Goal: Task Accomplishment & Management: Use online tool/utility

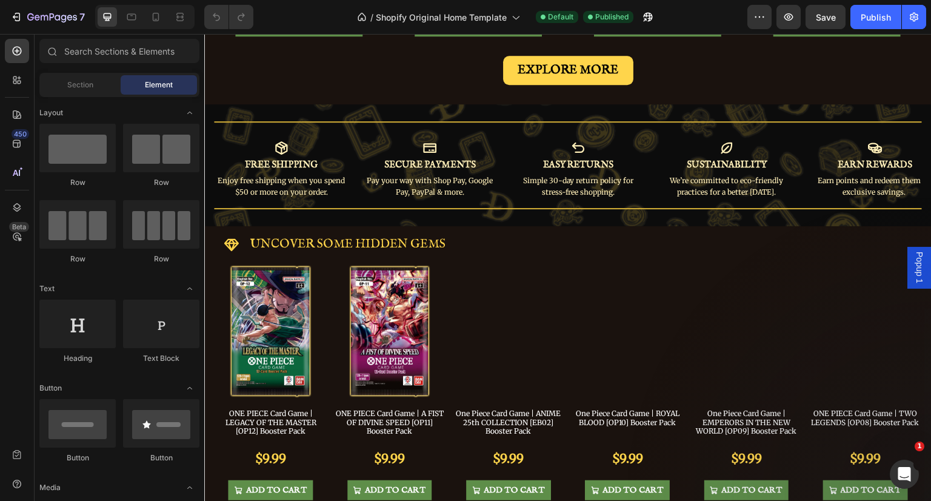
scroll to position [606, 0]
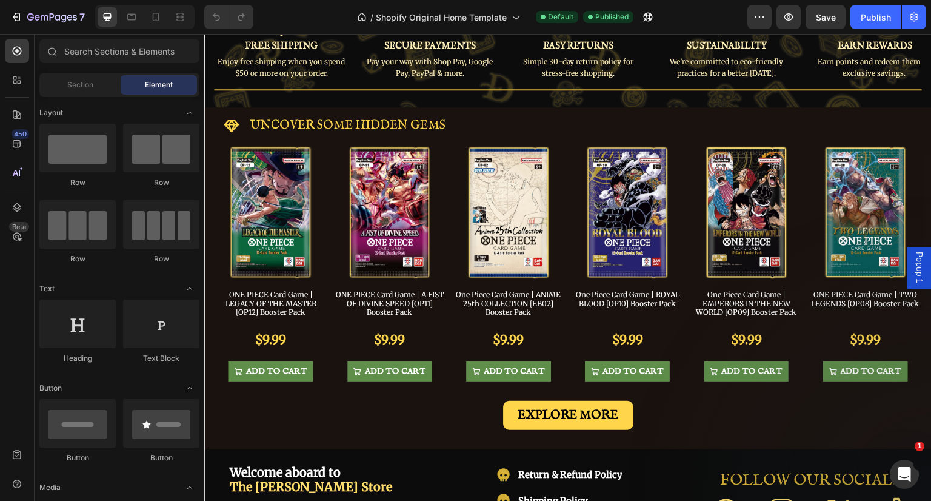
click at [866, 18] on div "Publish" at bounding box center [876, 17] width 30 height 13
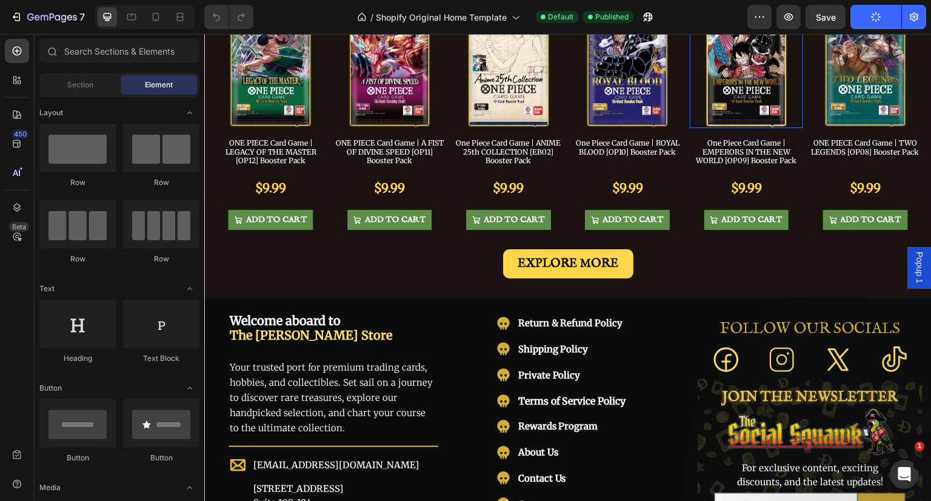
scroll to position [788, 0]
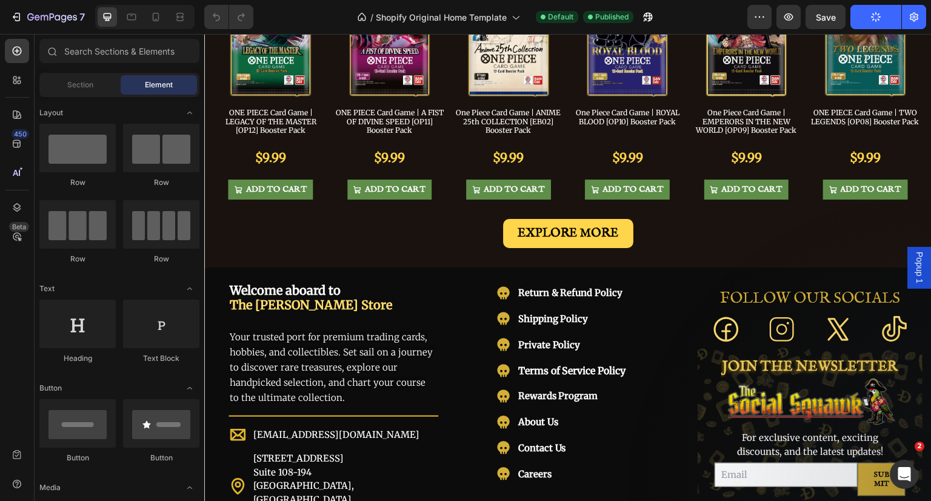
click at [914, 263] on span "Popup 1" at bounding box center [920, 268] width 12 height 32
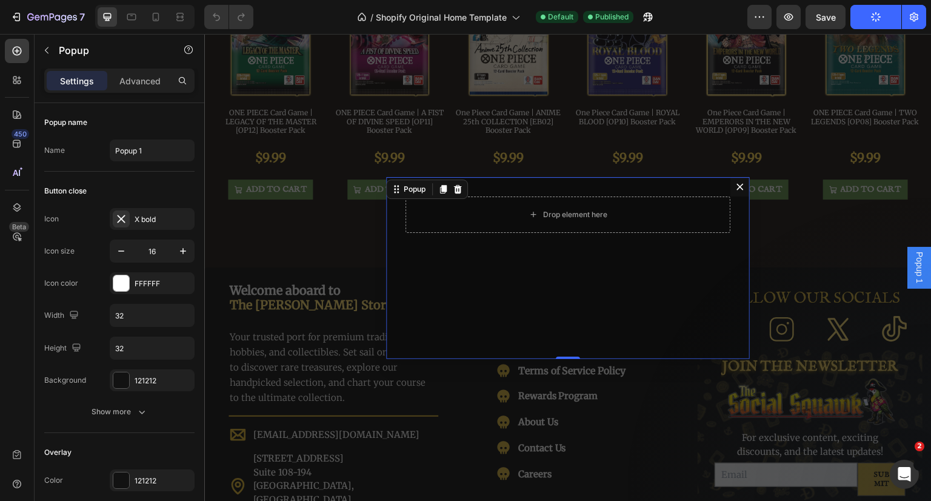
click at [454, 191] on icon "Dialog content" at bounding box center [458, 188] width 8 height 8
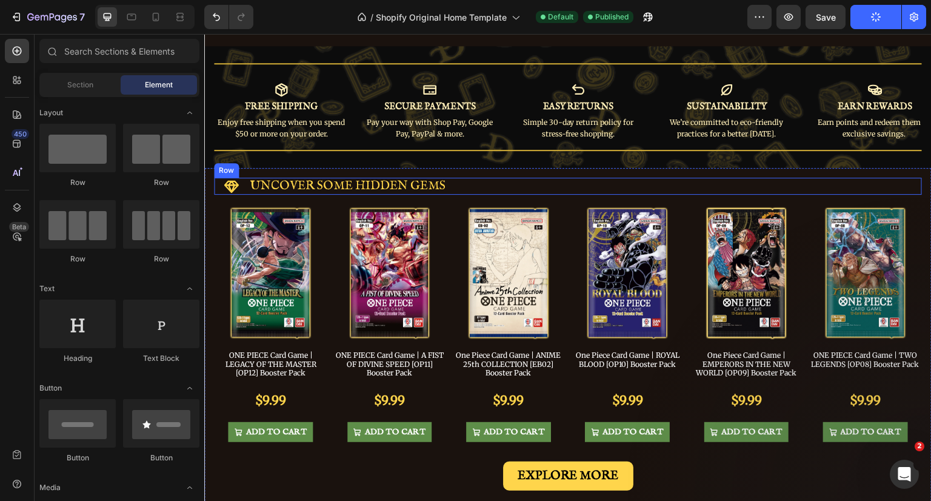
scroll to position [606, 0]
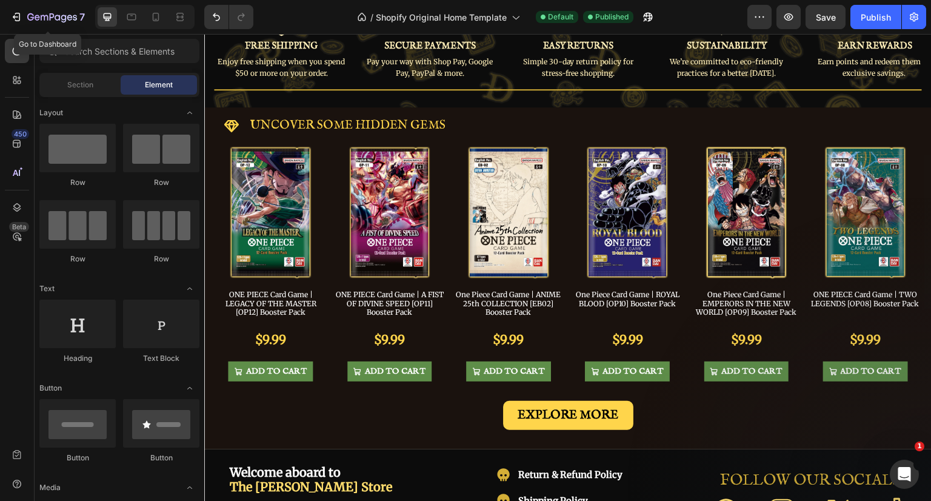
click at [68, 16] on icon "button" at bounding box center [52, 18] width 50 height 10
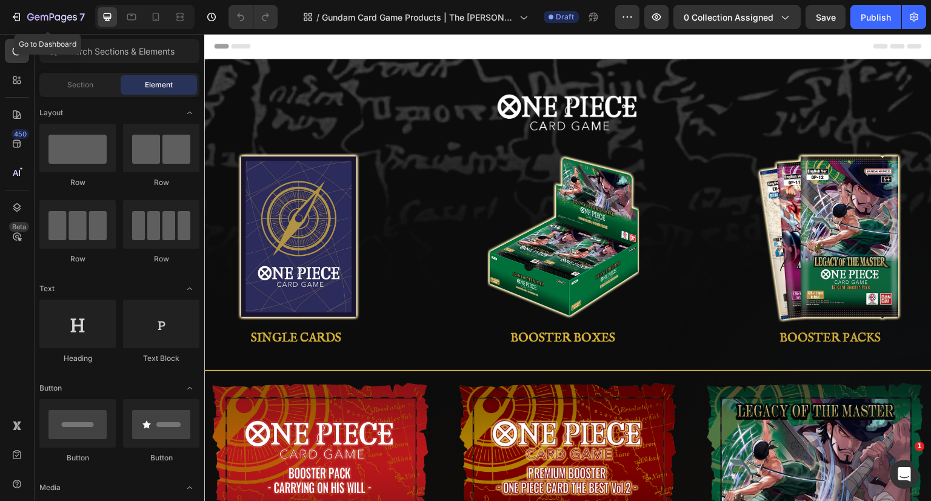
click at [39, 16] on icon "button" at bounding box center [52, 18] width 50 height 10
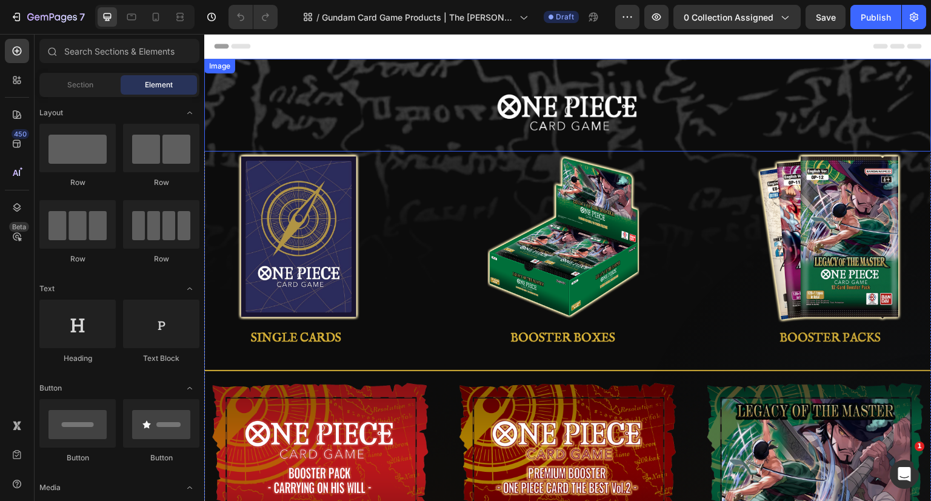
click at [567, 113] on img at bounding box center [568, 112] width 146 height 47
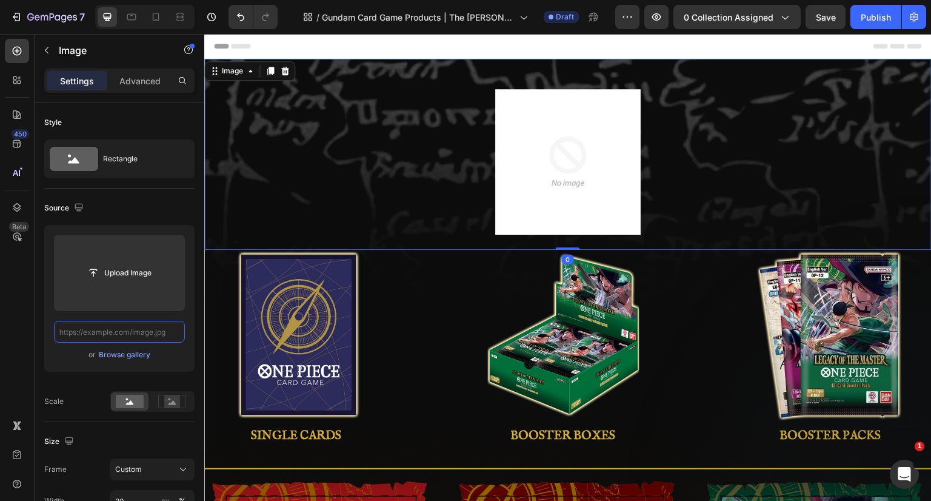
click at [105, 333] on input "text" at bounding box center [119, 332] width 131 height 22
paste input "[URL][DOMAIN_NAME]"
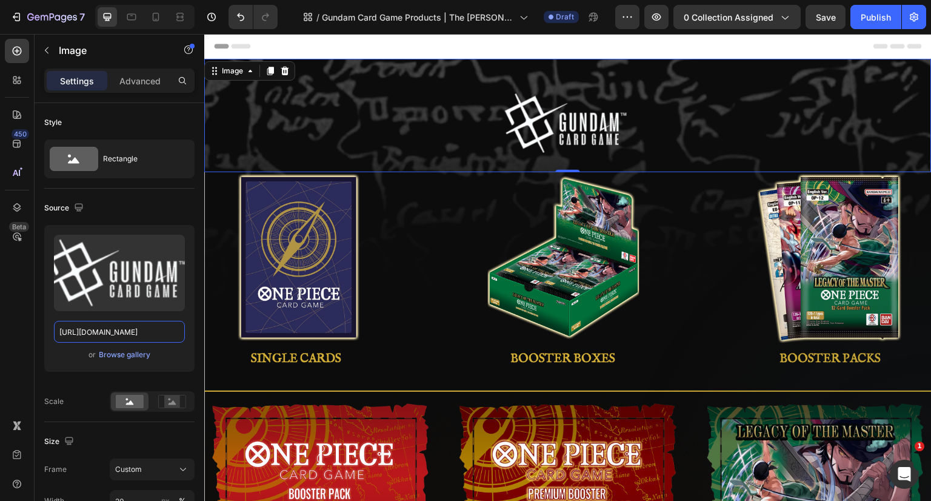
type input "[URL][DOMAIN_NAME]"
click at [710, 109] on div at bounding box center [568, 123] width 728 height 68
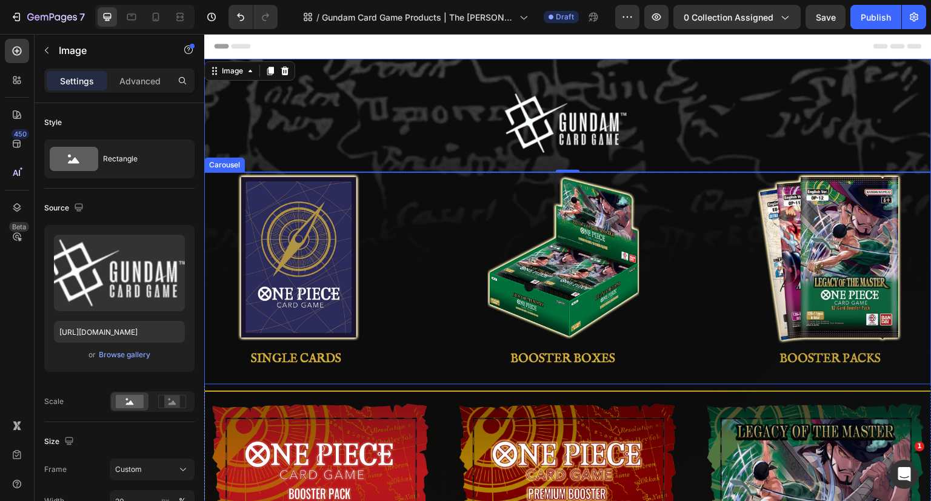
click at [695, 194] on div "Image BOOSTER BOXES Button Image BOOSTER PACKS Button Image STARTER DECKS Butto…" at bounding box center [568, 278] width 728 height 212
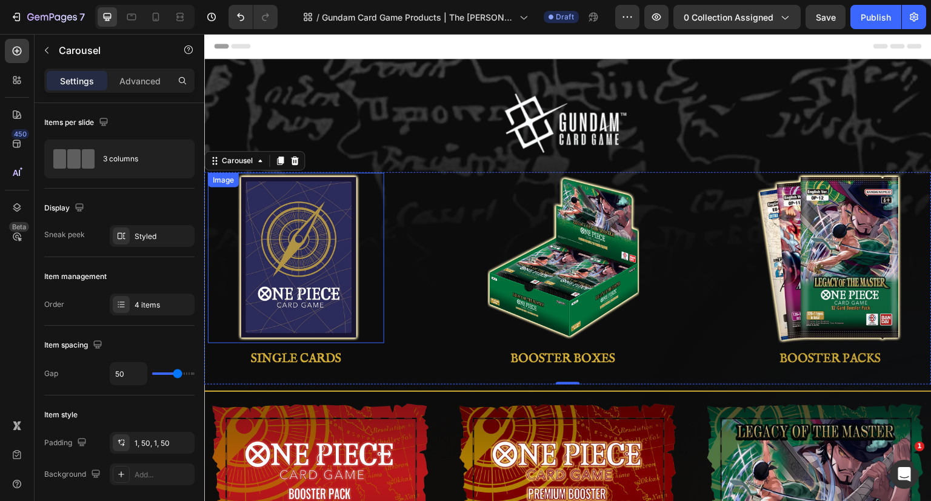
click at [306, 223] on img at bounding box center [296, 258] width 152 height 170
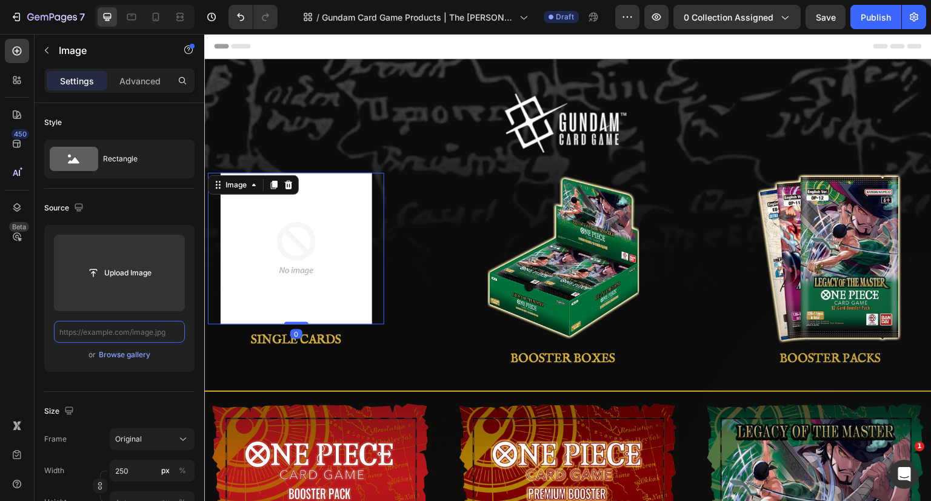
click at [121, 329] on input "text" at bounding box center [119, 332] width 131 height 22
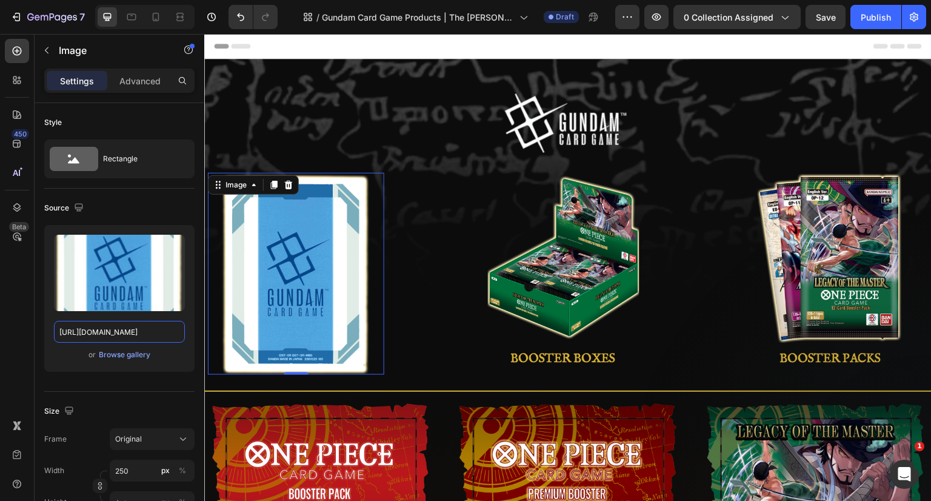
type input "[URL][DOMAIN_NAME]"
click at [127, 464] on input "250" at bounding box center [152, 471] width 85 height 22
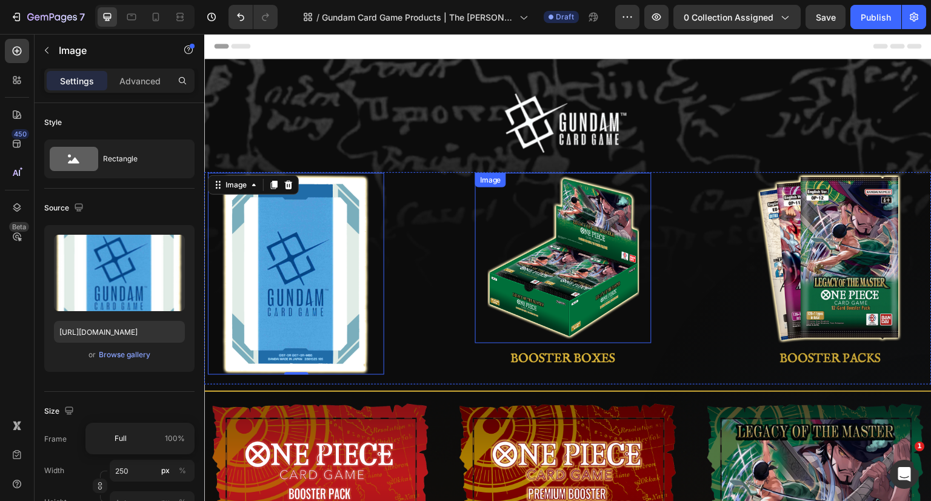
click at [550, 256] on img at bounding box center [563, 258] width 152 height 170
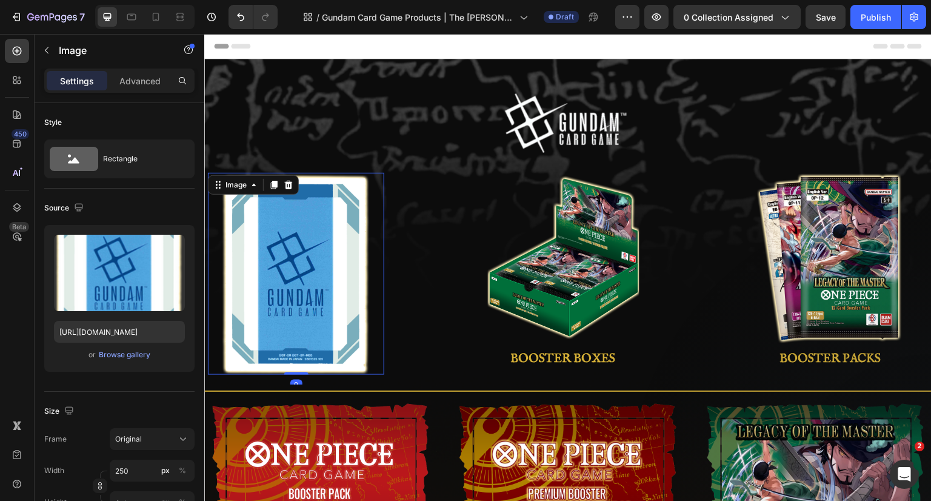
click at [315, 267] on img at bounding box center [296, 274] width 152 height 202
click at [138, 471] on input "250" at bounding box center [152, 471] width 85 height 22
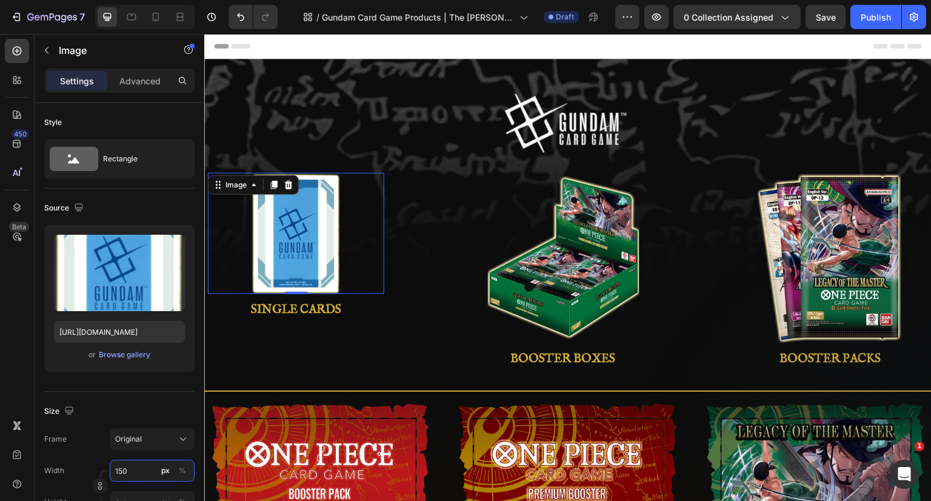
click at [128, 465] on input "150" at bounding box center [152, 471] width 85 height 22
click at [128, 466] on input "150" at bounding box center [152, 471] width 85 height 22
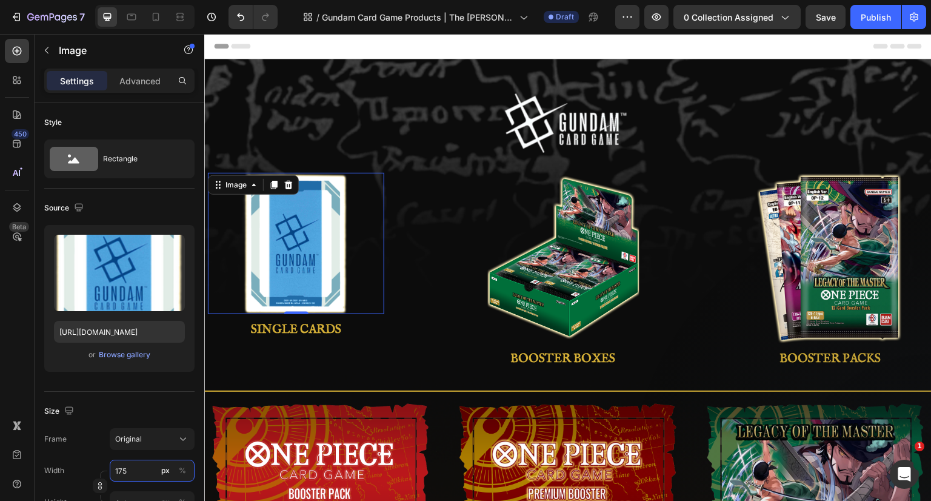
click at [141, 469] on input "175" at bounding box center [152, 471] width 85 height 22
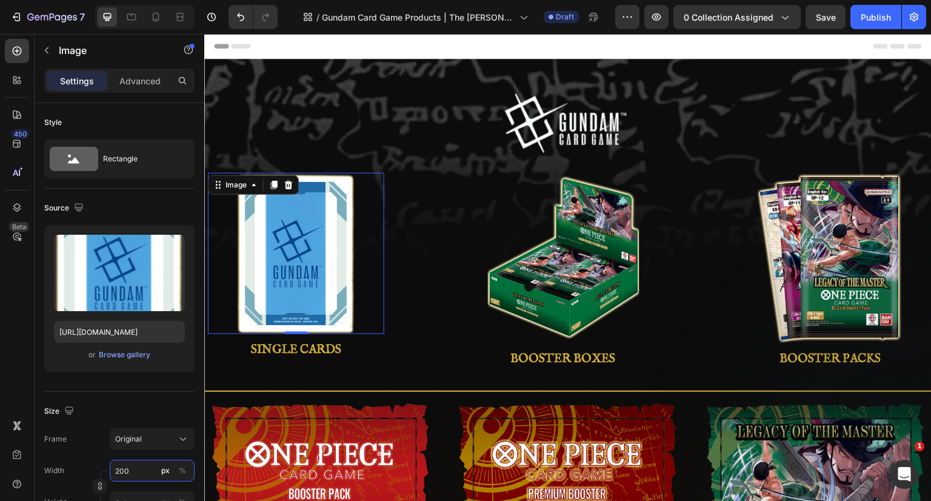
click at [115, 472] on input "200" at bounding box center [152, 471] width 85 height 22
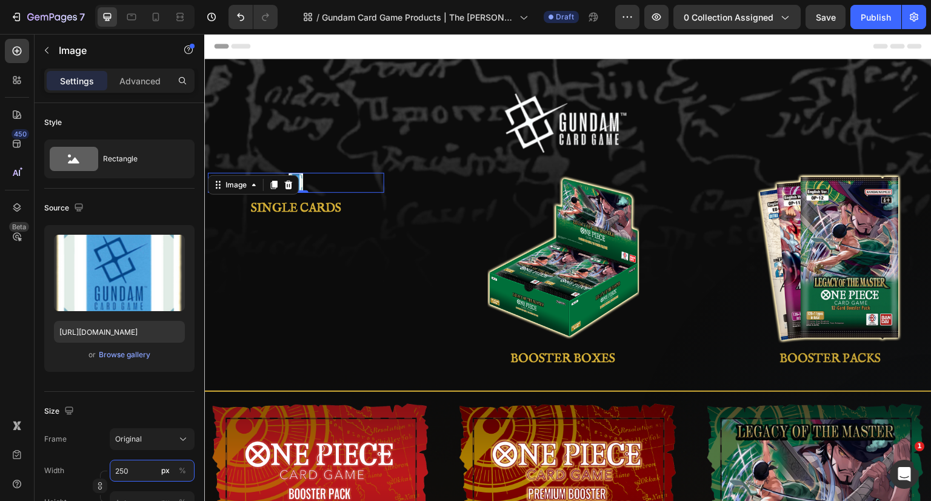
click at [136, 467] on input "250" at bounding box center [152, 471] width 85 height 22
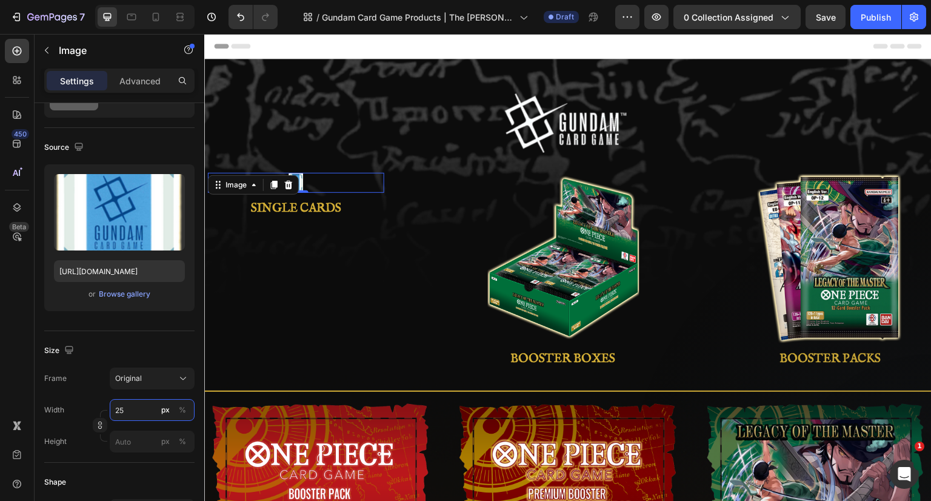
click at [116, 411] on input "25" at bounding box center [152, 410] width 85 height 22
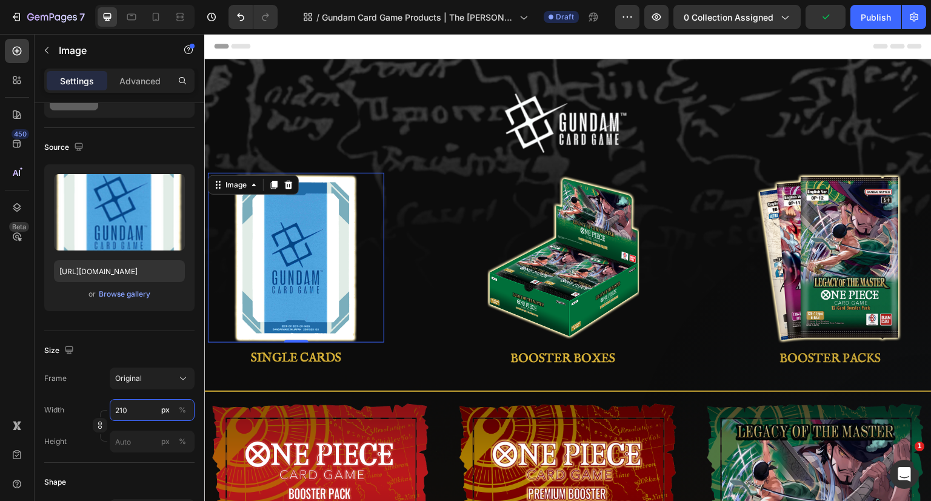
click at [129, 407] on input "210" at bounding box center [152, 410] width 85 height 22
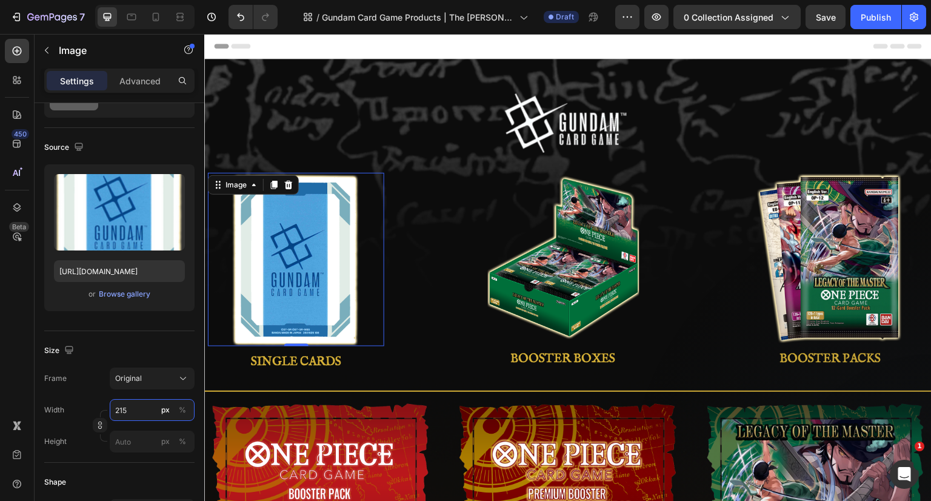
click at [129, 407] on input "215" at bounding box center [152, 410] width 85 height 22
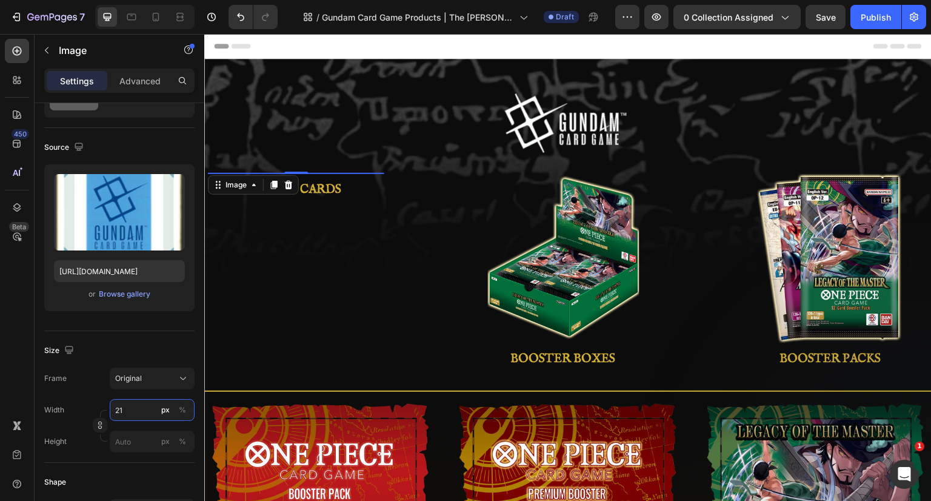
type input "210"
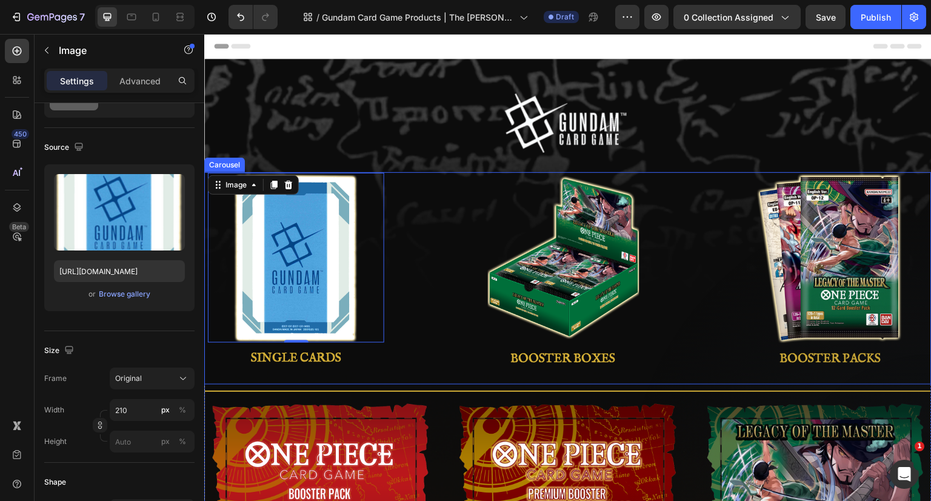
click at [419, 220] on div "Image BOOSTER BOXES Button Image BOOSTER PACKS Button Image STARTER DECKS Butto…" at bounding box center [568, 278] width 728 height 212
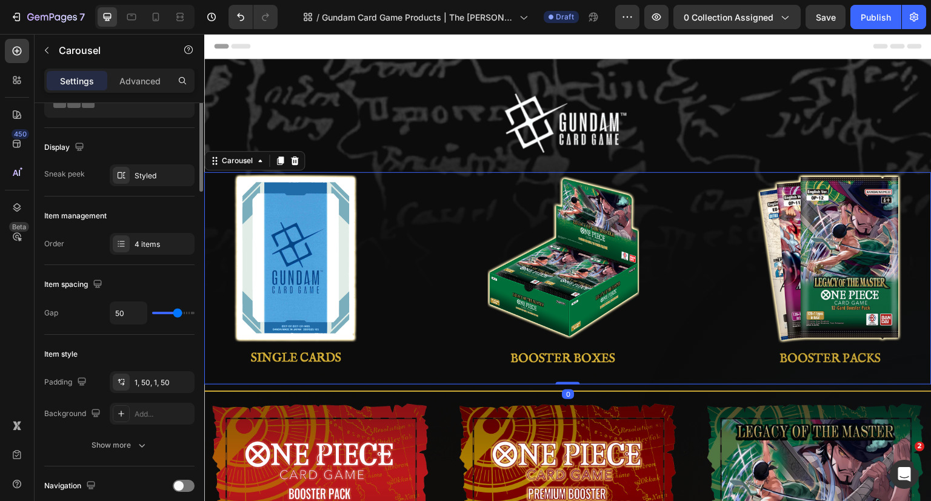
scroll to position [0, 0]
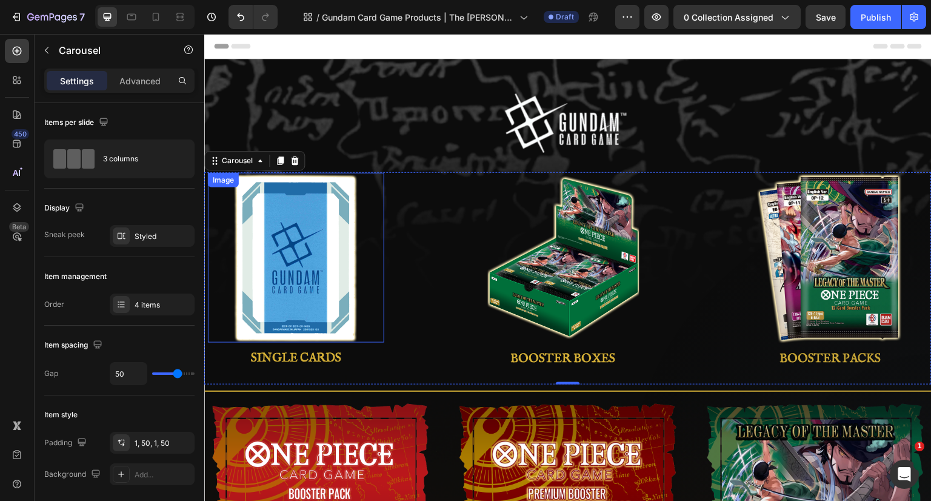
click at [340, 199] on img at bounding box center [295, 258] width 127 height 170
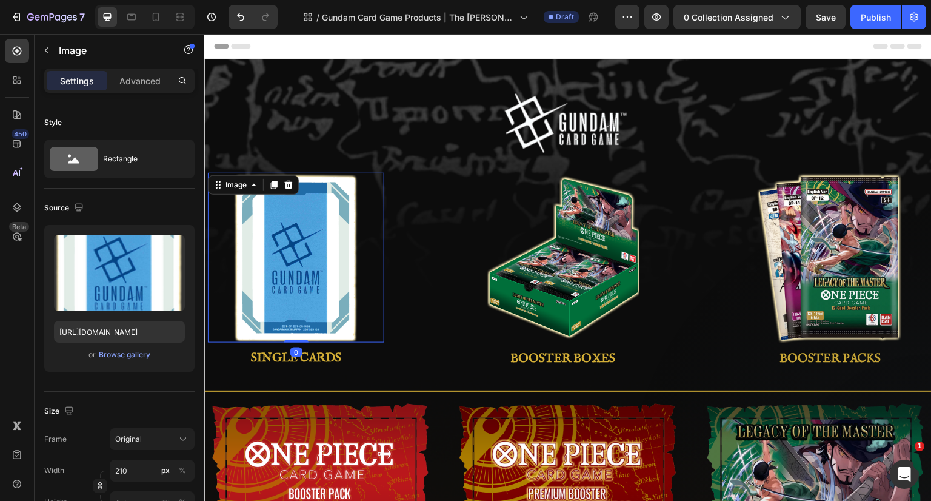
click at [172, 246] on icon "button" at bounding box center [172, 248] width 1 height 4
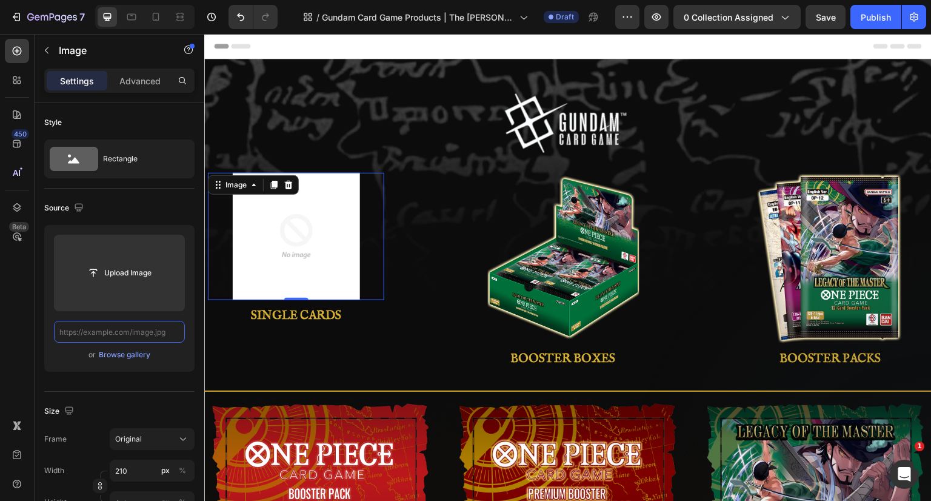
click at [143, 340] on input "text" at bounding box center [119, 332] width 131 height 22
paste input "[URL][DOMAIN_NAME]"
type input "[URL][DOMAIN_NAME]"
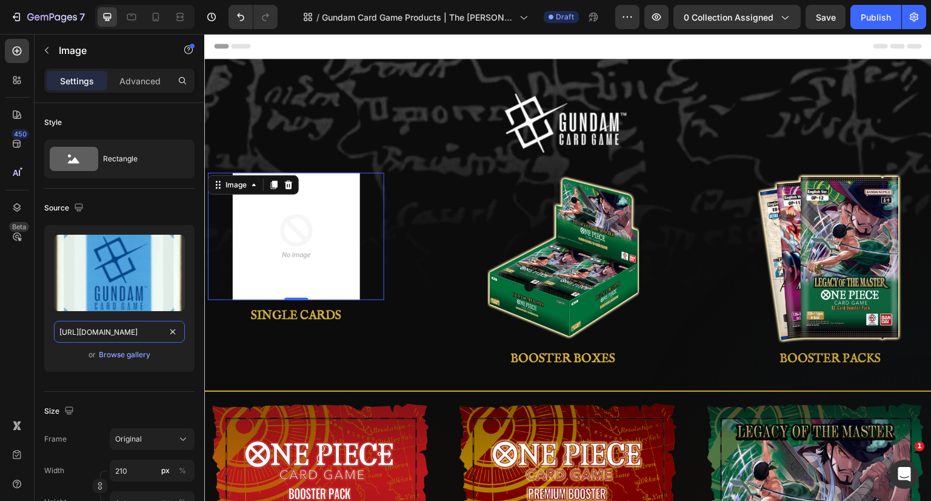
scroll to position [0, 327]
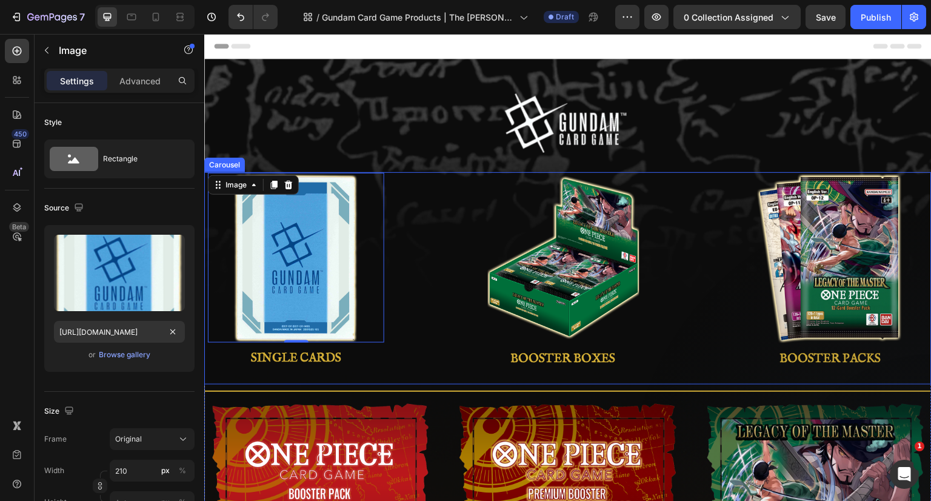
click at [414, 246] on div "Image 0 SINGLE CARDS Button" at bounding box center [296, 278] width 237 height 212
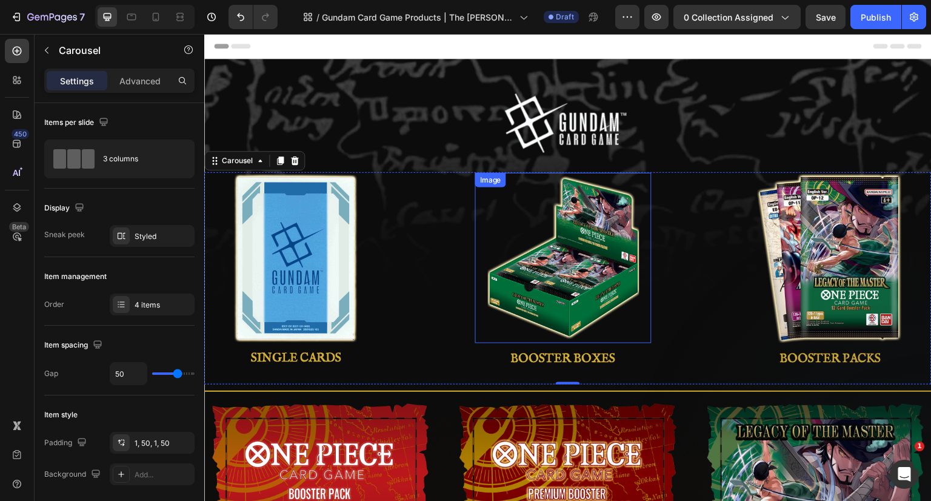
click at [580, 229] on img at bounding box center [563, 258] width 152 height 170
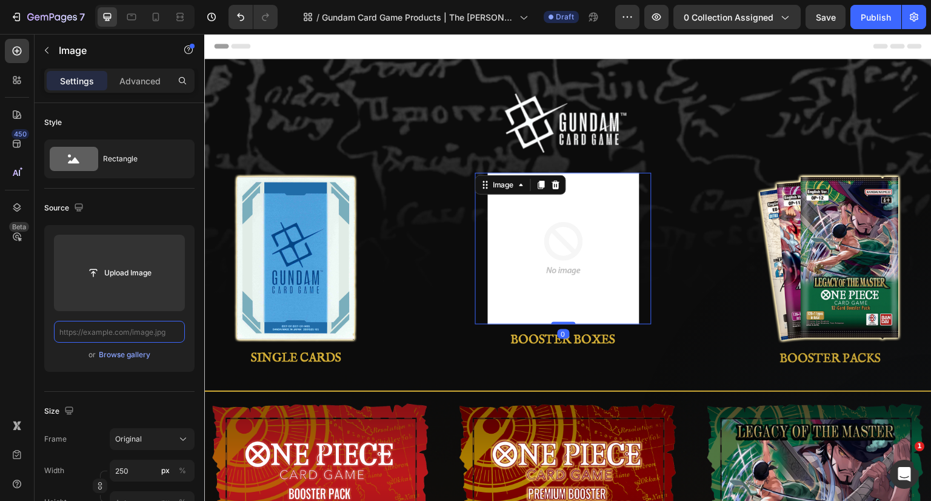
scroll to position [0, 0]
click at [116, 334] on input "text" at bounding box center [119, 332] width 131 height 22
type input "[URL][DOMAIN_NAME]"
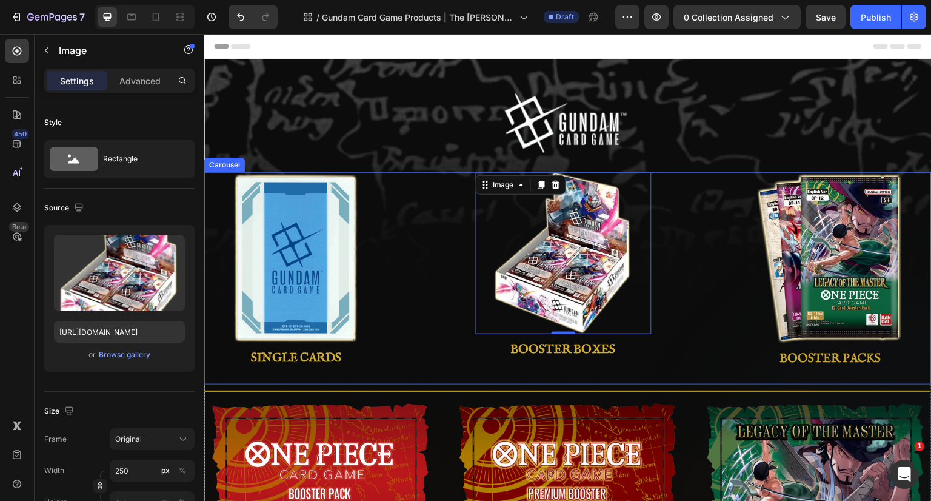
click at [695, 252] on div "Image 0 BOOSTER BOXES Button Image BOOSTER PACKS Button Image STARTER DECKS But…" at bounding box center [568, 278] width 728 height 212
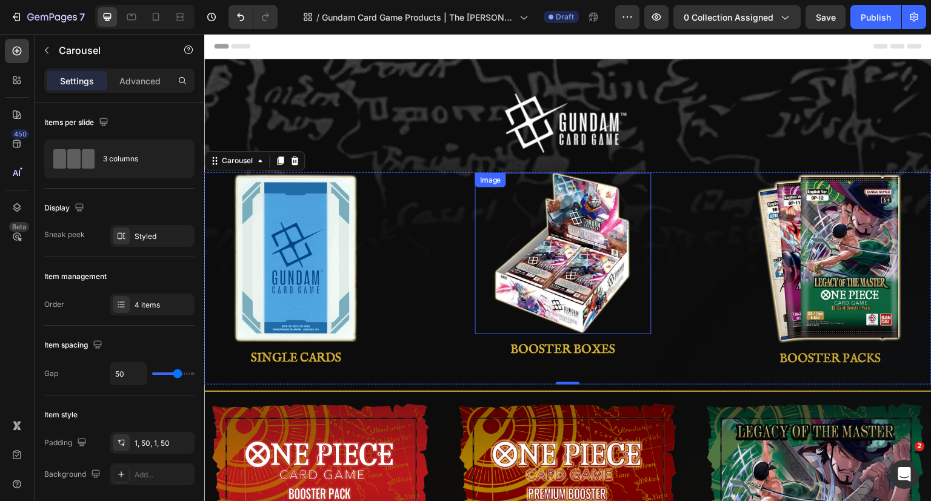
click at [561, 229] on img at bounding box center [563, 253] width 152 height 161
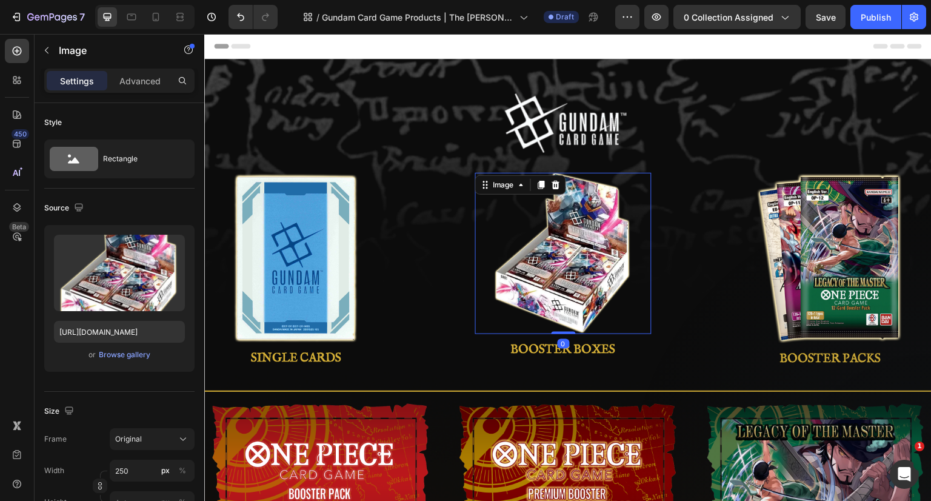
scroll to position [61, 0]
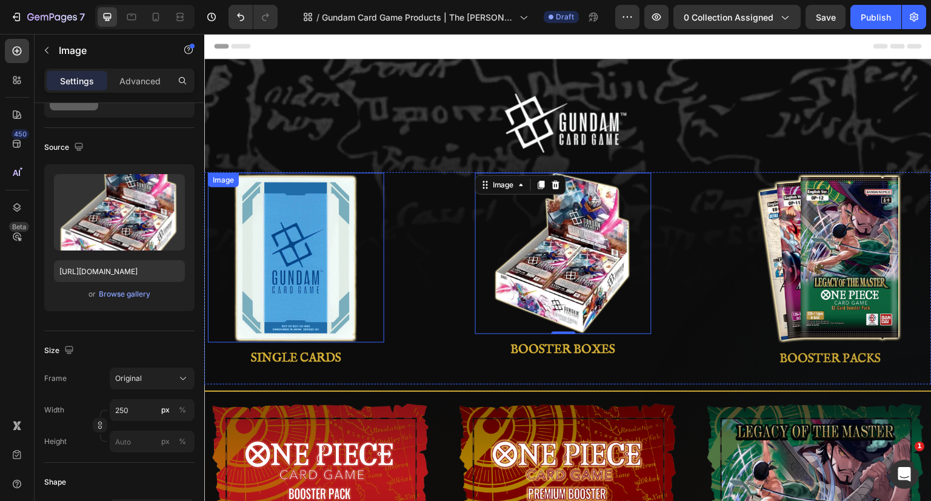
click at [309, 295] on img at bounding box center [295, 258] width 127 height 170
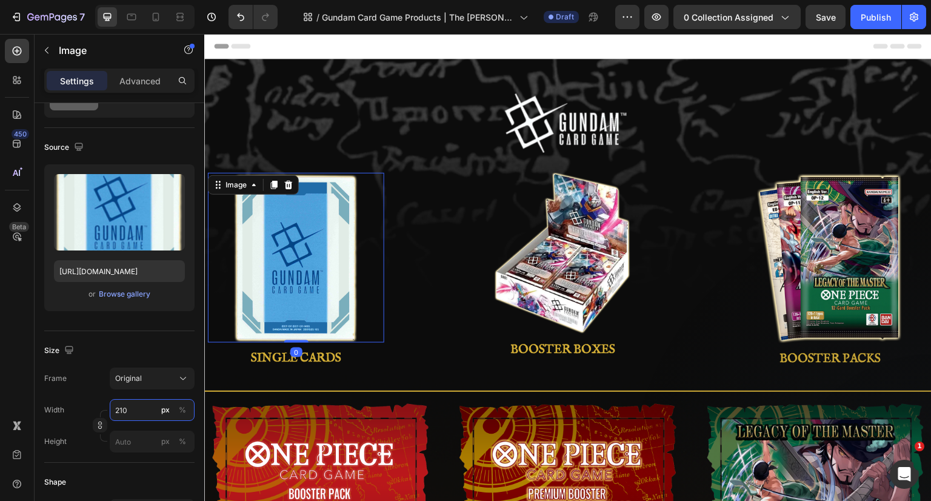
click at [139, 410] on input "210" at bounding box center [152, 410] width 85 height 22
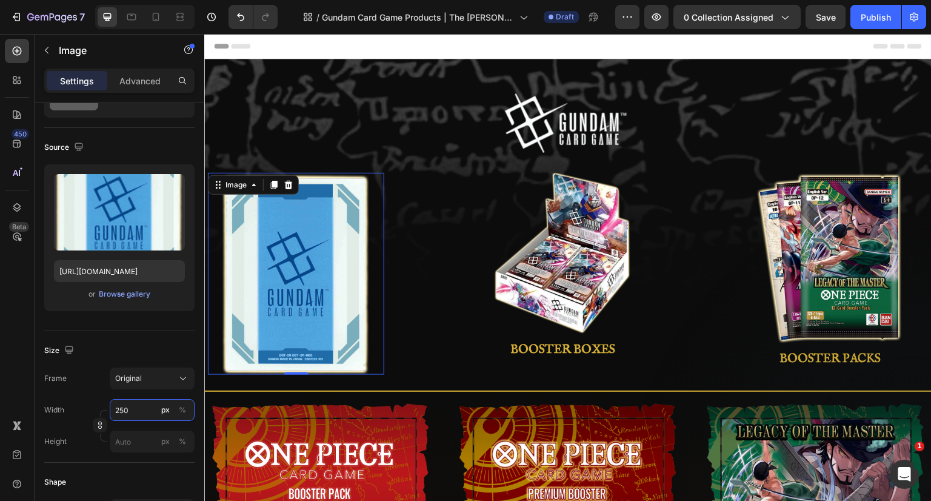
click at [138, 410] on input "250" at bounding box center [152, 410] width 85 height 22
click at [122, 406] on input "250" at bounding box center [152, 410] width 85 height 22
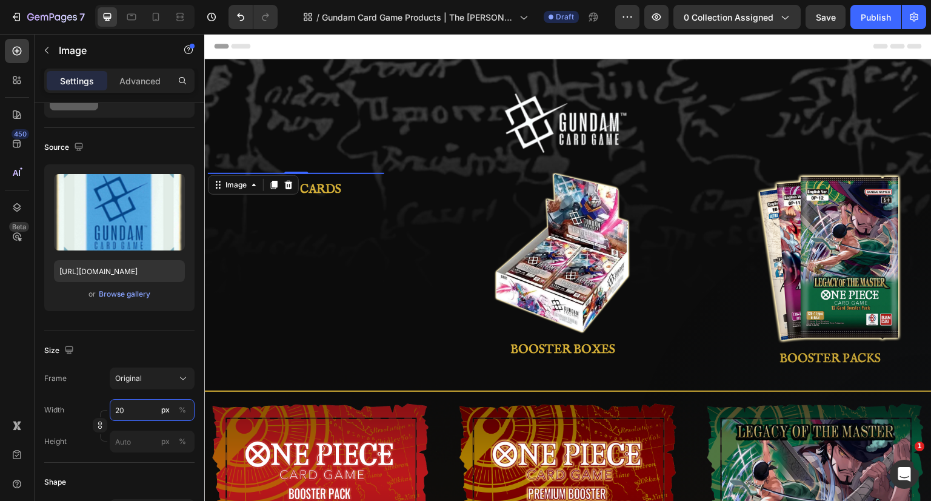
type input "200"
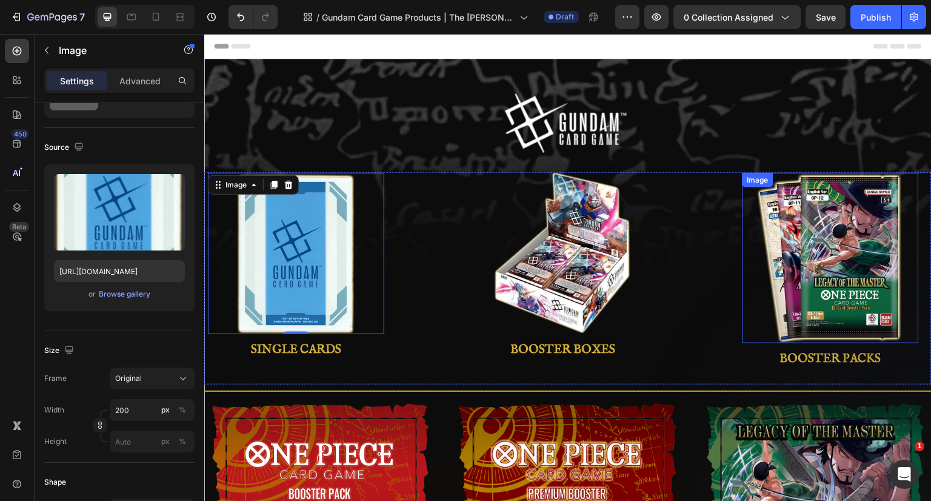
click at [698, 273] on div "Image BOOSTER BOXES Button Image BOOSTER PACKS Button Image STARTER DECKS Butto…" at bounding box center [568, 278] width 728 height 212
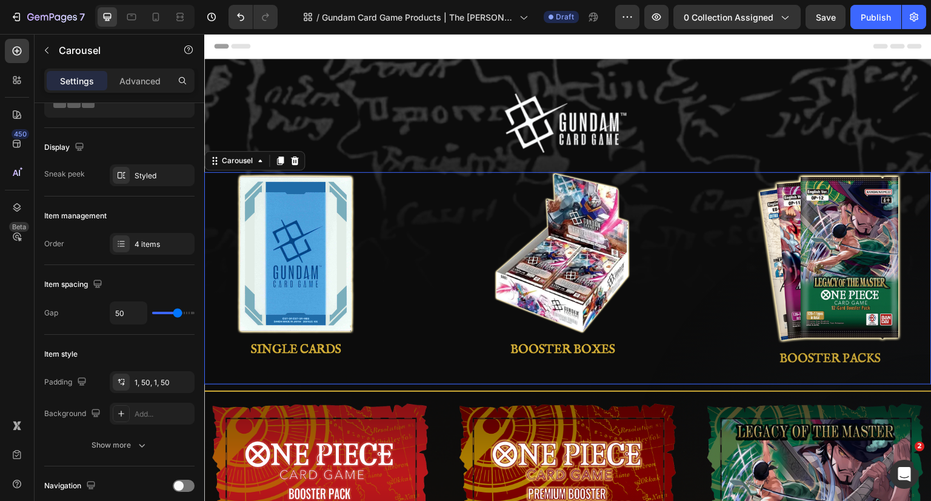
scroll to position [0, 0]
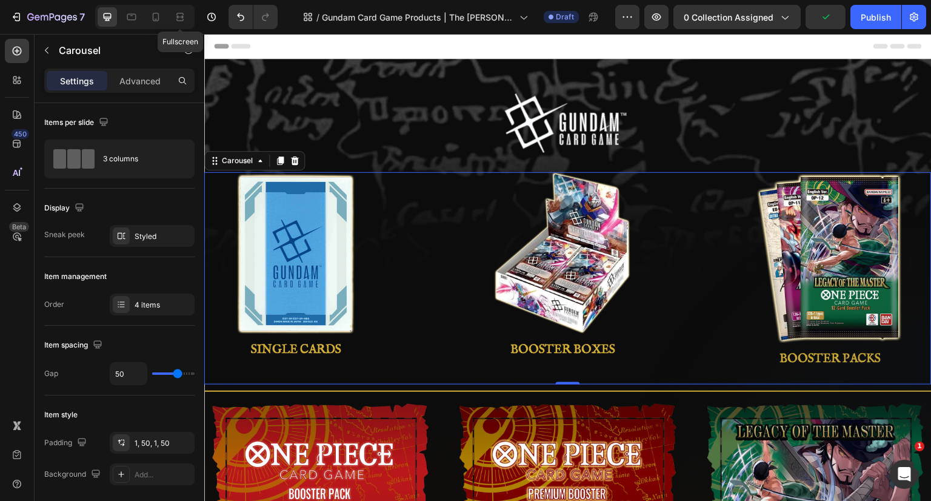
click at [173, 18] on div at bounding box center [179, 16] width 19 height 19
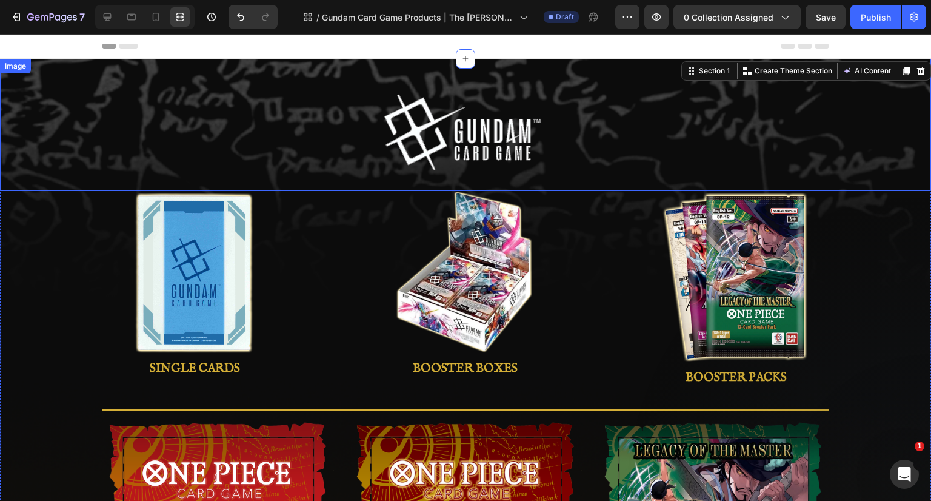
click at [101, 138] on div at bounding box center [465, 132] width 931 height 87
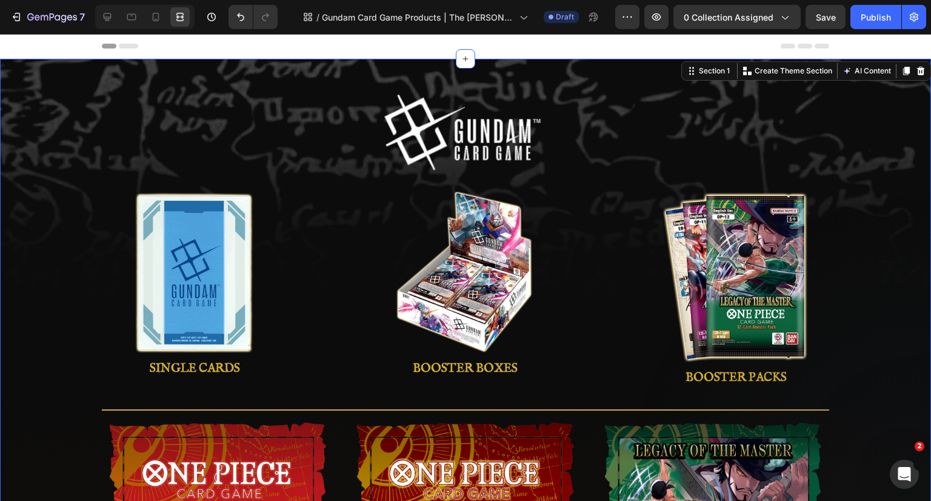
click at [106, 18] on icon at bounding box center [108, 17] width 8 height 8
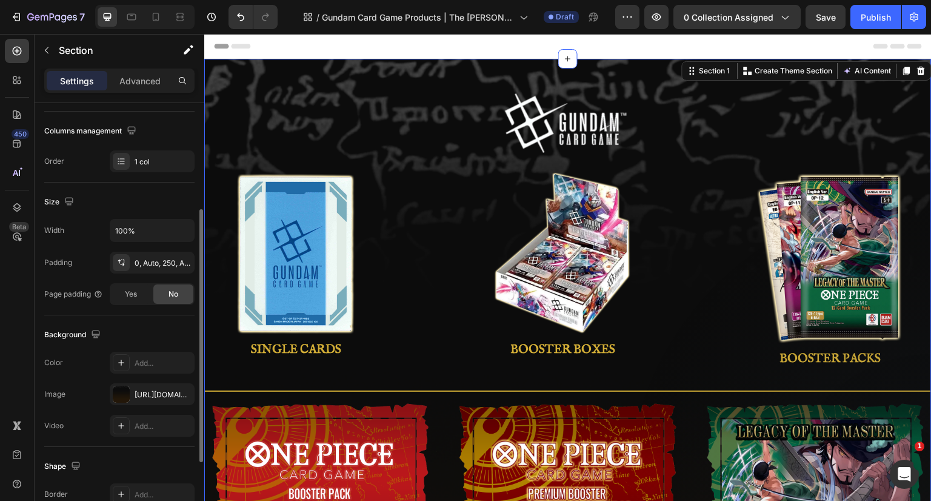
scroll to position [303, 0]
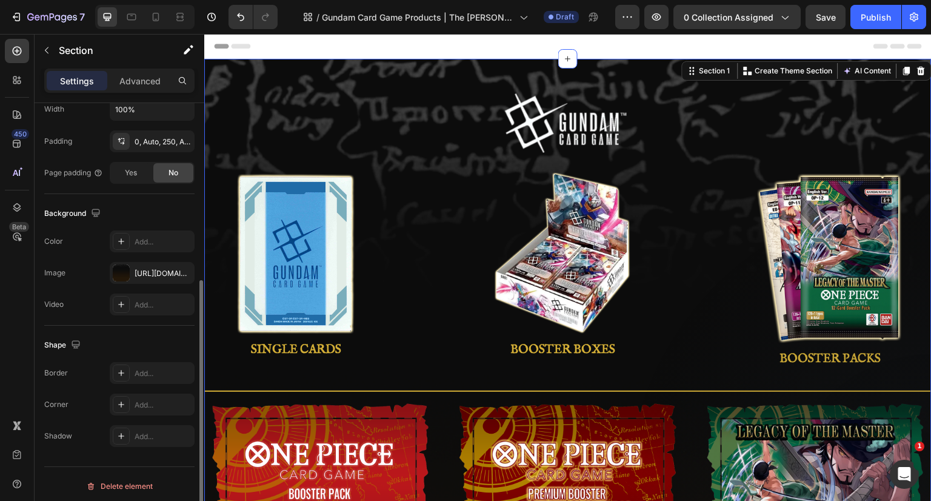
click at [0, 0] on button "button" at bounding box center [0, 0] width 0 height 0
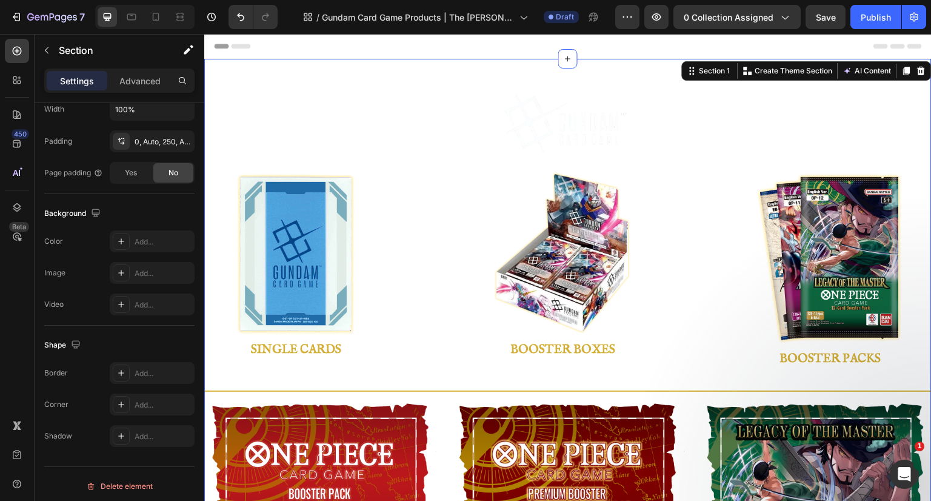
click at [153, 241] on div "Add..." at bounding box center [163, 241] width 57 height 11
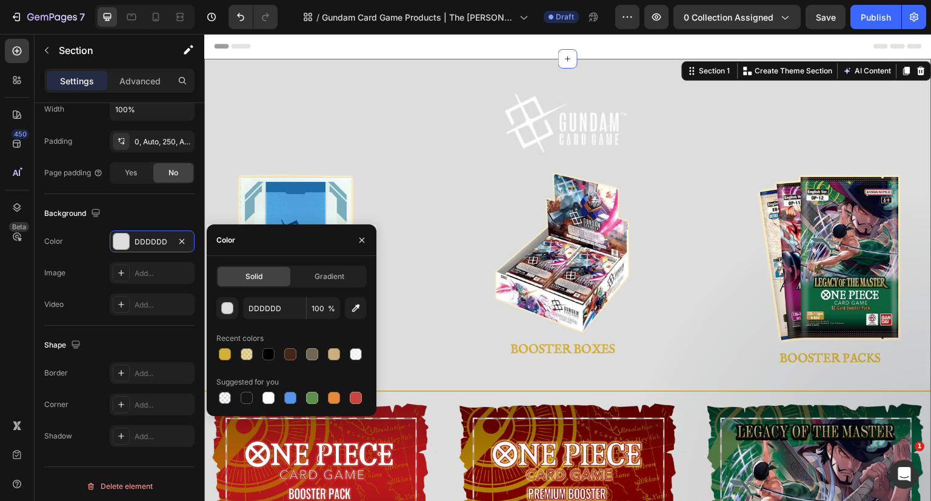
click at [270, 355] on div at bounding box center [269, 354] width 12 height 12
type input "000000"
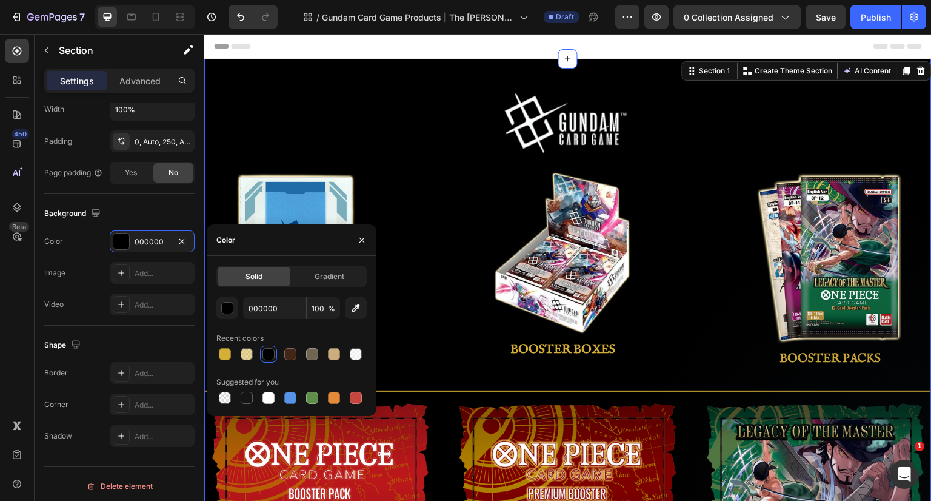
click at [360, 238] on icon "button" at bounding box center [362, 240] width 10 height 10
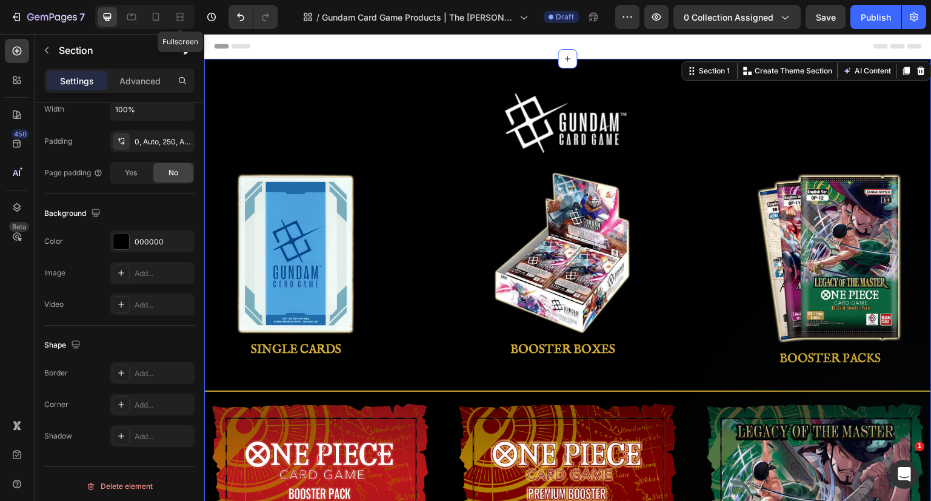
click at [179, 20] on icon at bounding box center [180, 17] width 12 height 12
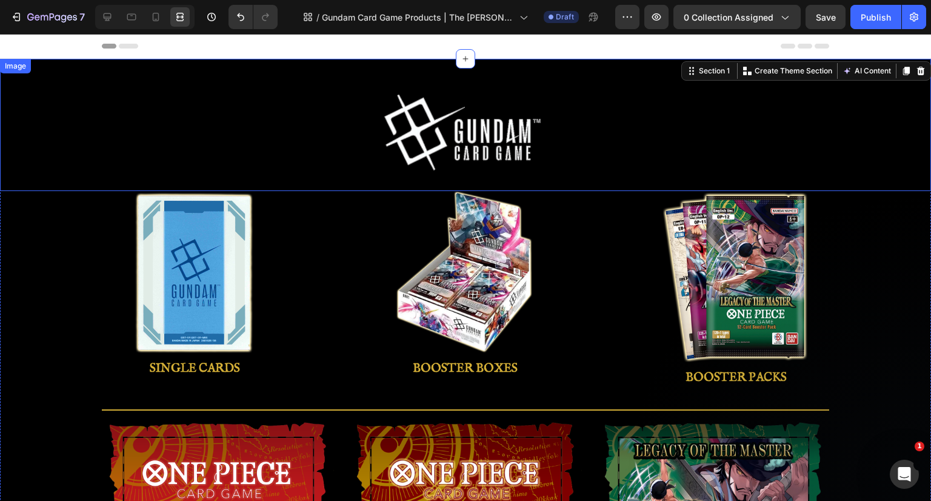
click at [881, 160] on div at bounding box center [465, 132] width 931 height 87
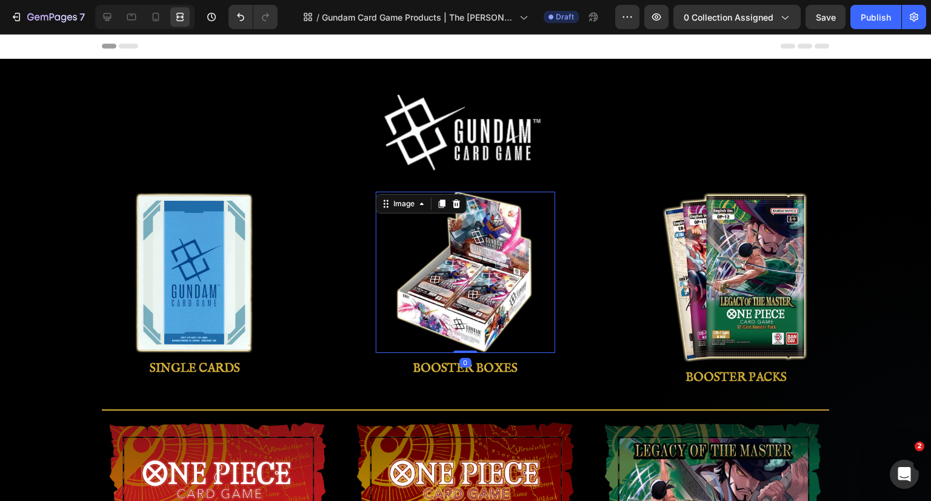
click at [487, 281] on img at bounding box center [466, 272] width 152 height 161
click at [104, 15] on icon at bounding box center [108, 17] width 8 height 8
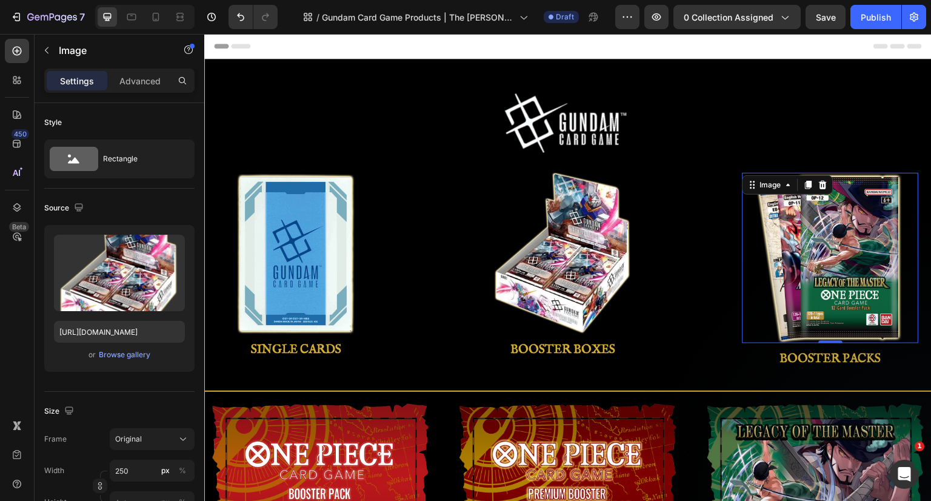
click at [788, 233] on img at bounding box center [831, 258] width 152 height 170
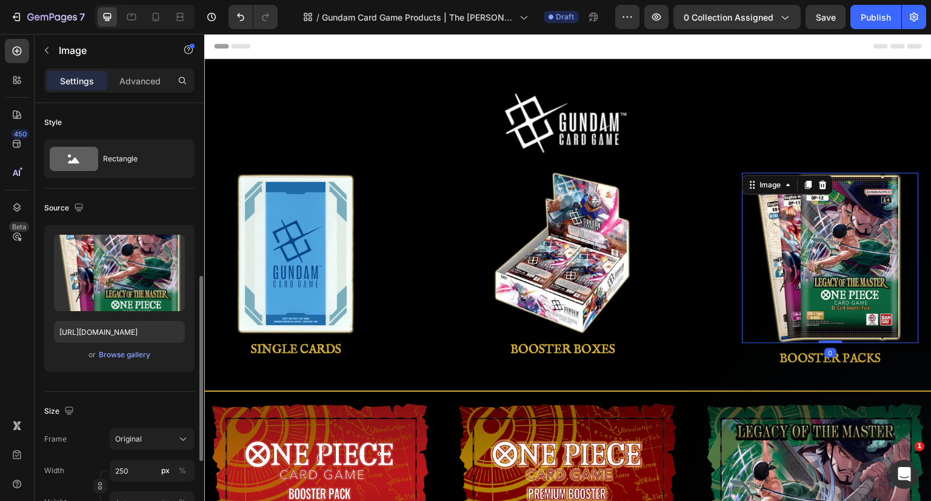
scroll to position [121, 0]
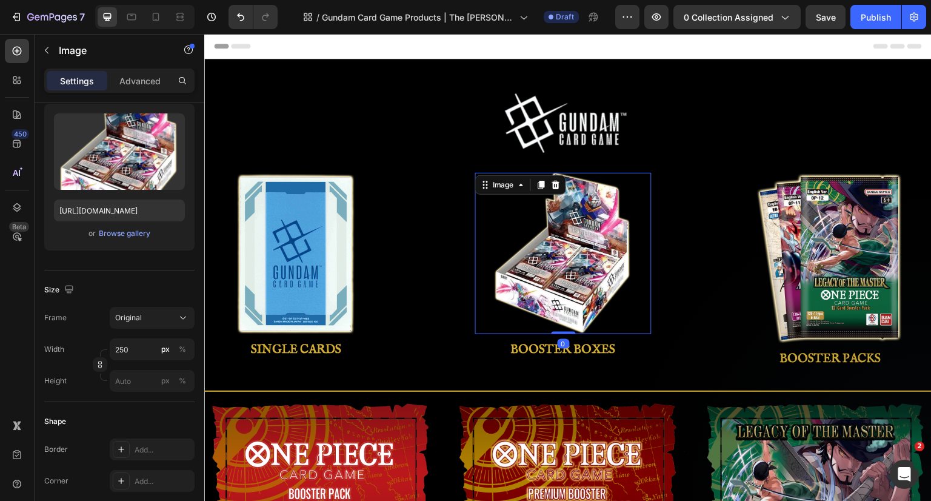
click at [581, 248] on img at bounding box center [563, 253] width 152 height 161
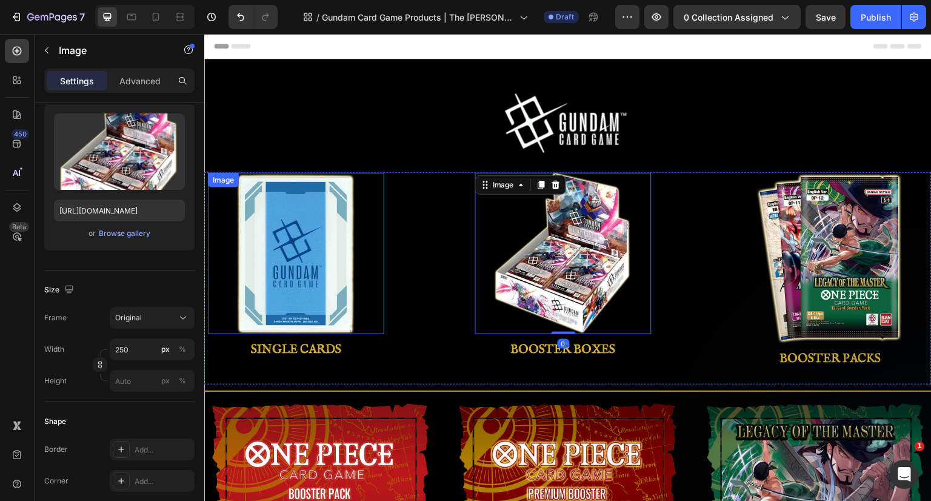
click at [284, 273] on img at bounding box center [295, 254] width 121 height 162
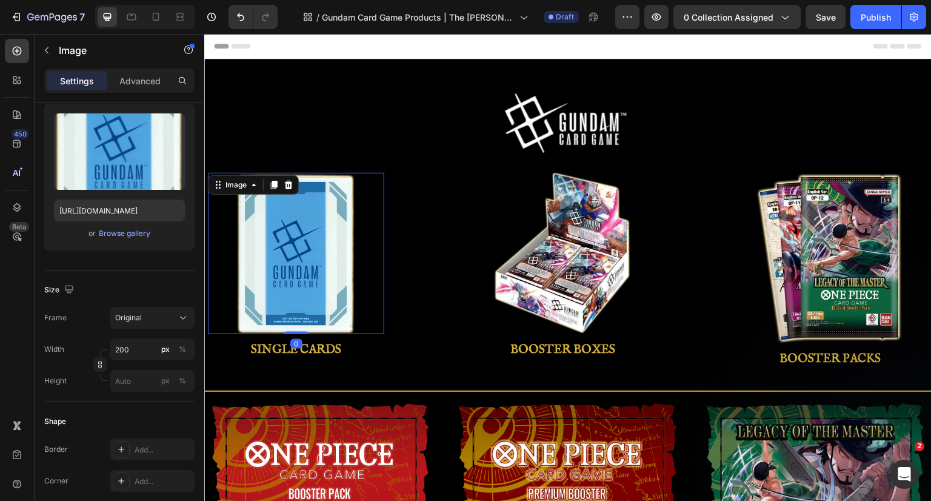
click at [181, 316] on icon at bounding box center [183, 318] width 12 height 12
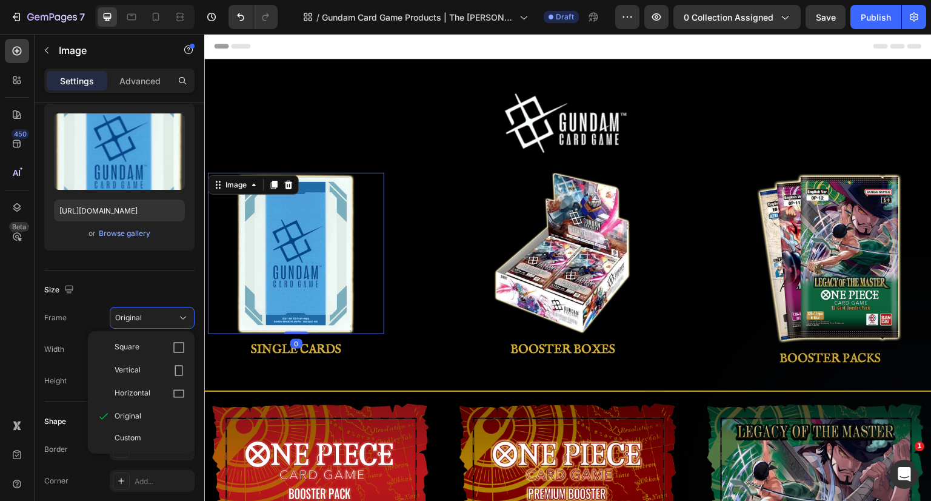
click at [138, 437] on span "Custom" at bounding box center [128, 437] width 27 height 11
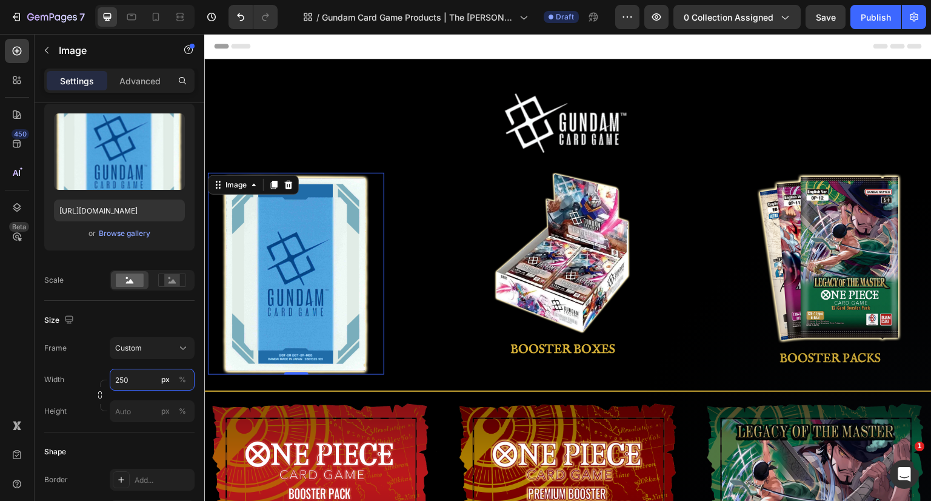
click at [142, 376] on input "250" at bounding box center [152, 380] width 85 height 22
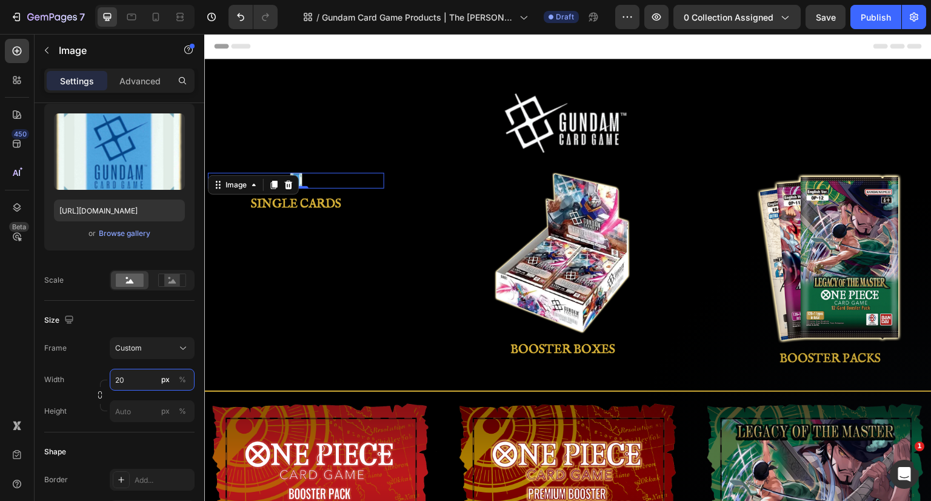
type input "200"
click at [179, 380] on div "%" at bounding box center [182, 379] width 7 height 11
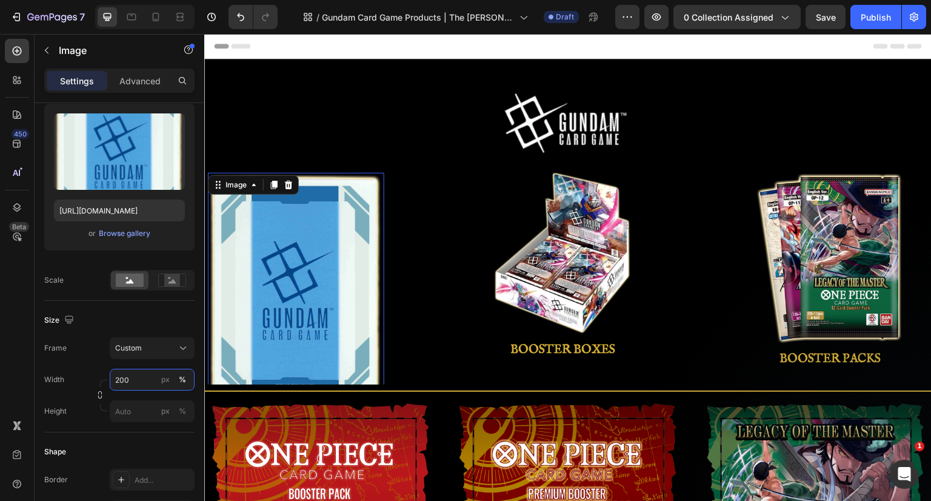
click at [139, 380] on input "200" at bounding box center [152, 380] width 85 height 22
click at [158, 352] on div "Custom" at bounding box center [144, 348] width 59 height 11
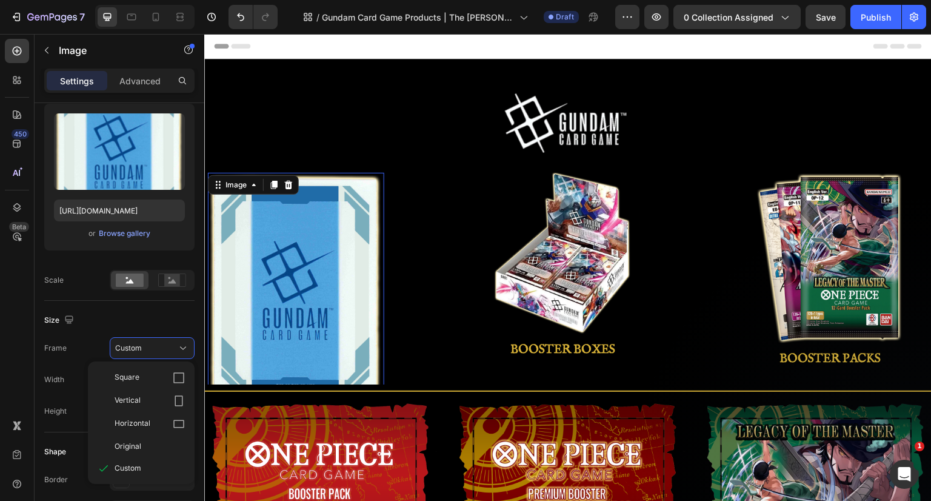
click at [138, 437] on div "Original" at bounding box center [141, 446] width 97 height 22
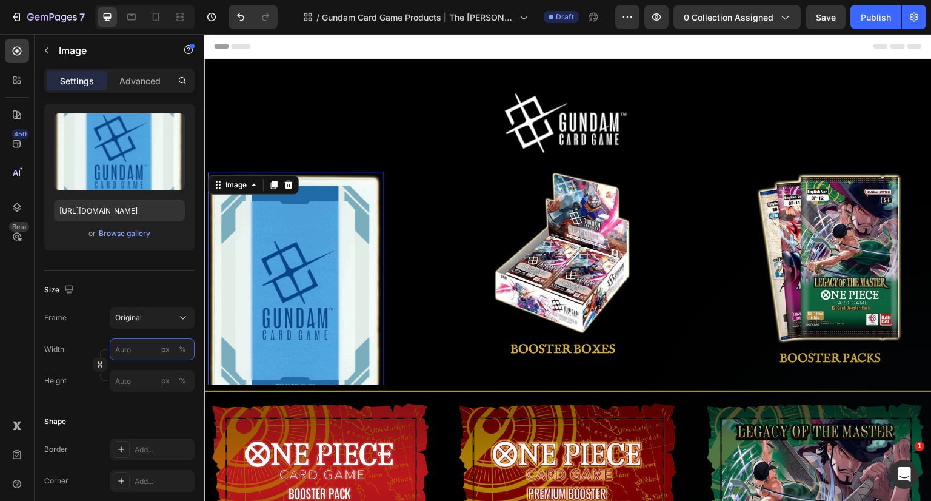
click at [139, 352] on input "px %" at bounding box center [152, 349] width 85 height 22
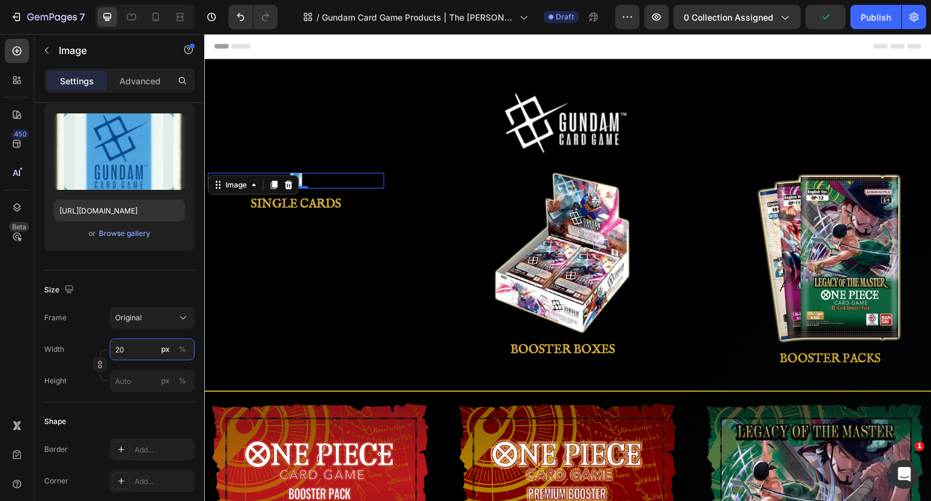
type input "200"
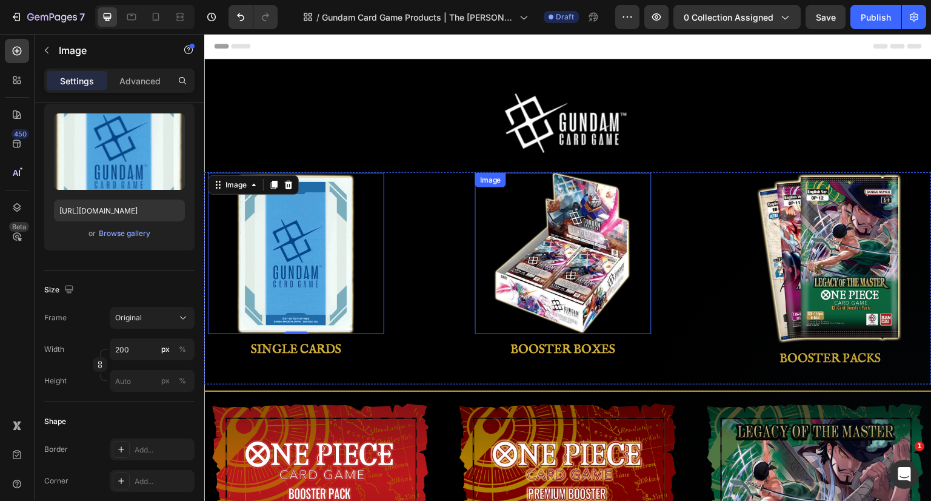
click at [601, 260] on img at bounding box center [563, 253] width 152 height 161
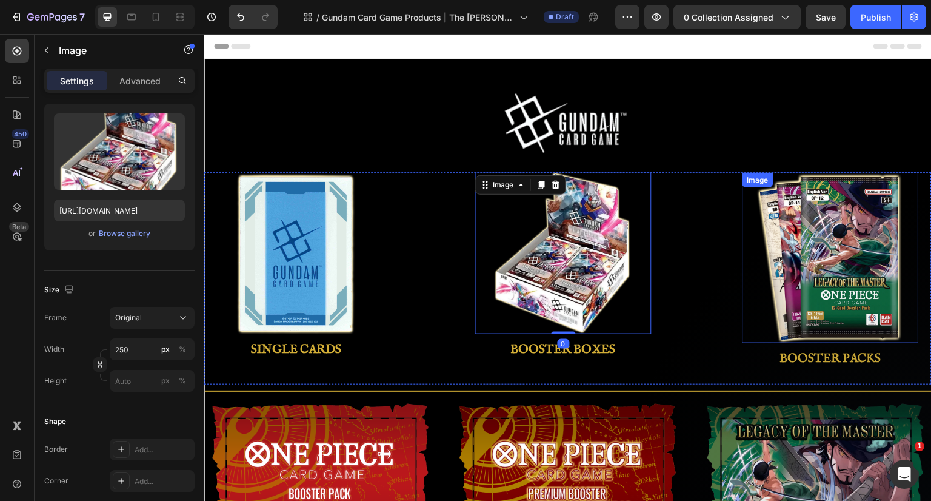
click at [811, 276] on img at bounding box center [831, 258] width 152 height 170
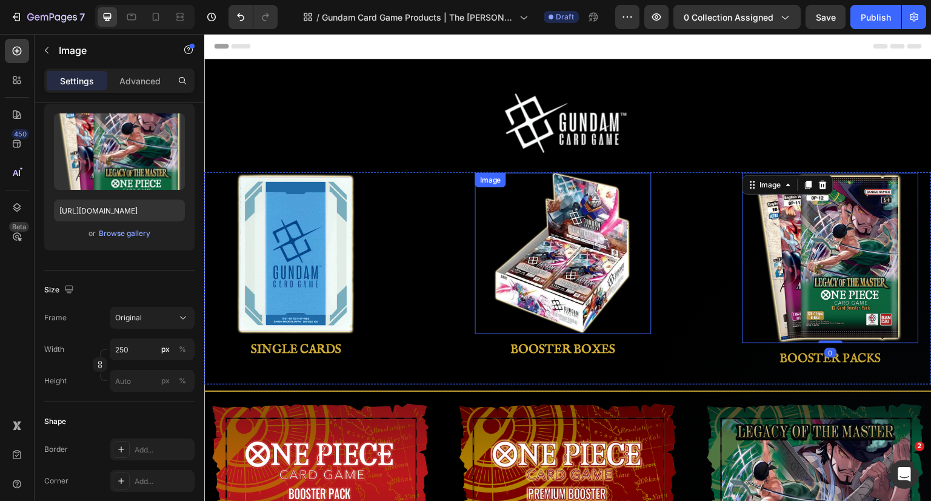
click at [604, 271] on img at bounding box center [563, 253] width 152 height 161
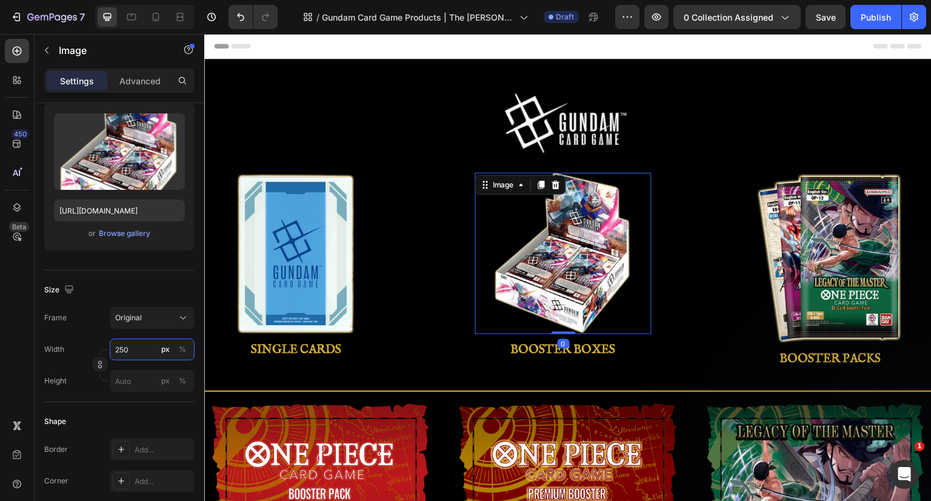
click at [126, 345] on input "250" at bounding box center [152, 349] width 85 height 22
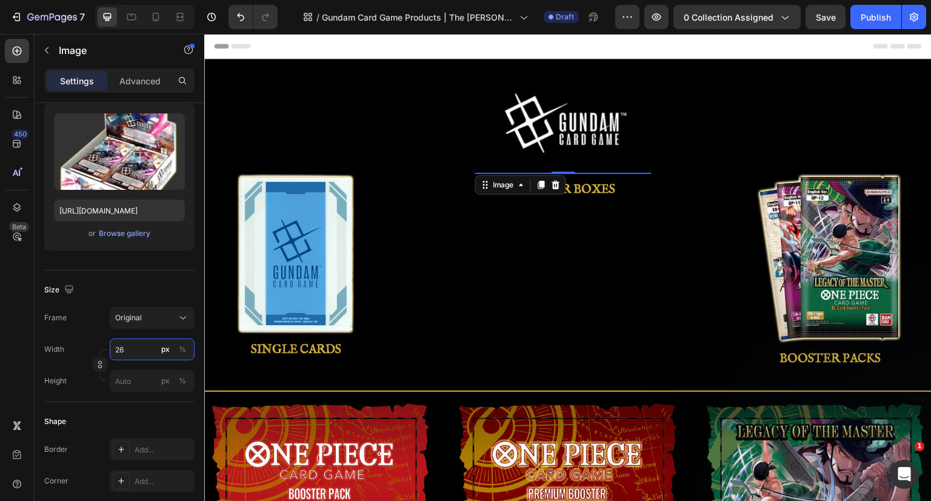
type input "265"
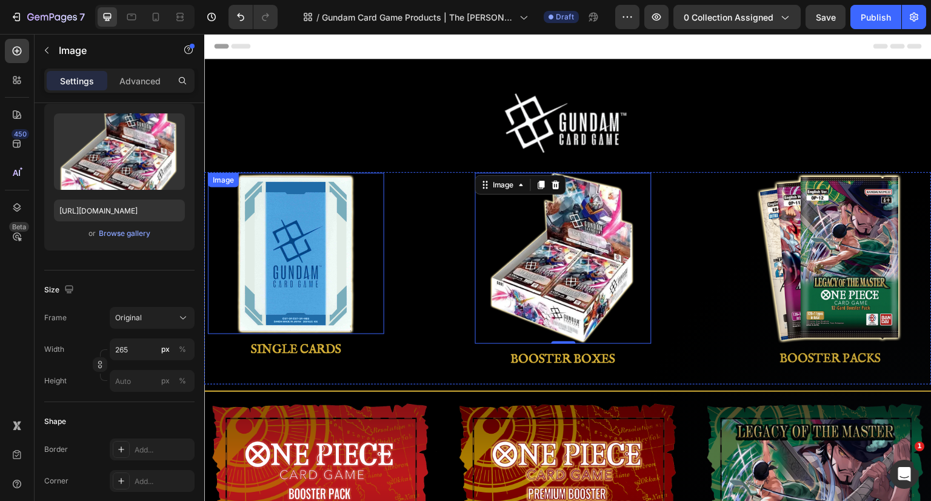
click at [299, 287] on img at bounding box center [295, 254] width 121 height 162
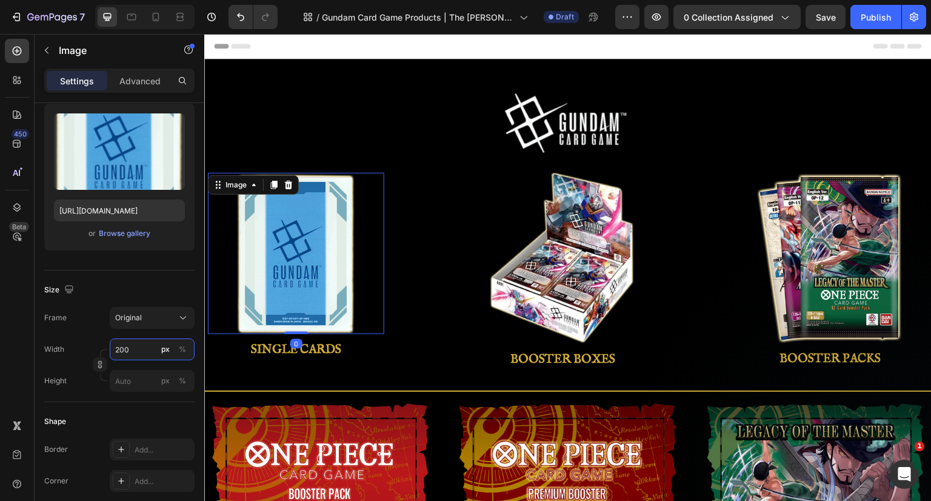
click at [142, 352] on input "200" at bounding box center [152, 349] width 85 height 22
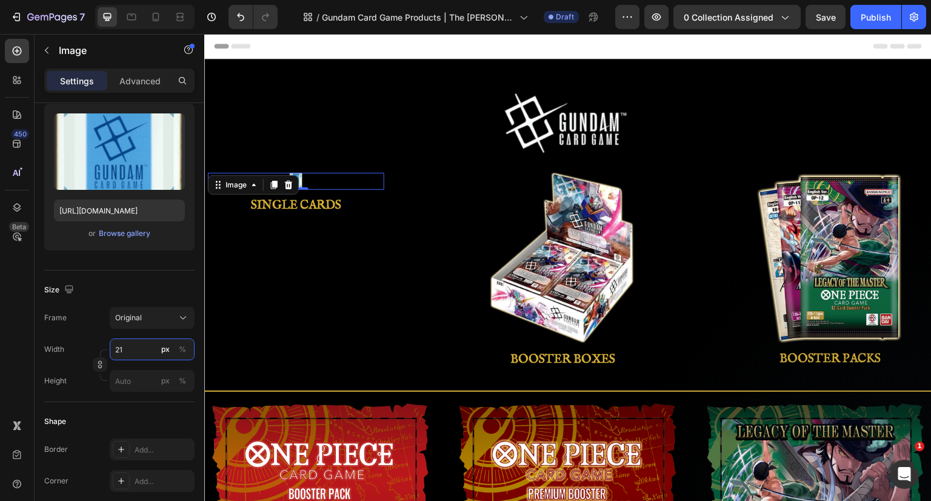
type input "210"
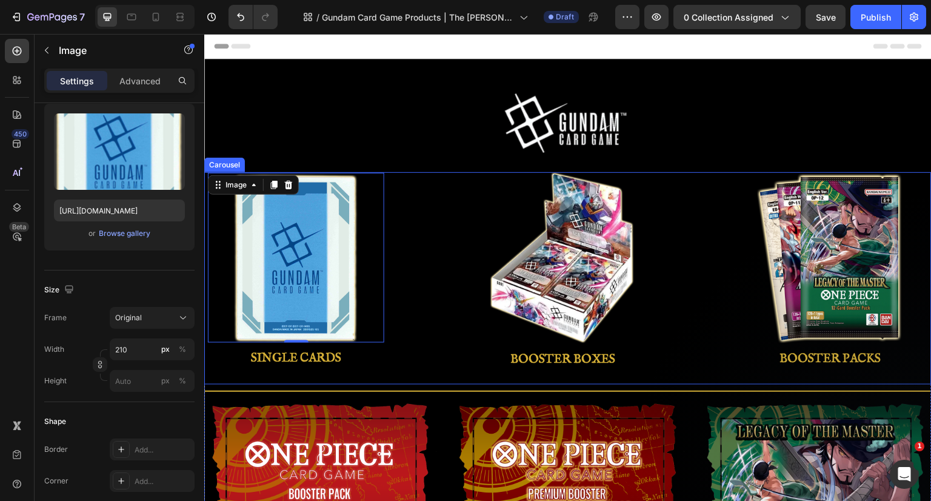
click at [722, 285] on div "Image BOOSTER PACKS Button" at bounding box center [830, 278] width 237 height 212
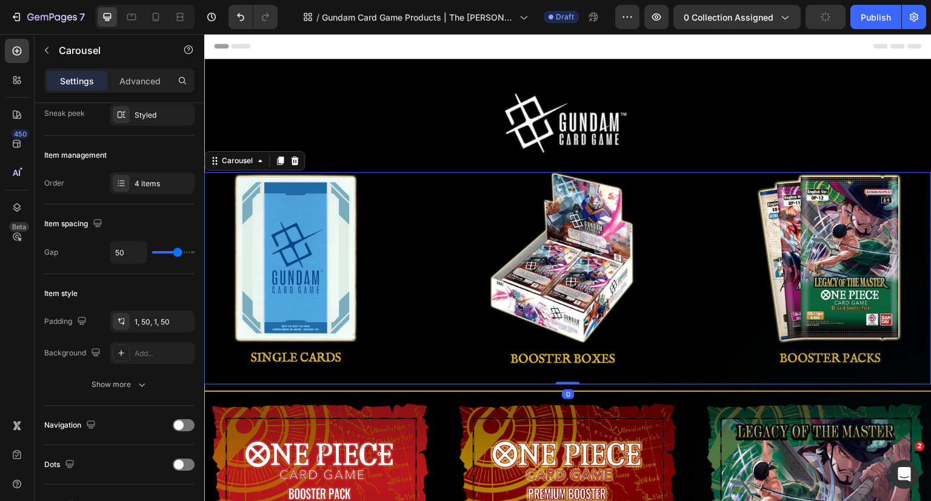
scroll to position [0, 0]
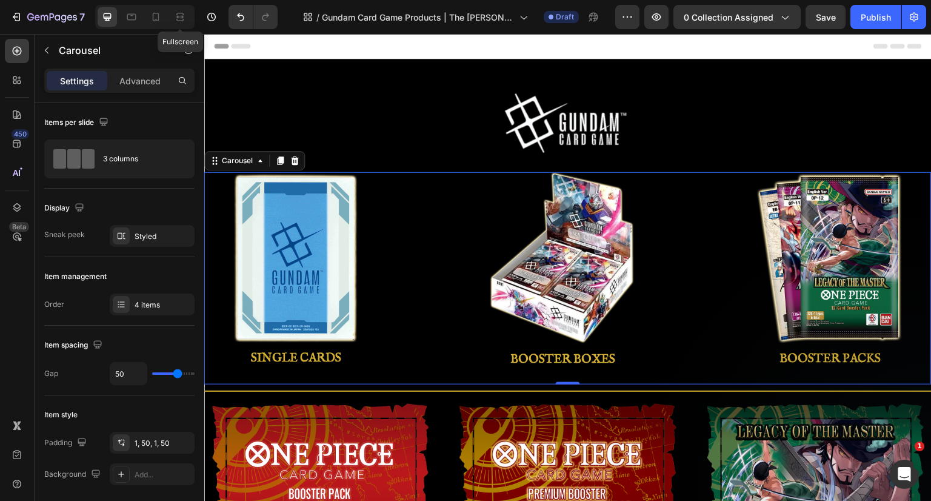
click at [181, 18] on icon at bounding box center [180, 17] width 12 height 12
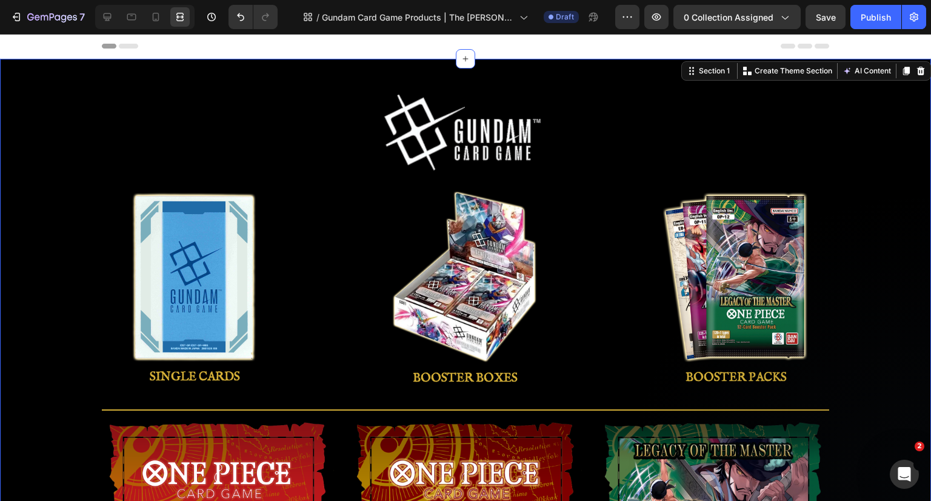
click at [156, 256] on img at bounding box center [195, 277] width 127 height 170
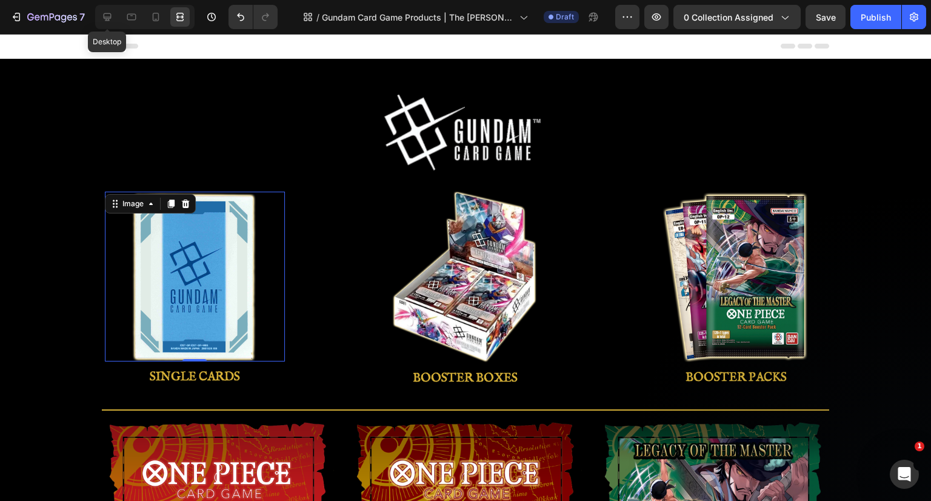
click at [112, 16] on icon at bounding box center [107, 17] width 12 height 12
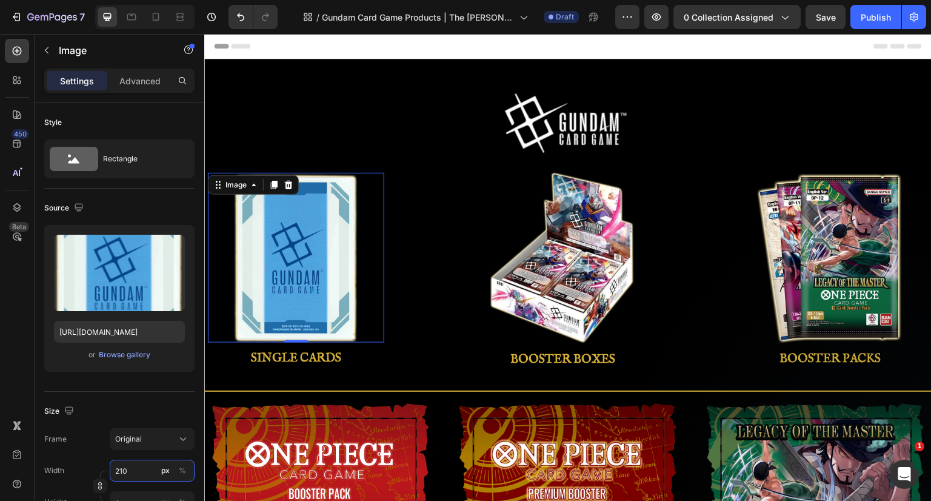
click at [138, 467] on input "210" at bounding box center [152, 471] width 85 height 22
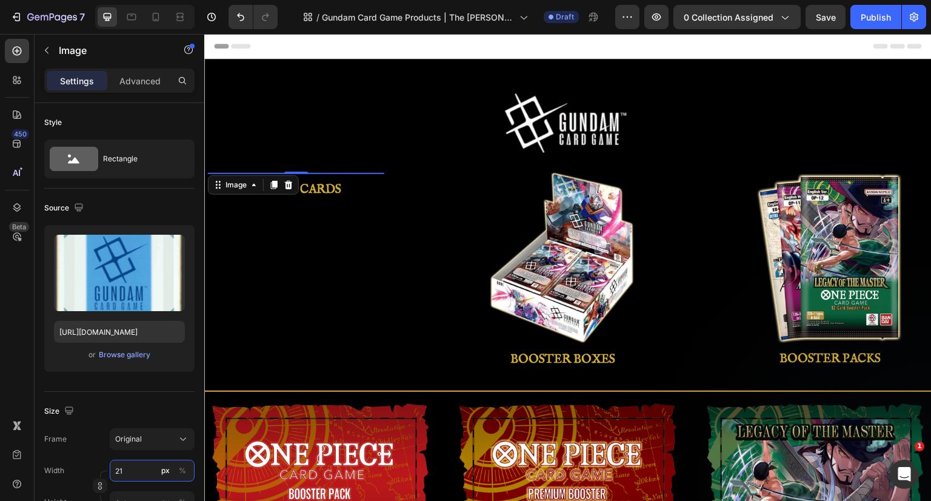
type input "211"
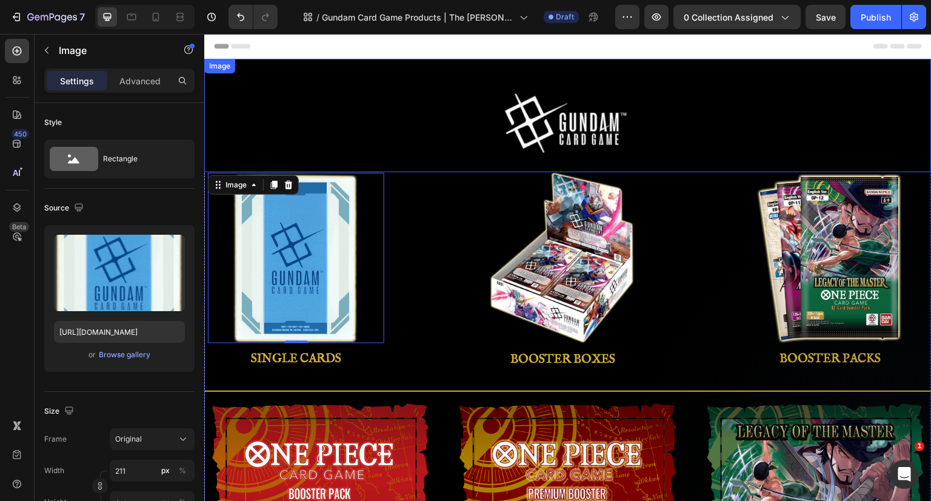
click at [437, 106] on div at bounding box center [568, 123] width 728 height 68
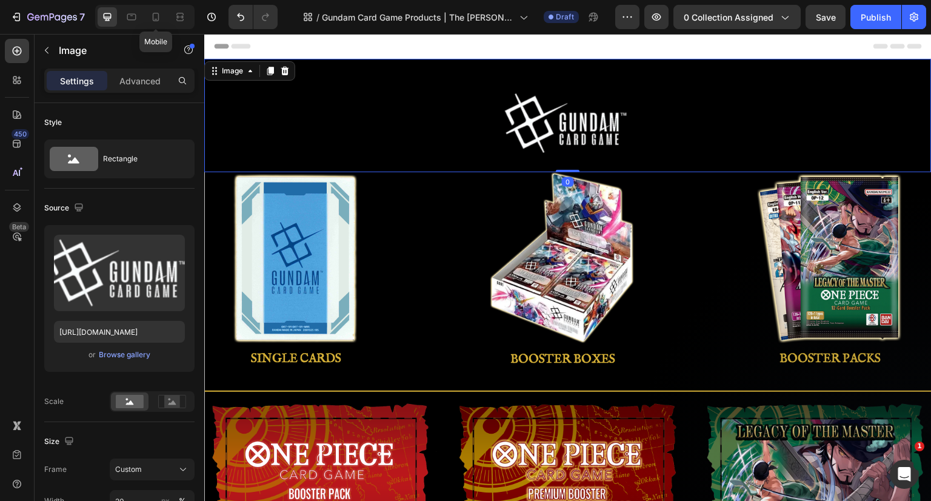
click at [158, 22] on icon at bounding box center [156, 17] width 12 height 12
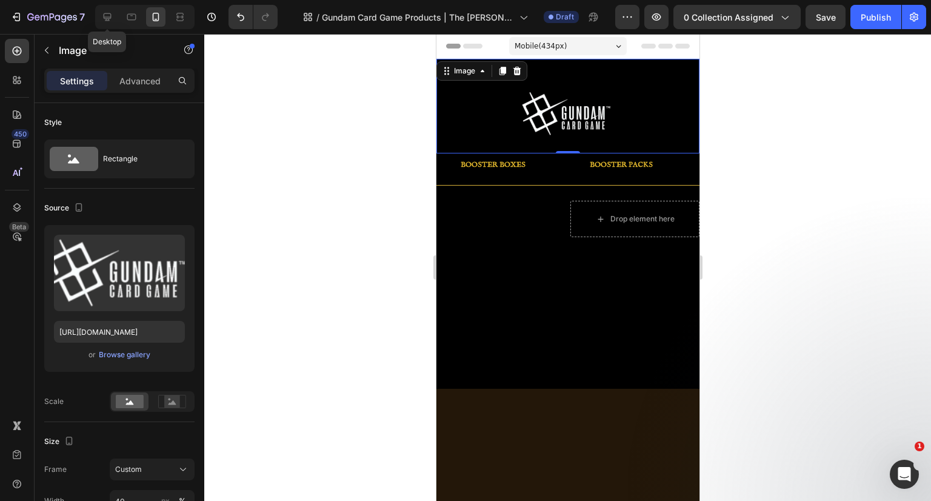
click at [112, 15] on icon at bounding box center [107, 17] width 12 height 12
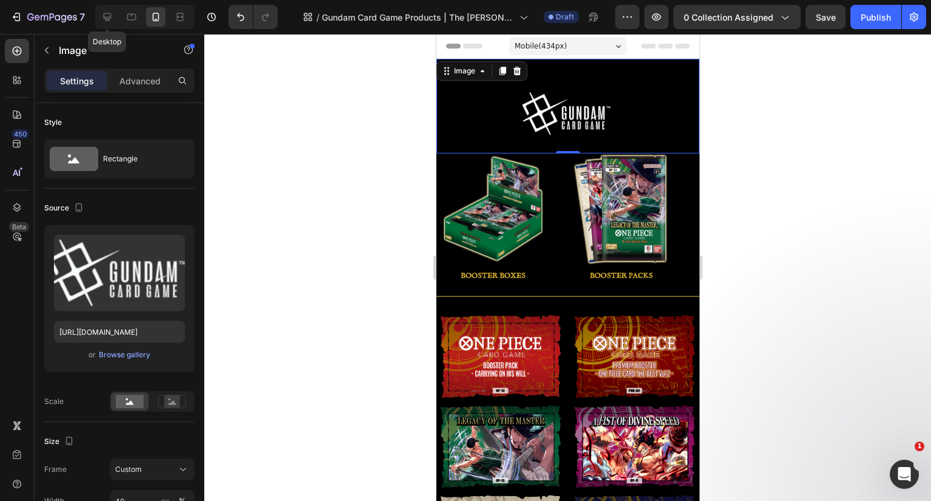
type input "20"
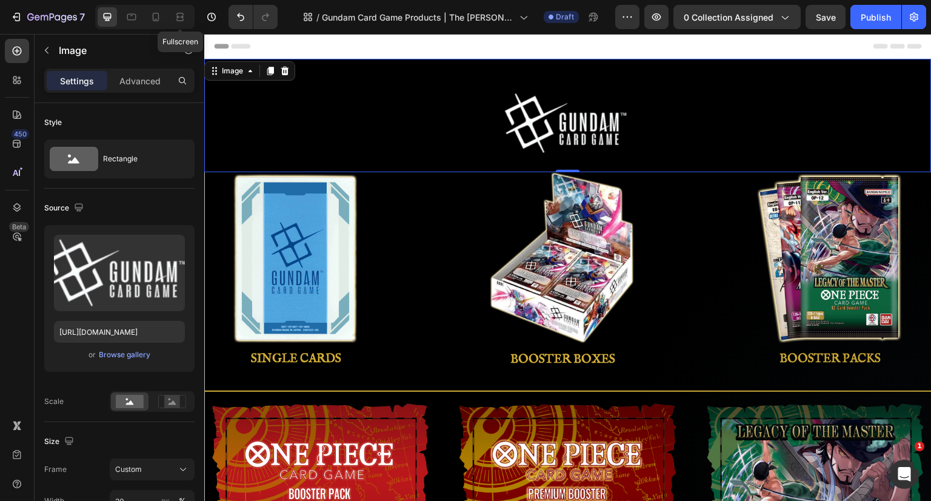
click at [179, 18] on icon at bounding box center [180, 17] width 12 height 12
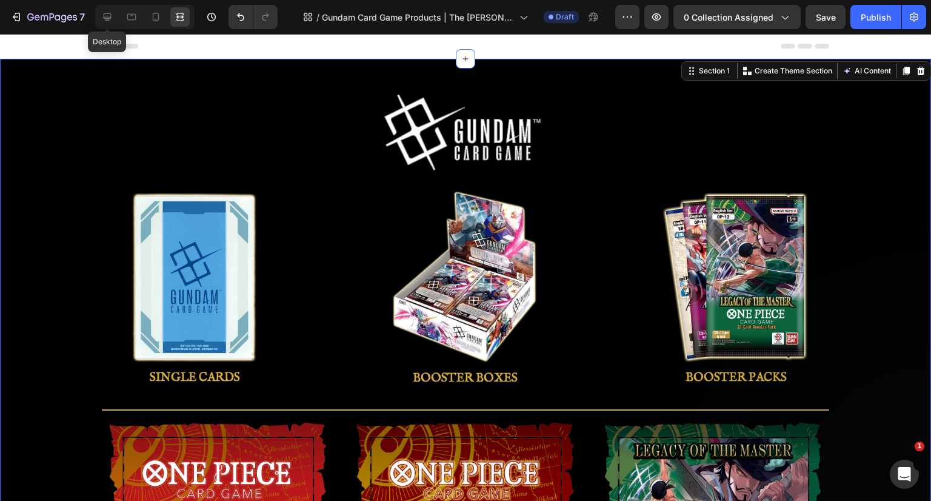
click at [104, 18] on icon at bounding box center [108, 17] width 8 height 8
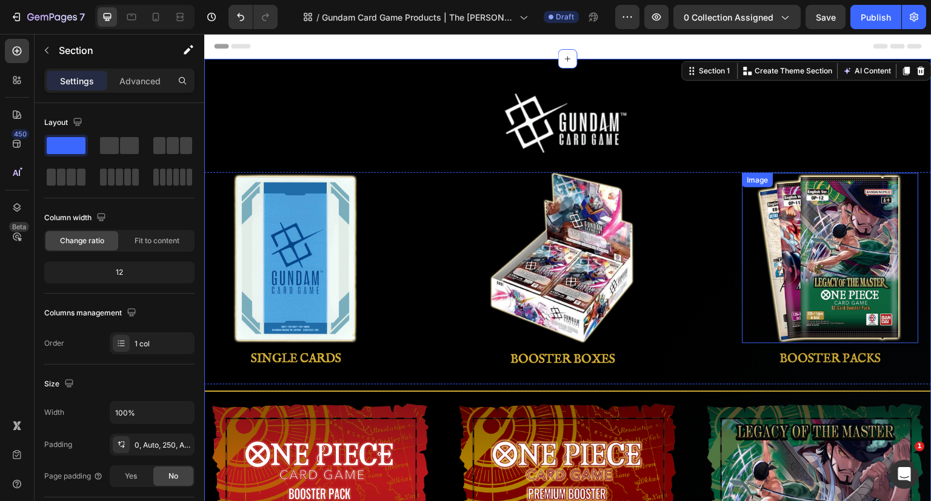
click at [806, 208] on img at bounding box center [831, 258] width 152 height 170
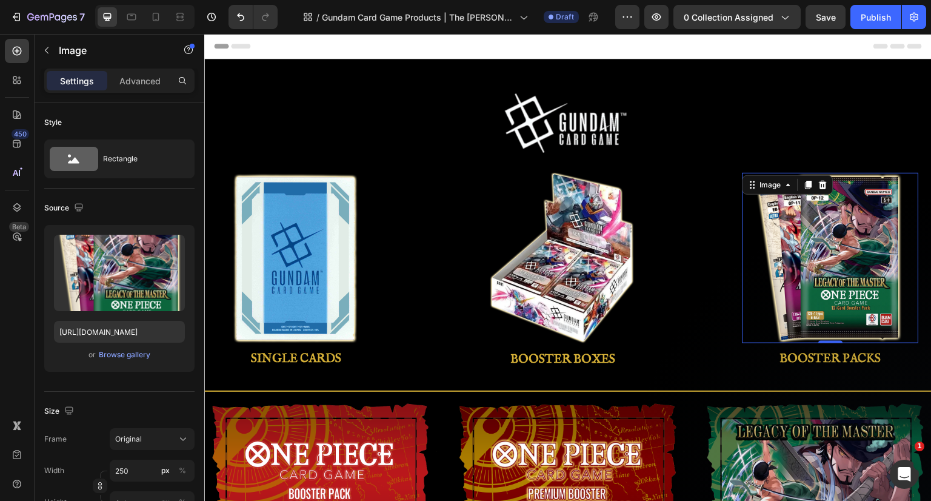
drag, startPoint x: 175, startPoint y: 246, endPoint x: 132, endPoint y: 312, distance: 78.9
click at [175, 246] on icon "button" at bounding box center [173, 247] width 12 height 12
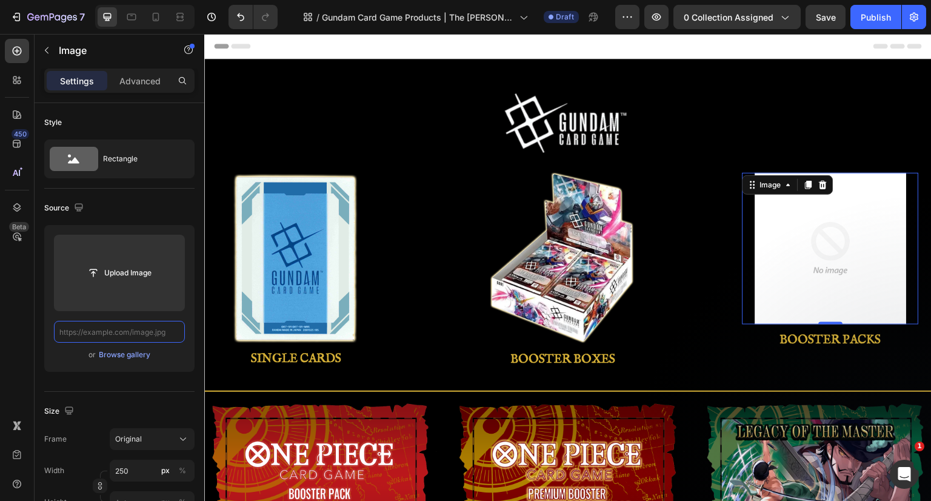
click at [131, 327] on input "text" at bounding box center [119, 332] width 131 height 22
paste input "[URL][DOMAIN_NAME]"
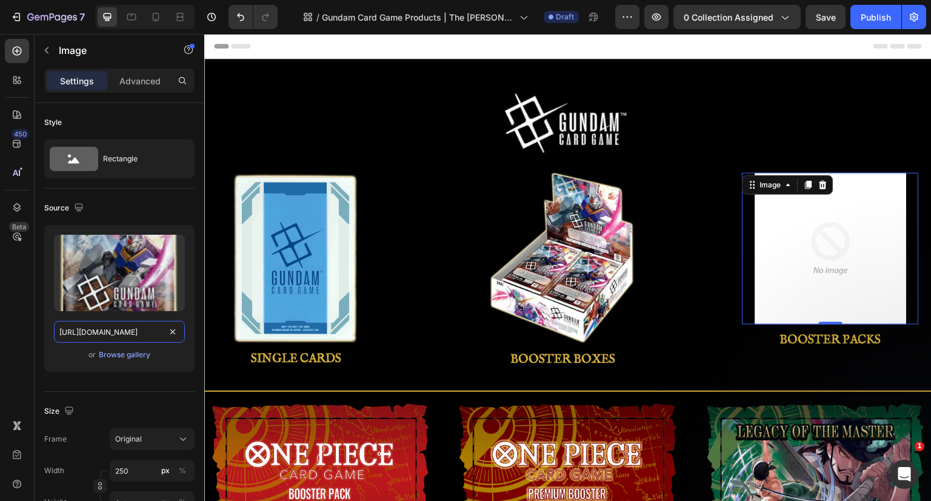
scroll to position [0, 337]
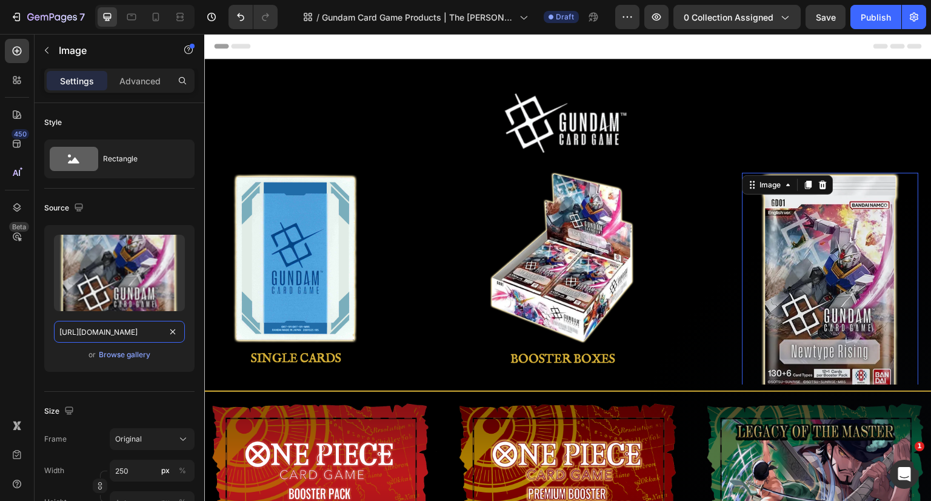
type input "[URL][DOMAIN_NAME]"
click at [138, 470] on input "250" at bounding box center [152, 471] width 85 height 22
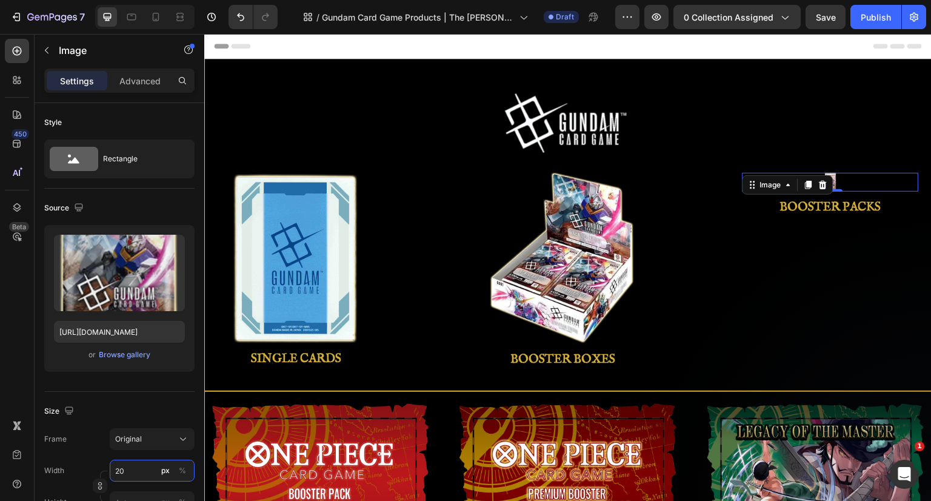
type input "2"
type input "180"
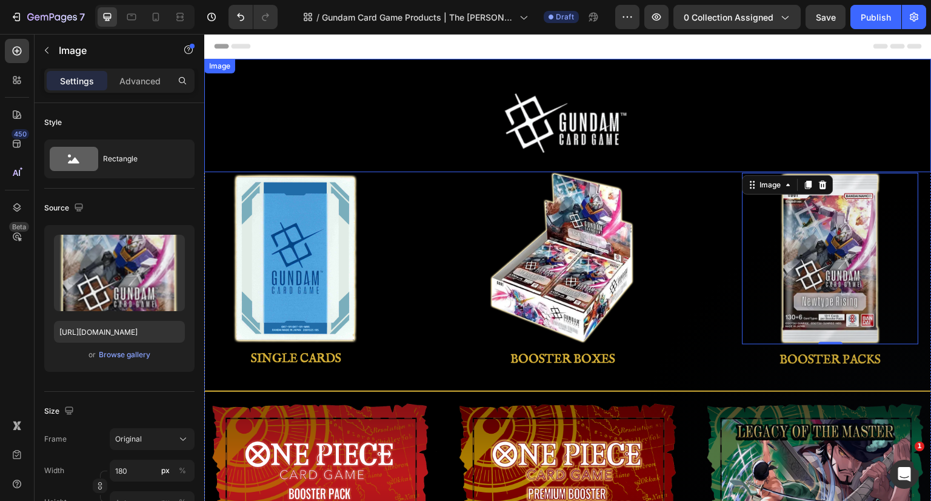
click at [721, 139] on div at bounding box center [568, 123] width 728 height 68
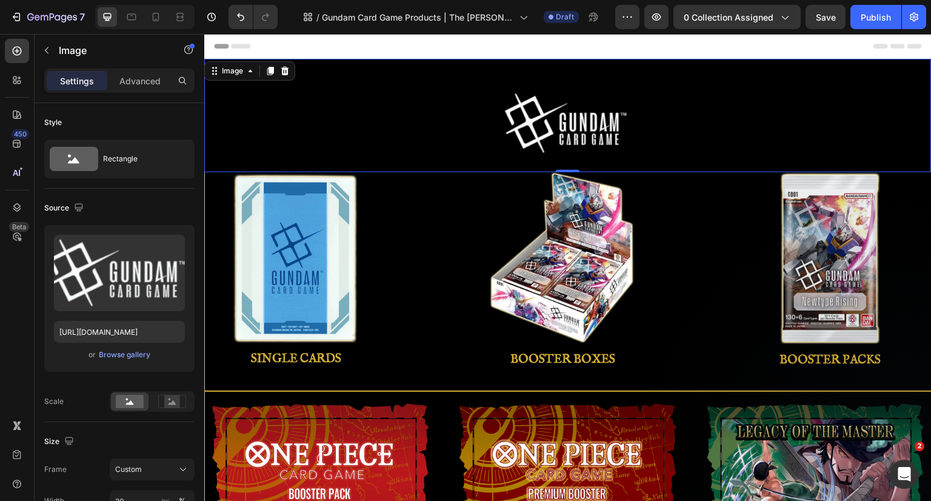
click at [718, 116] on div at bounding box center [568, 123] width 728 height 68
click at [769, 115] on div at bounding box center [568, 123] width 728 height 68
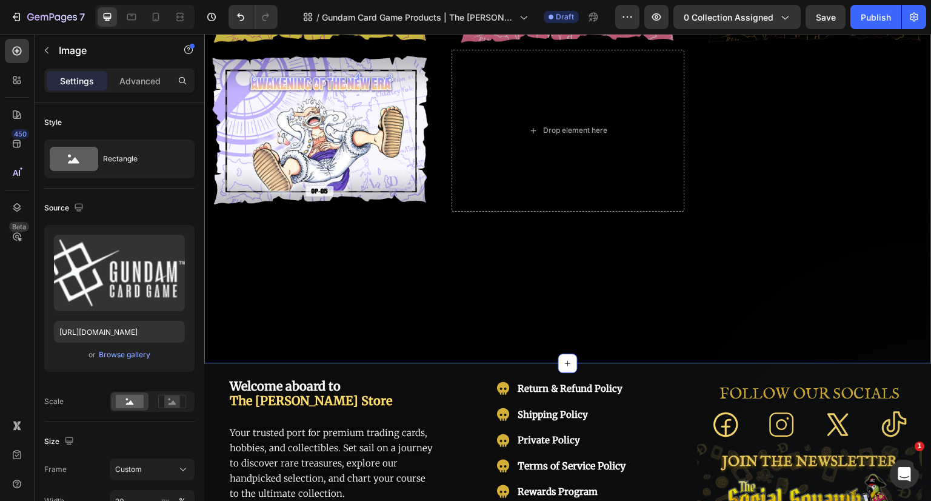
scroll to position [1213, 0]
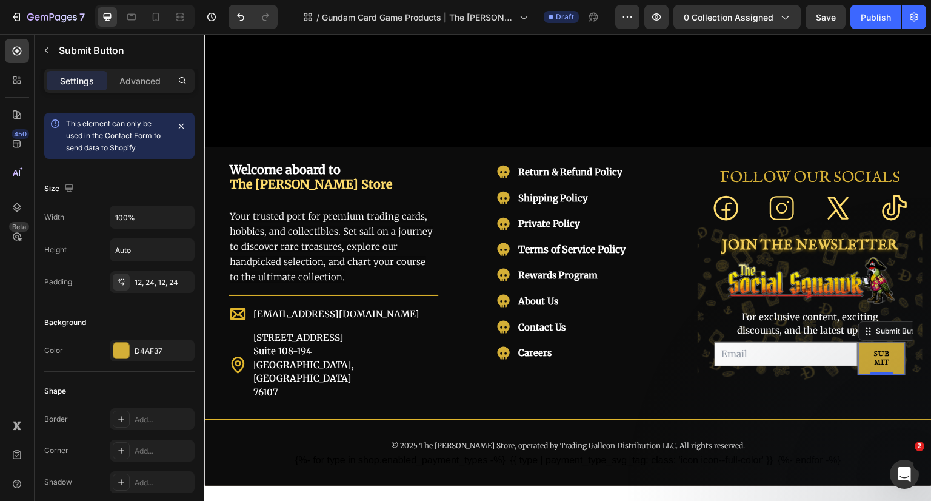
click at [873, 350] on div "SUBMIT" at bounding box center [882, 359] width 18 height 18
click at [157, 280] on div "12, 24, 12, 24" at bounding box center [163, 282] width 57 height 11
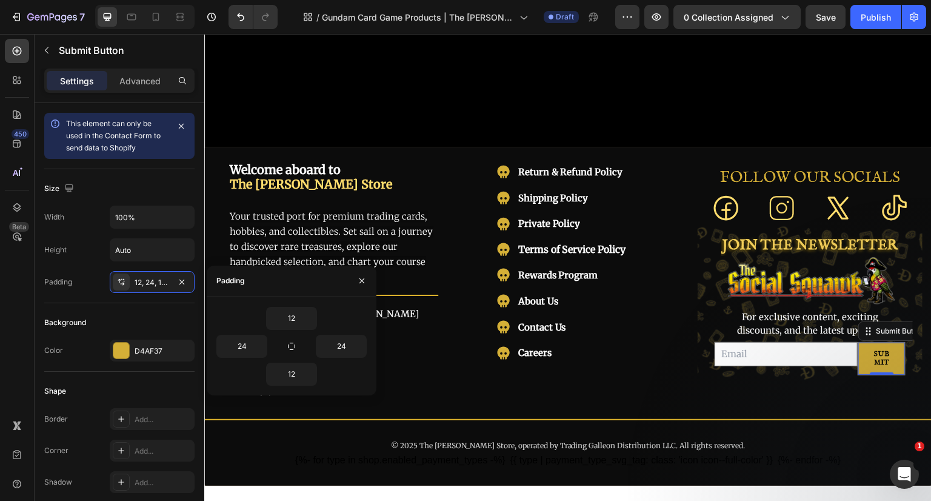
click at [295, 341] on icon "button" at bounding box center [292, 346] width 10 height 10
type input "12"
click at [311, 318] on icon "button" at bounding box center [311, 318] width 4 height 2
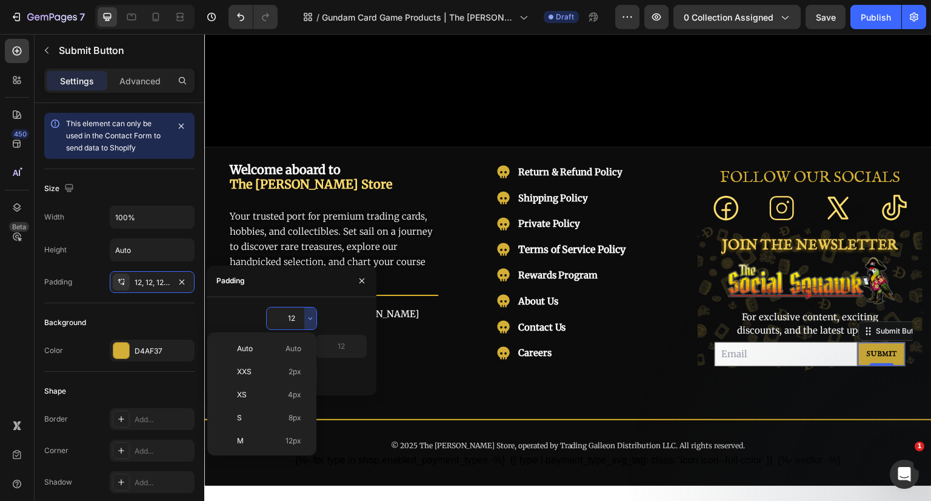
click at [289, 344] on span "Auto" at bounding box center [294, 348] width 16 height 11
type input "Auto"
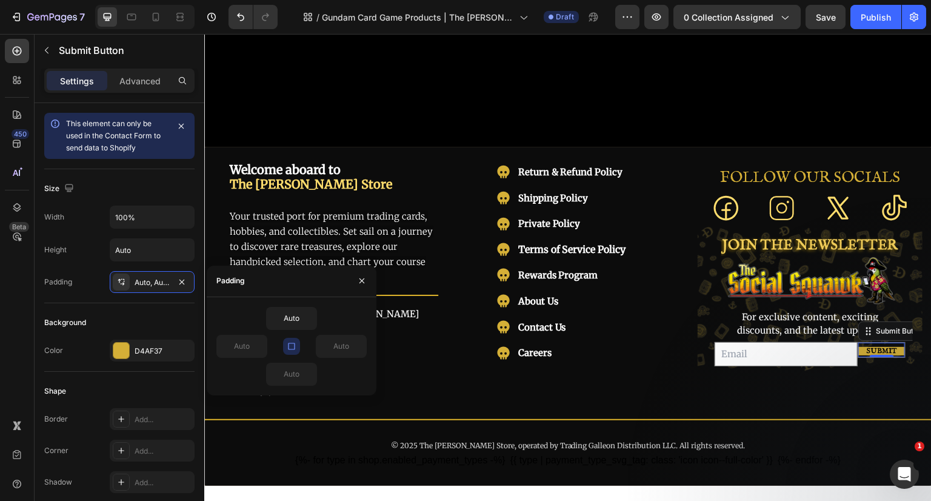
click at [294, 346] on button "button" at bounding box center [291, 346] width 17 height 17
click at [309, 320] on icon "button" at bounding box center [311, 318] width 10 height 10
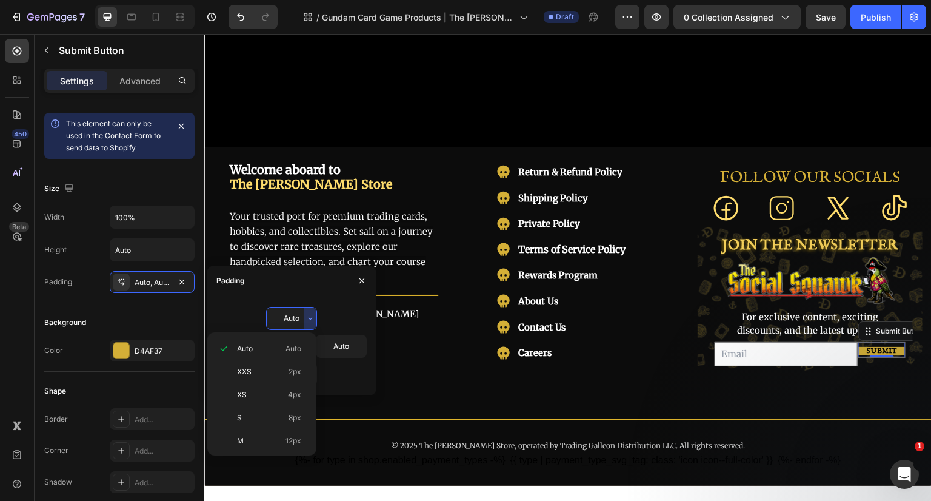
click at [283, 435] on p "M 12px" at bounding box center [269, 440] width 64 height 11
type input "12"
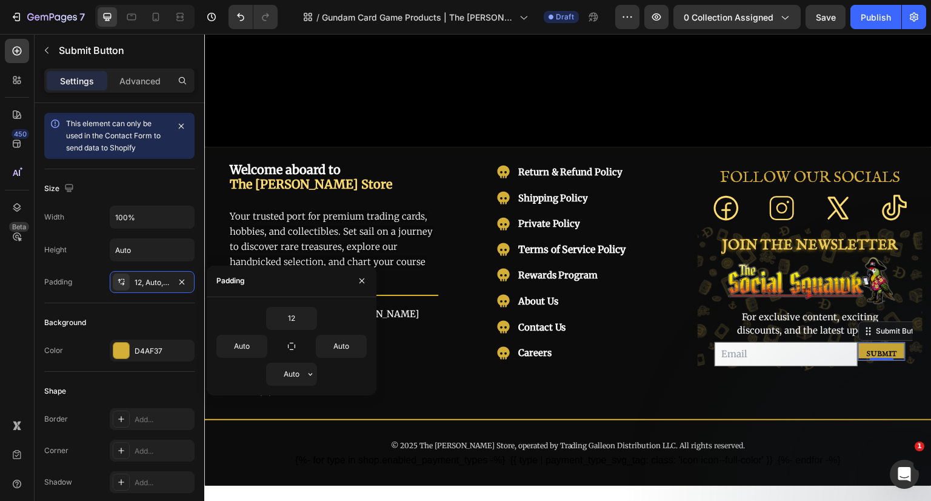
click at [312, 372] on icon "button" at bounding box center [311, 374] width 10 height 10
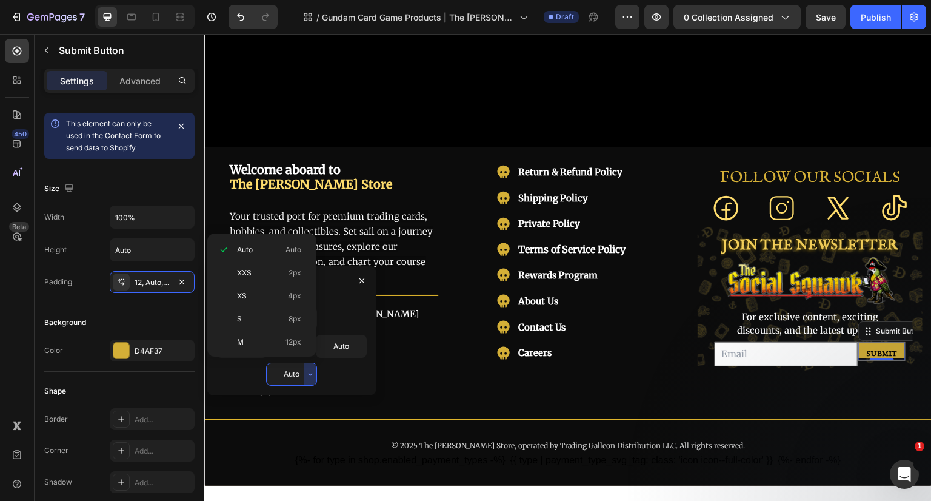
click at [301, 344] on span "12px" at bounding box center [294, 342] width 16 height 11
type input "12"
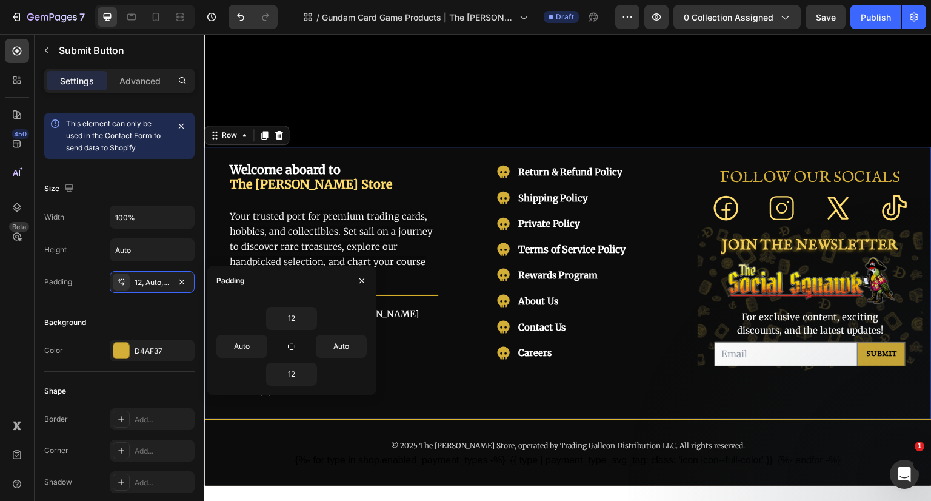
click at [902, 364] on div "FOLLOW OUR SOCIALS Heading Icon Icon Icon Icon Row JOIN THE NEWSLETTER Heading …" at bounding box center [810, 281] width 225 height 240
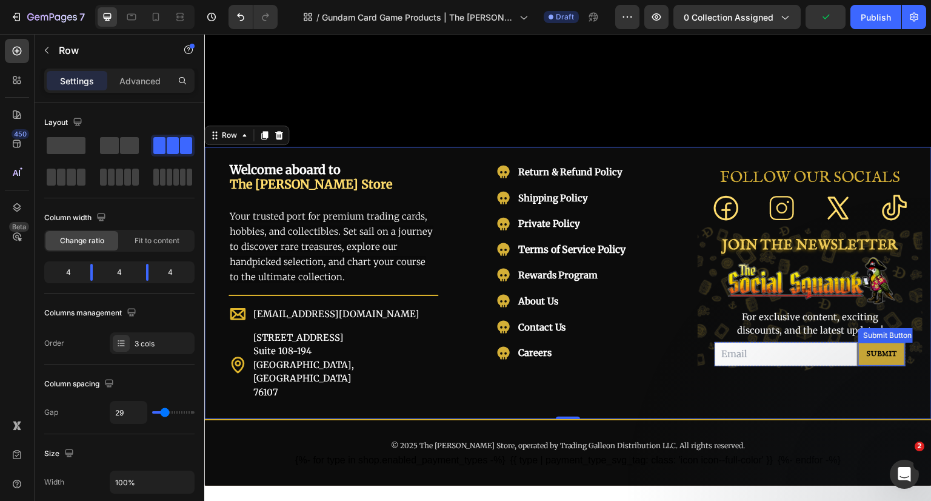
click at [879, 350] on div "SUBMIT" at bounding box center [881, 354] width 31 height 8
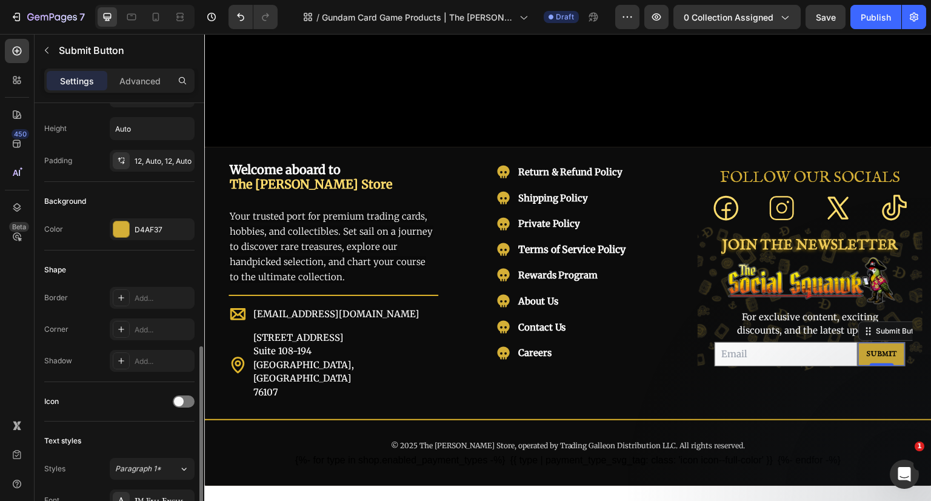
scroll to position [303, 0]
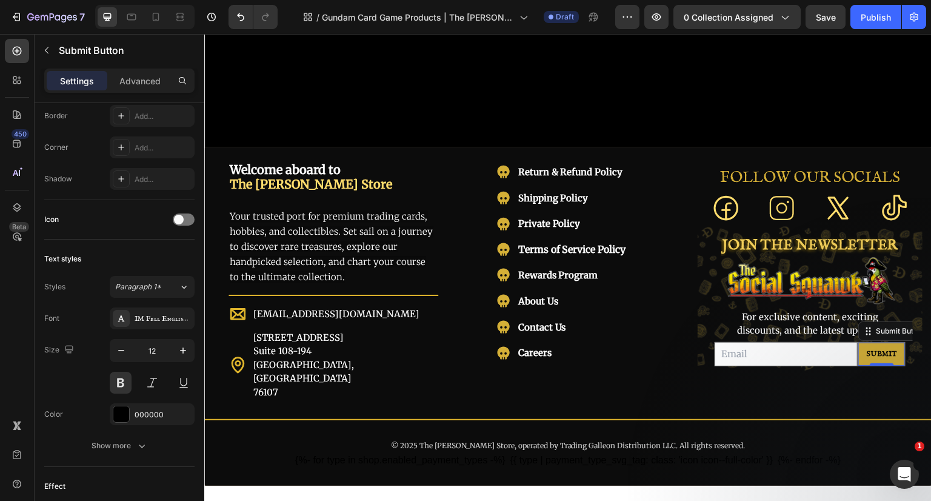
click at [185, 347] on icon "button" at bounding box center [183, 350] width 12 height 12
click at [121, 350] on icon "button" at bounding box center [121, 350] width 6 height 1
type input "12"
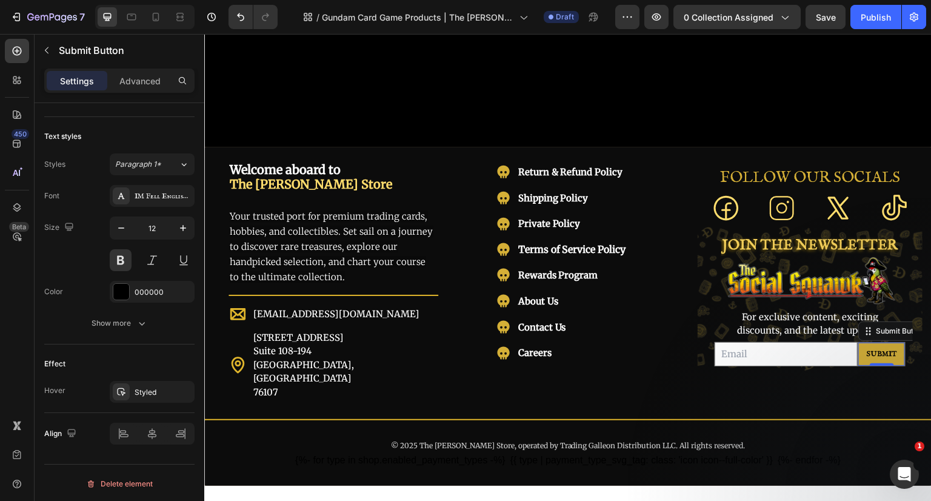
click at [148, 387] on div "Styled" at bounding box center [163, 392] width 57 height 11
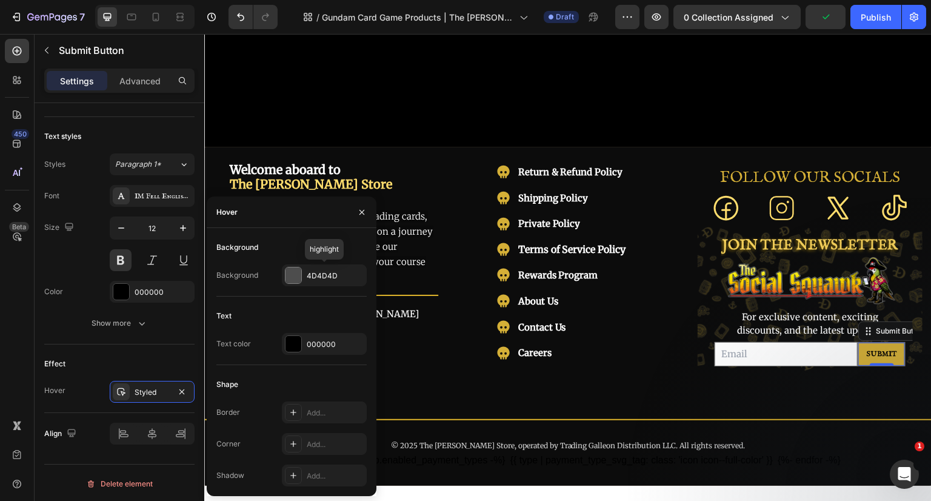
click at [323, 274] on div "4D4D4D" at bounding box center [335, 275] width 57 height 11
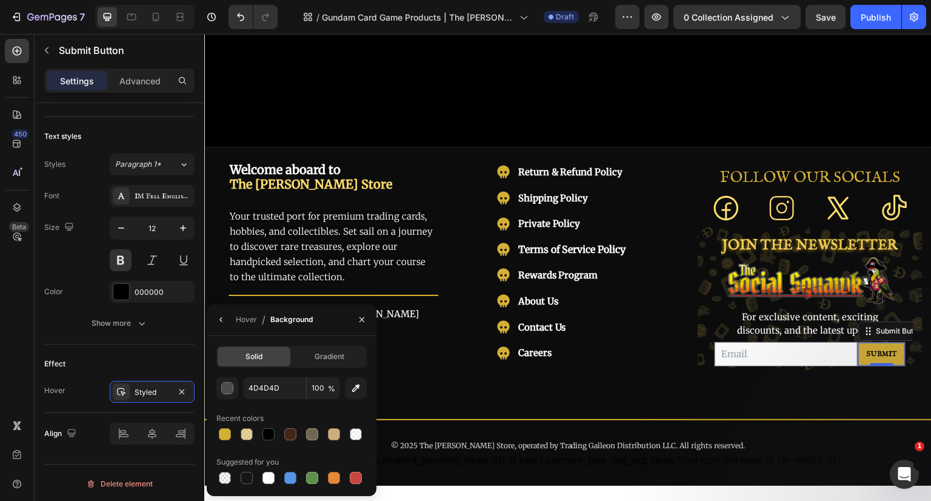
click at [269, 430] on div at bounding box center [269, 434] width 12 height 12
type input "000000"
click at [224, 321] on icon "button" at bounding box center [221, 320] width 10 height 10
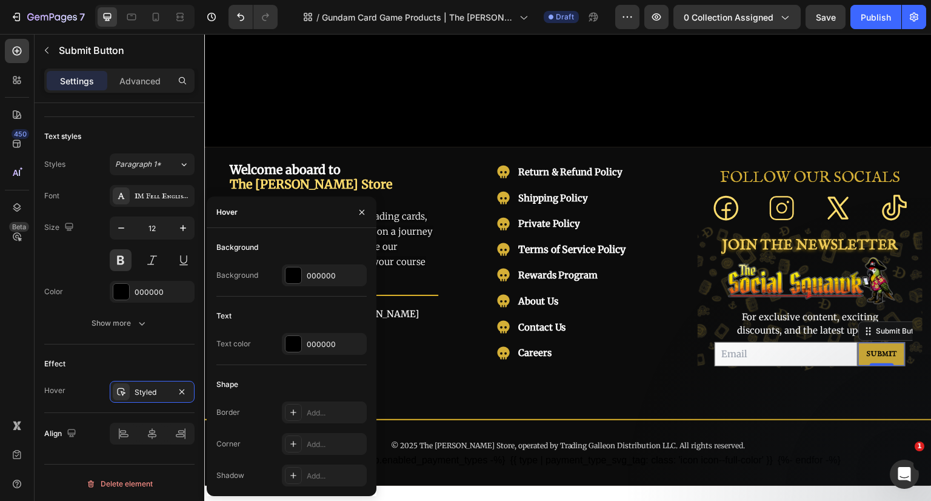
click at [316, 342] on div "000000" at bounding box center [335, 344] width 57 height 11
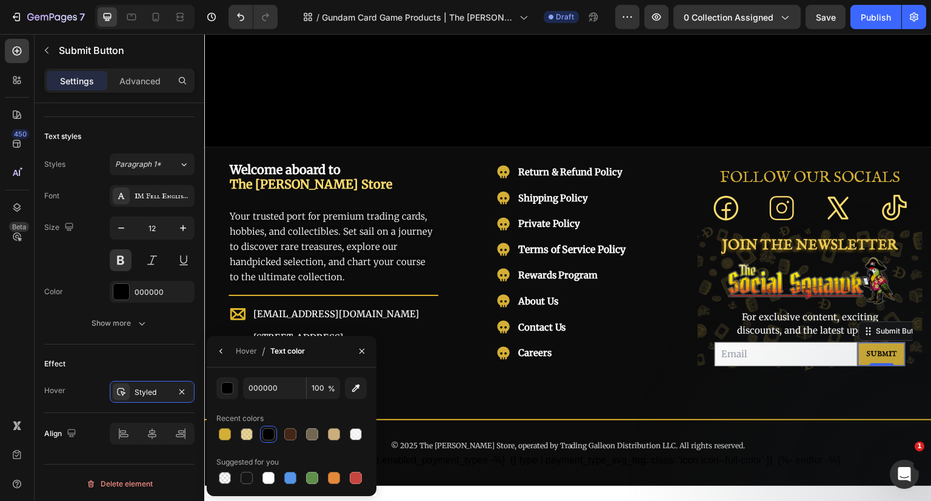
click at [223, 430] on div at bounding box center [225, 434] width 12 height 12
type input "D4AF37"
click at [222, 352] on icon "button" at bounding box center [221, 351] width 10 height 10
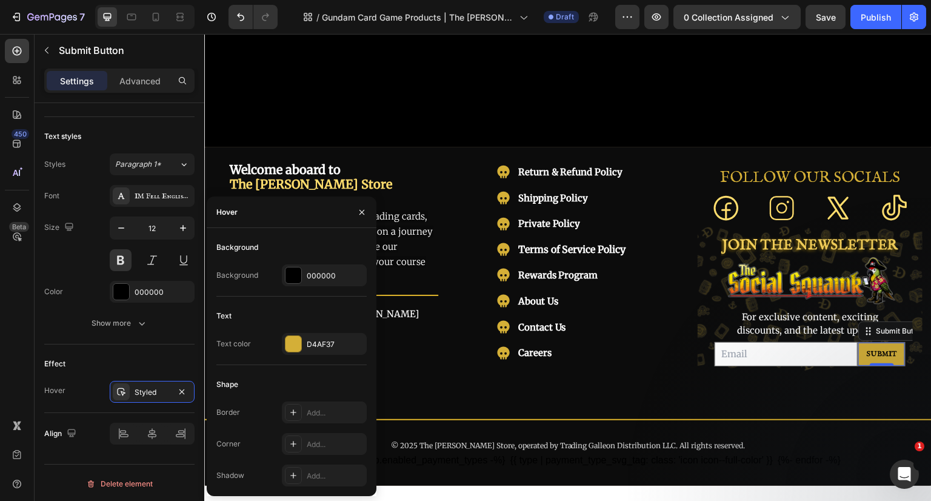
click at [316, 270] on div "000000" at bounding box center [335, 275] width 57 height 11
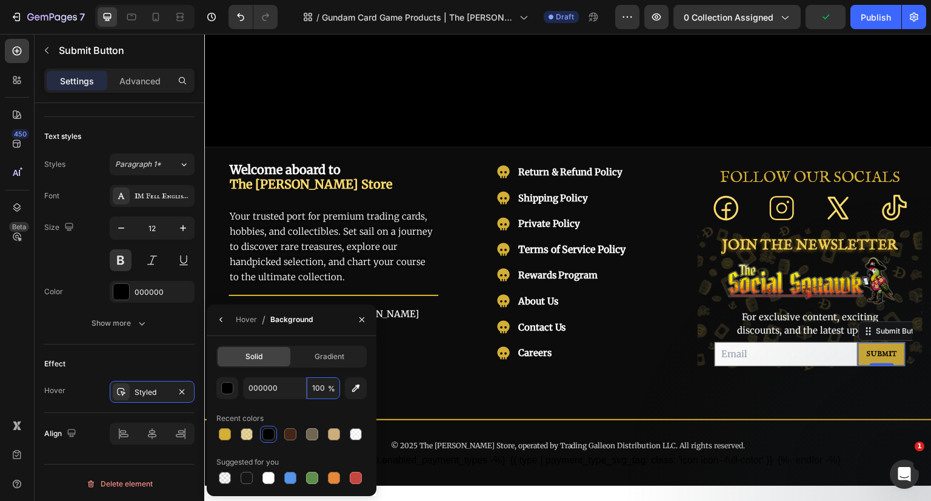
click at [324, 384] on input "100" at bounding box center [323, 388] width 33 height 22
click at [223, 318] on icon "button" at bounding box center [221, 320] width 10 height 10
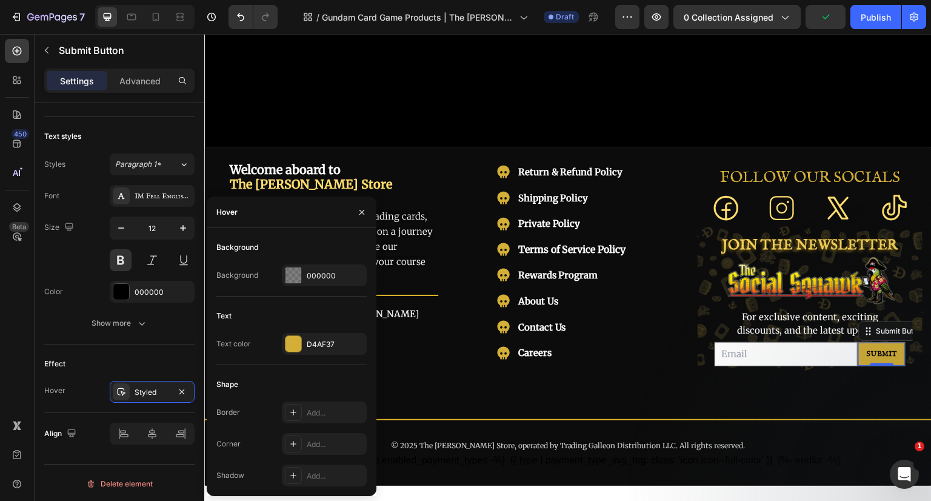
click at [310, 274] on div "000000" at bounding box center [335, 275] width 57 height 11
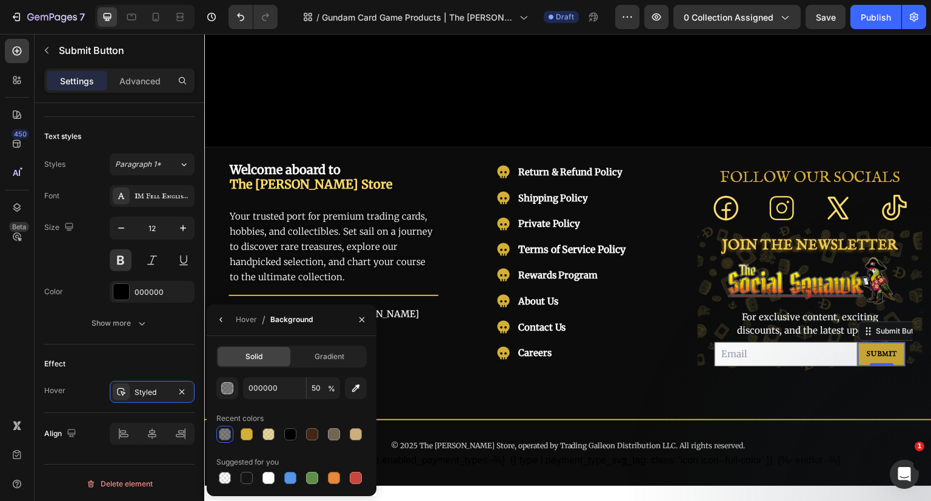
click at [289, 435] on div at bounding box center [290, 434] width 12 height 12
type input "100"
click at [361, 320] on icon "button" at bounding box center [362, 319] width 5 height 5
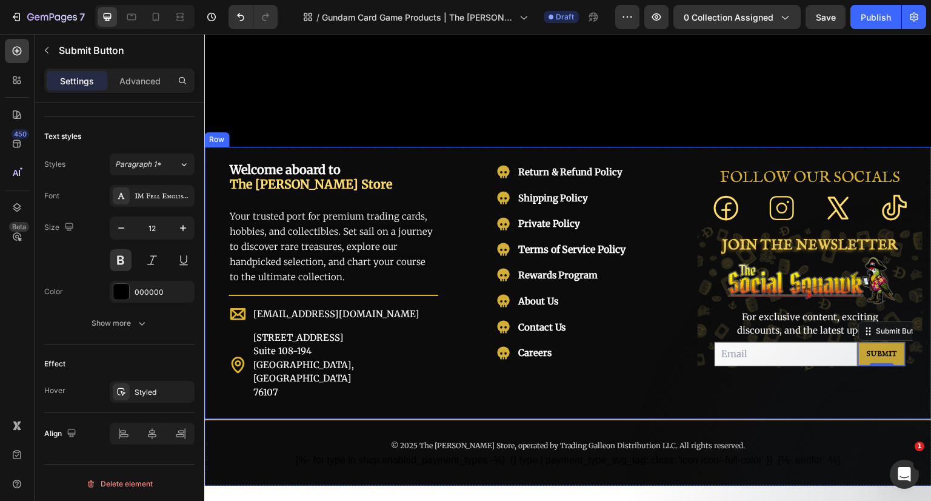
click at [871, 369] on div "FOLLOW OUR SOCIALS Heading Icon Icon Icon Icon Row JOIN THE NEWSLETTER Heading …" at bounding box center [810, 281] width 225 height 240
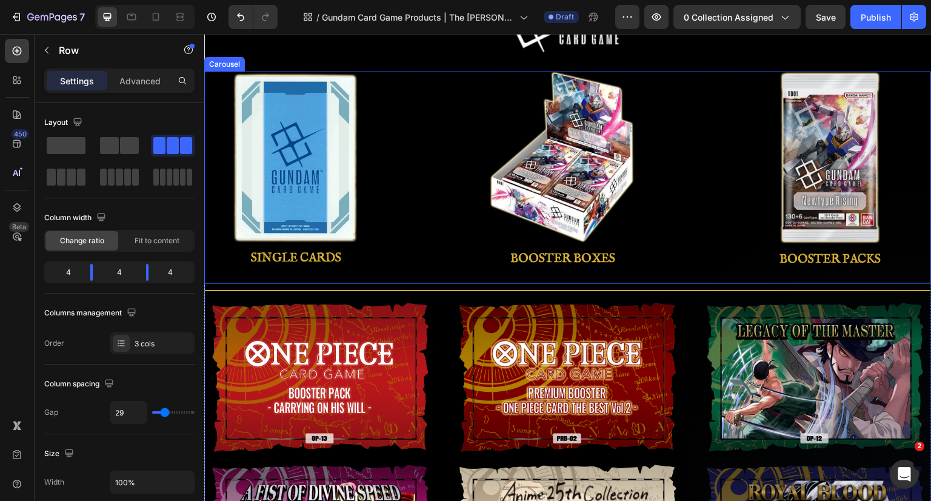
scroll to position [0, 0]
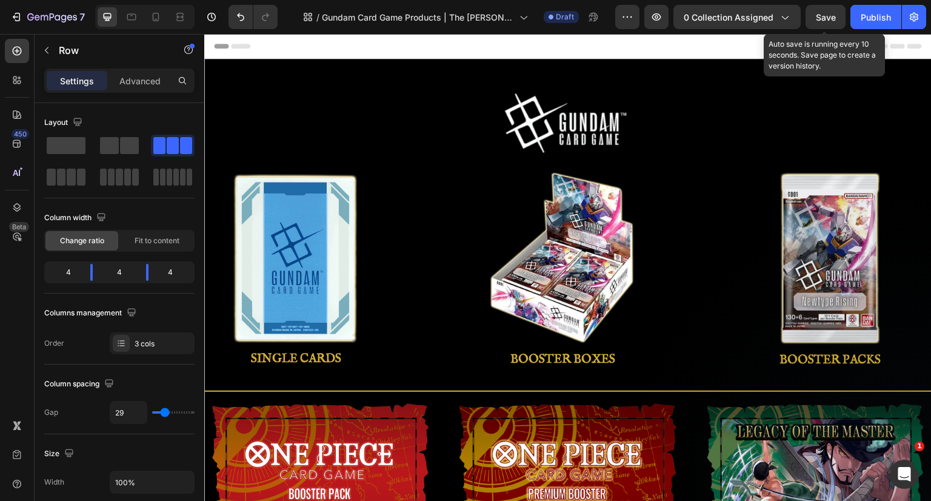
click at [819, 13] on span "Save" at bounding box center [826, 17] width 20 height 10
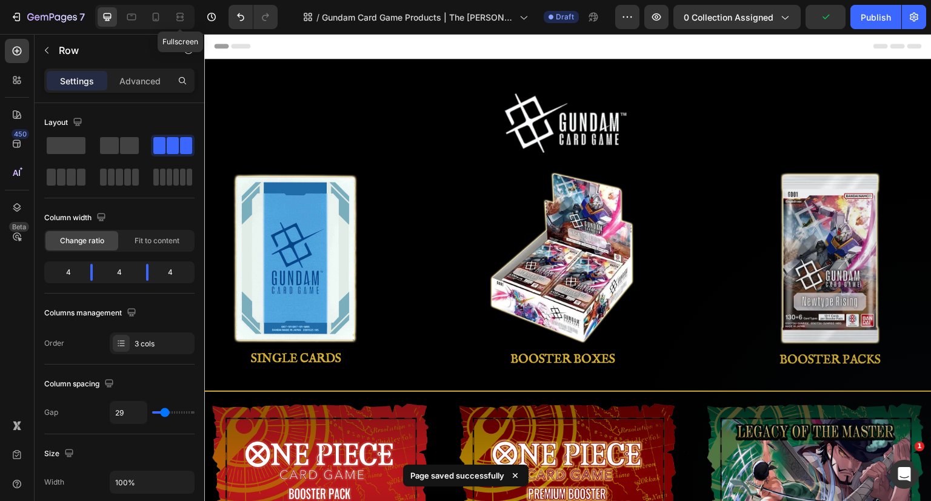
click at [189, 19] on div at bounding box center [179, 16] width 19 height 19
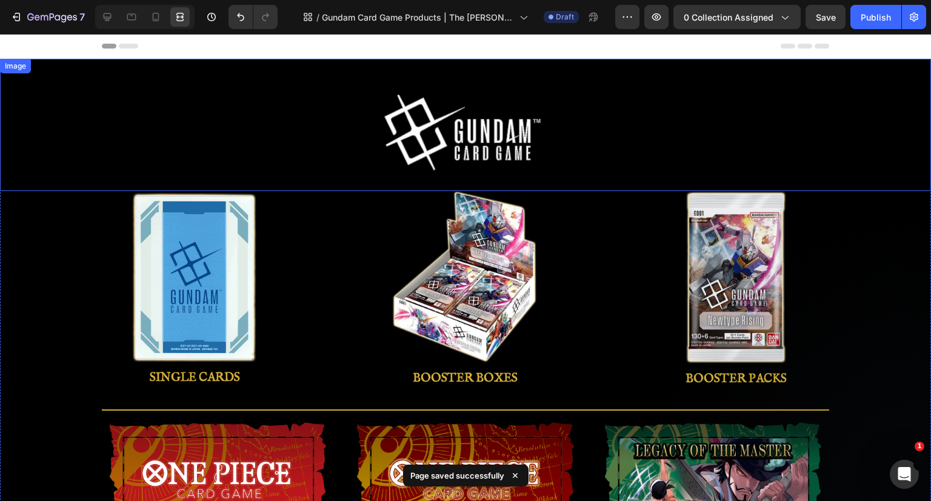
click at [850, 129] on div at bounding box center [465, 132] width 931 height 87
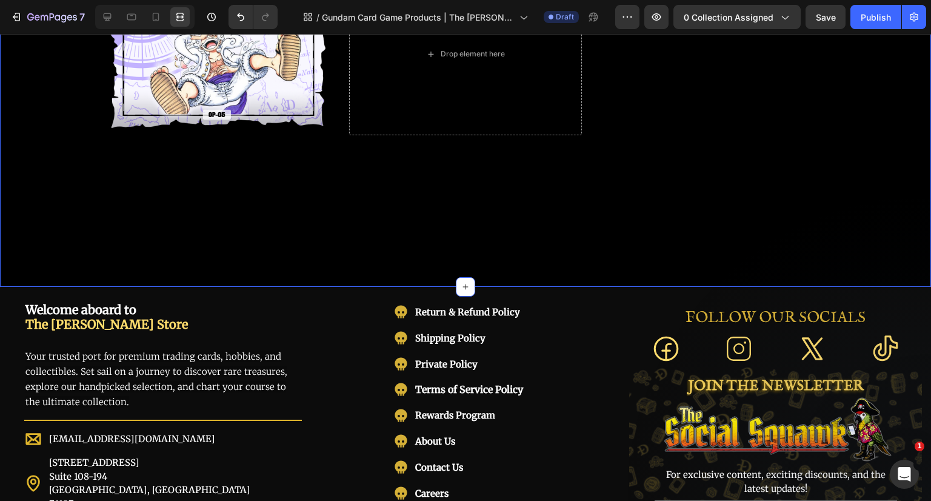
scroll to position [849, 0]
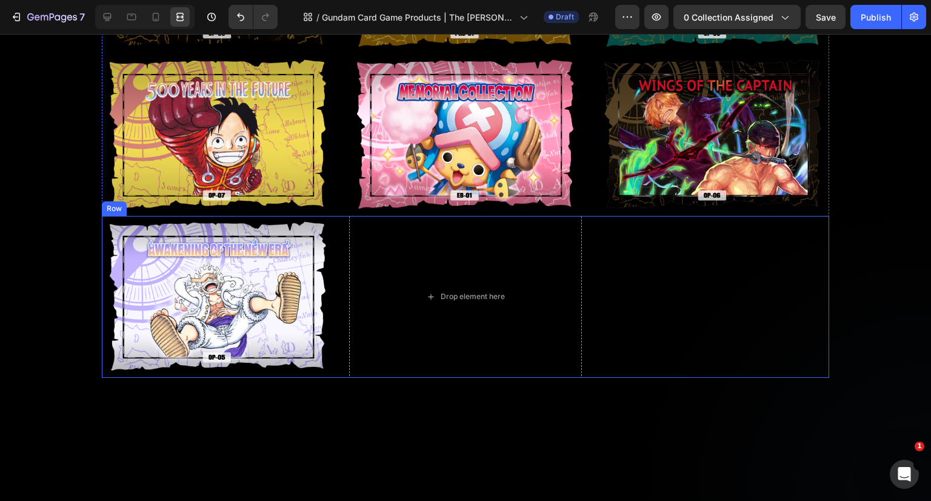
click at [672, 275] on div "Image Image Row Image Image Row Image Image Row" at bounding box center [713, 297] width 232 height 162
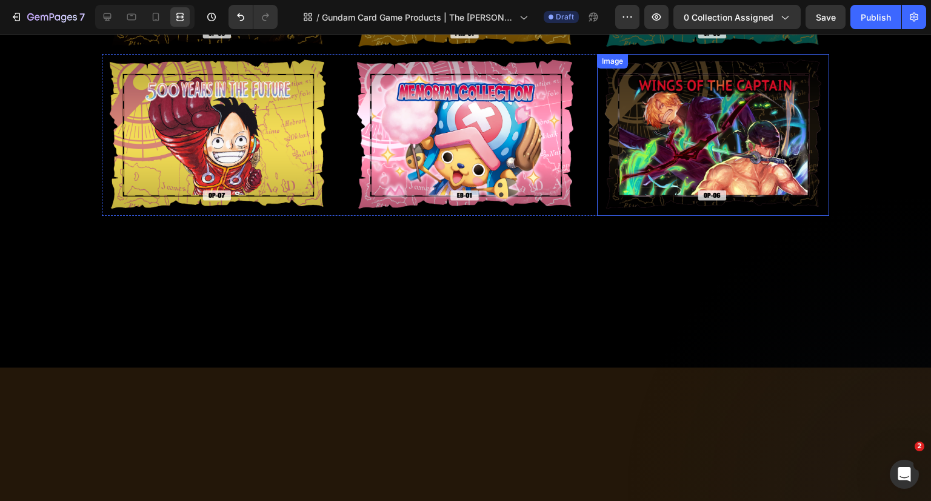
click at [681, 165] on img at bounding box center [713, 135] width 232 height 162
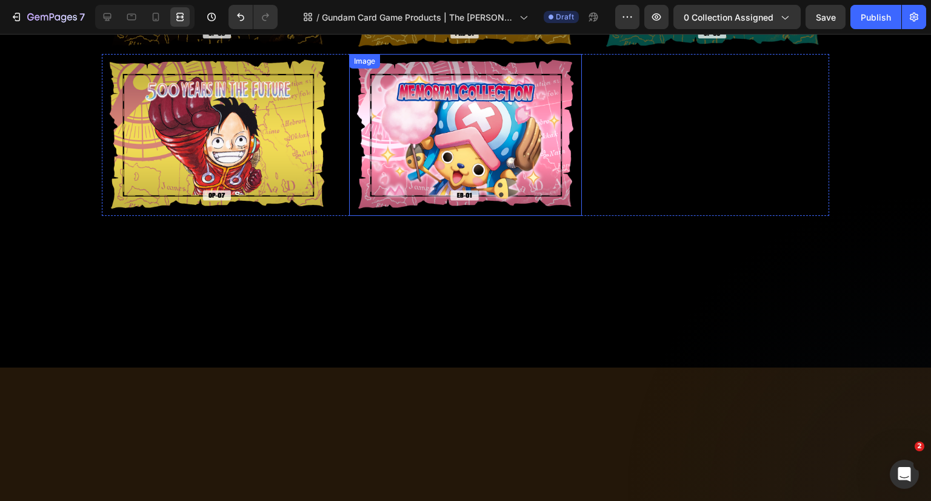
click at [567, 175] on img at bounding box center [465, 135] width 232 height 162
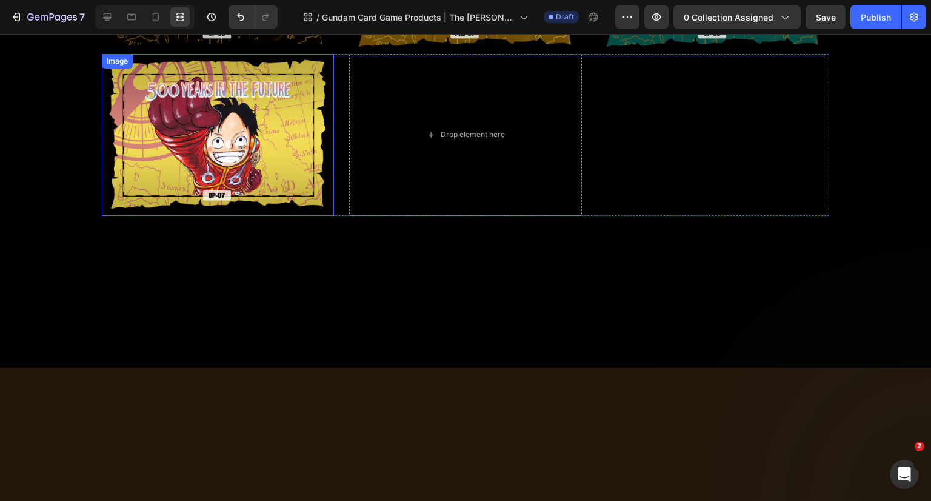
click at [309, 169] on img at bounding box center [218, 135] width 232 height 162
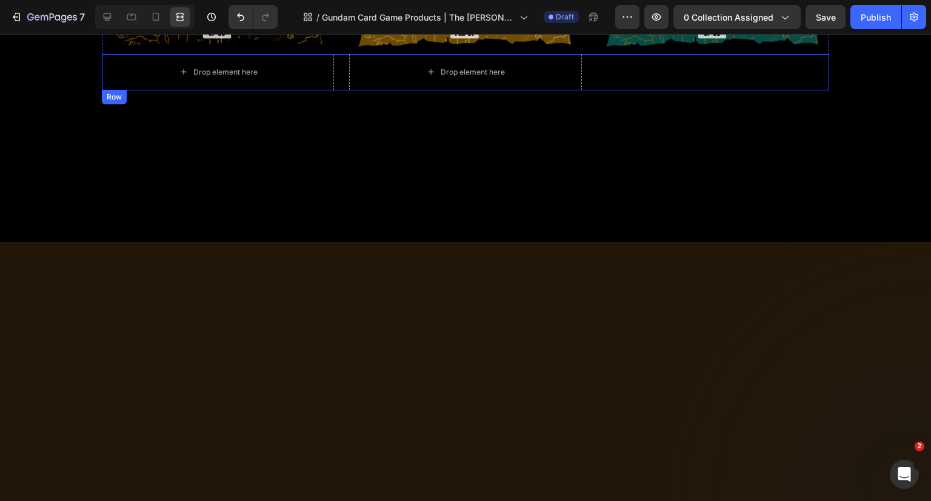
click at [680, 77] on div "Image Image Row Image Image Row Image Image Row" at bounding box center [713, 72] width 232 height 36
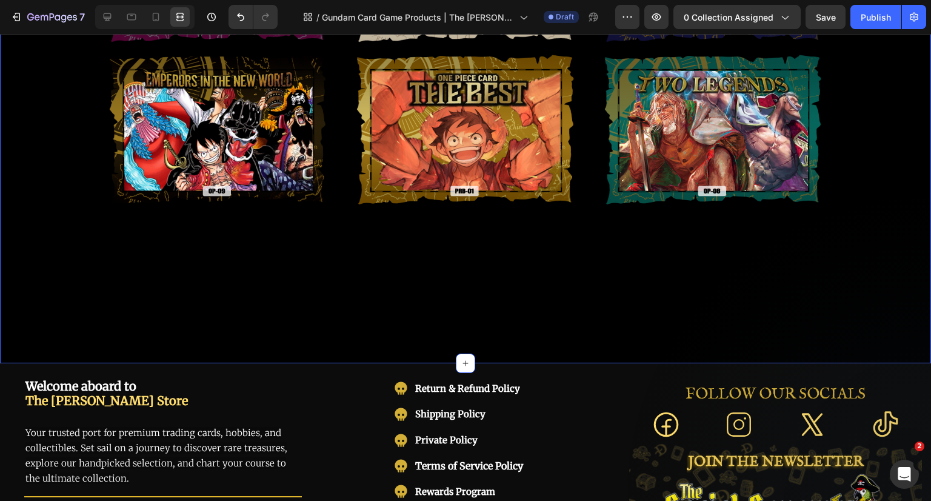
scroll to position [606, 0]
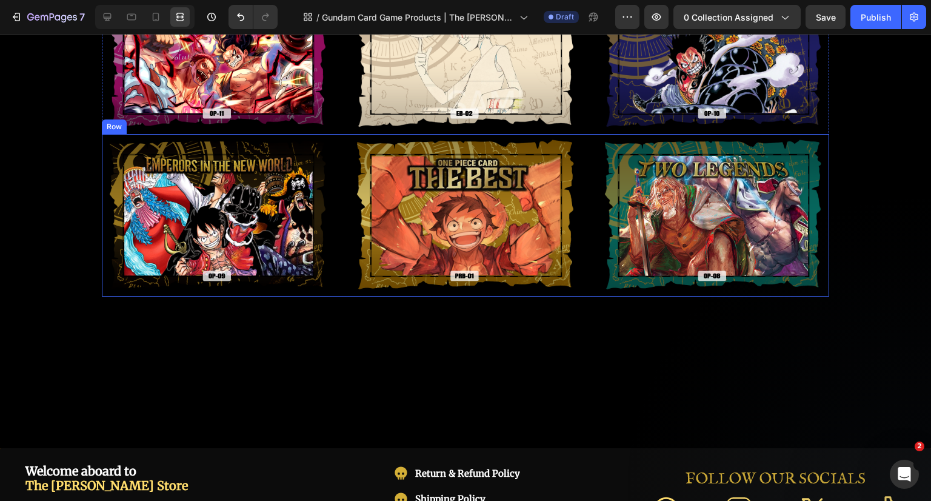
click at [591, 172] on div "Image Image Image Image Row Image Image Row Image Image Row Image Row" at bounding box center [466, 215] width 728 height 162
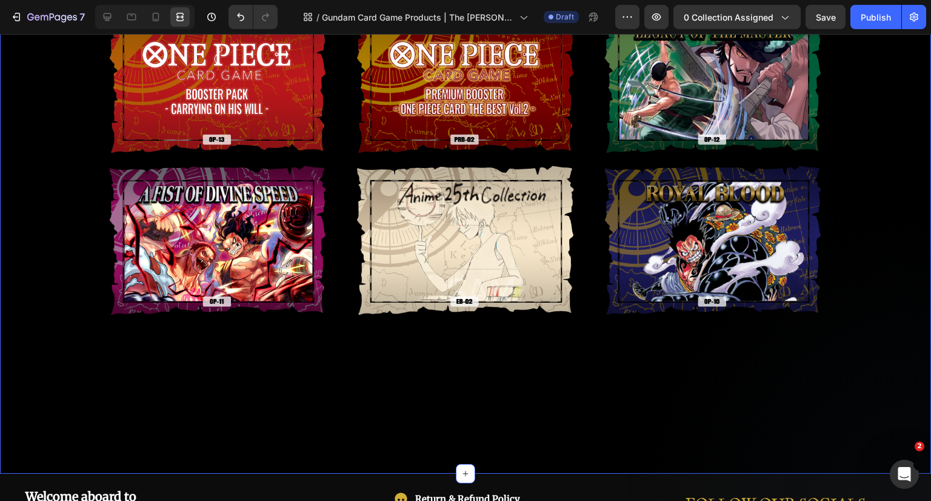
scroll to position [364, 0]
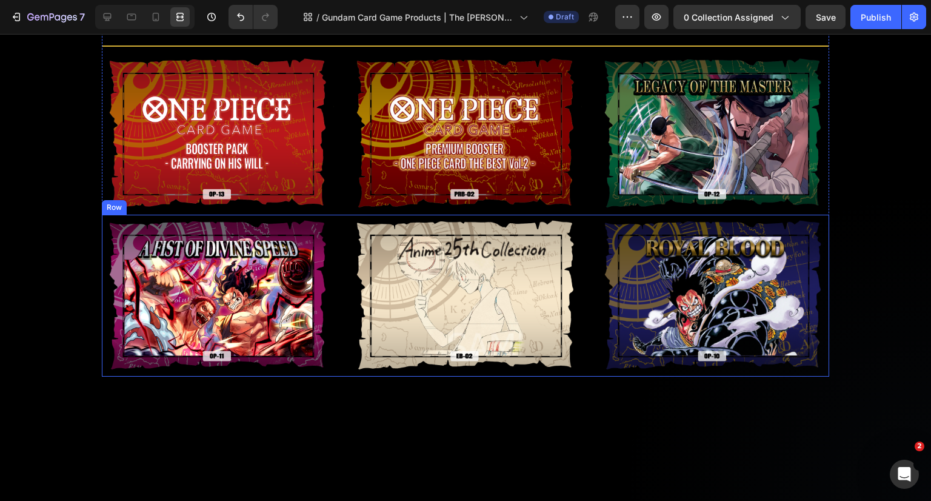
click at [586, 253] on div "Image Image Image Image Row Image Image Row Image Image Row Image Row" at bounding box center [466, 296] width 728 height 162
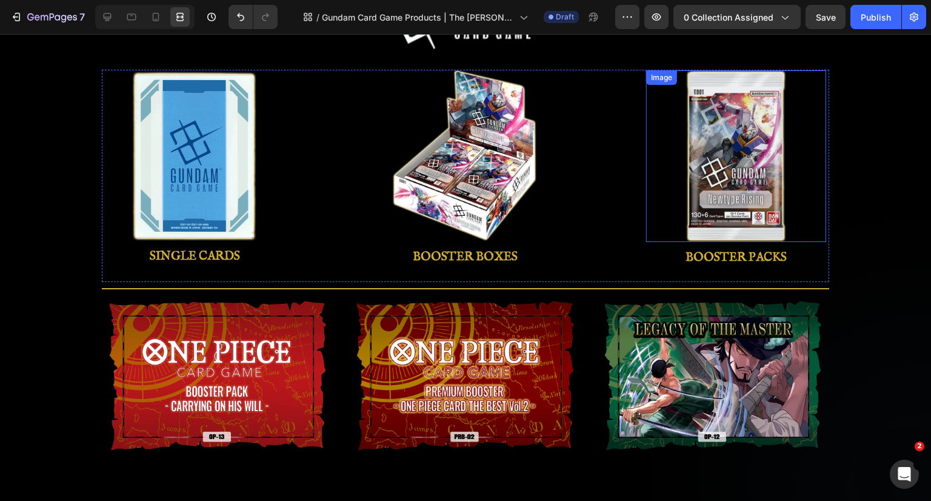
scroll to position [243, 0]
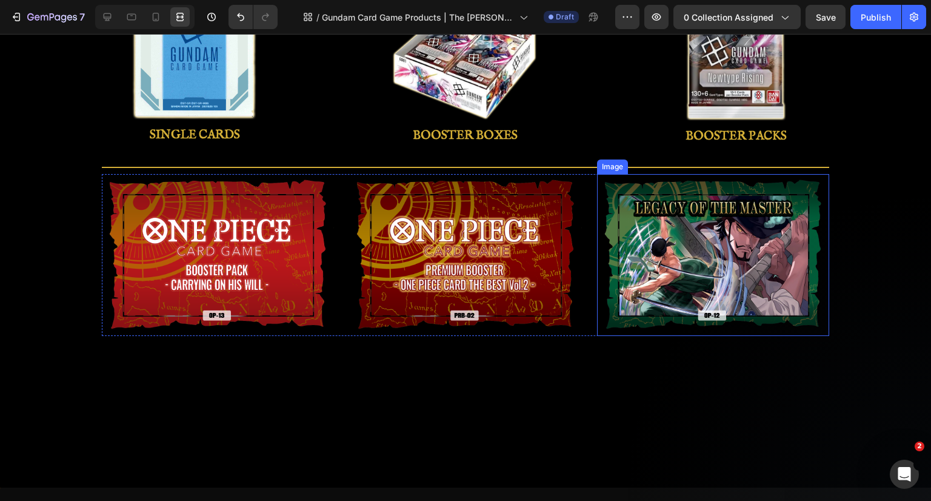
click at [757, 230] on img at bounding box center [713, 255] width 232 height 162
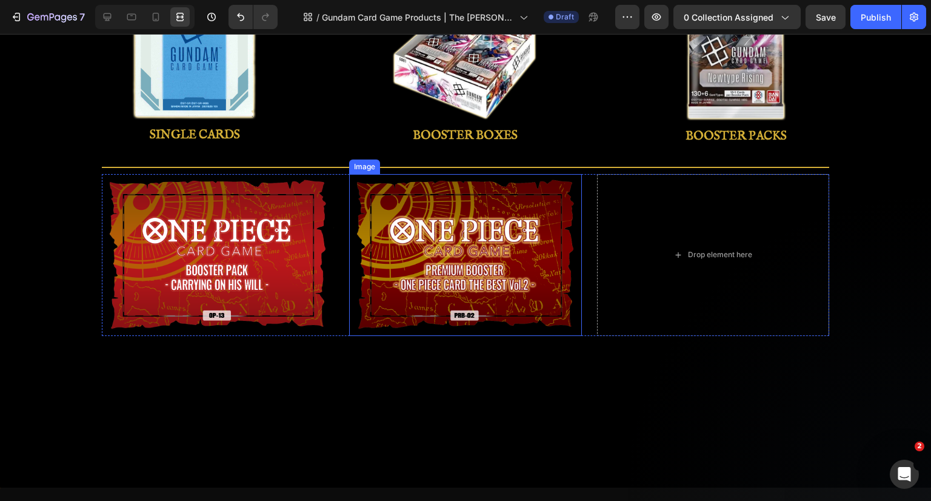
click at [554, 262] on img at bounding box center [465, 255] width 232 height 162
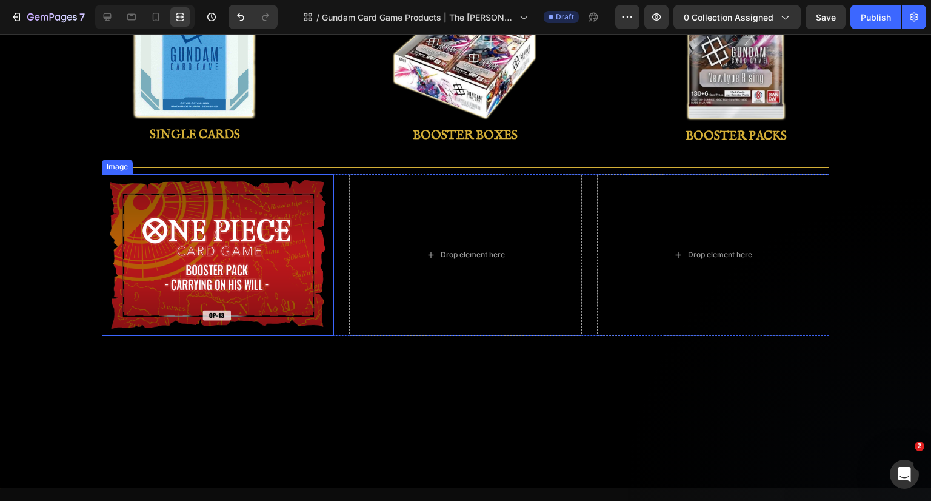
click at [313, 257] on img at bounding box center [218, 255] width 232 height 162
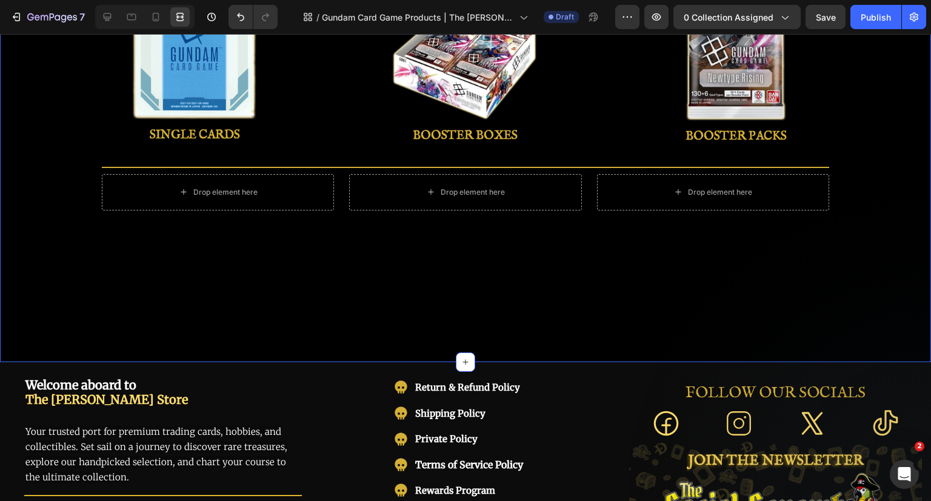
click at [478, 276] on div "Image Image BOOSTER BOXES Button Image BOOSTER PACKS Button Image STARTER DECKS…" at bounding box center [465, 89] width 931 height 546
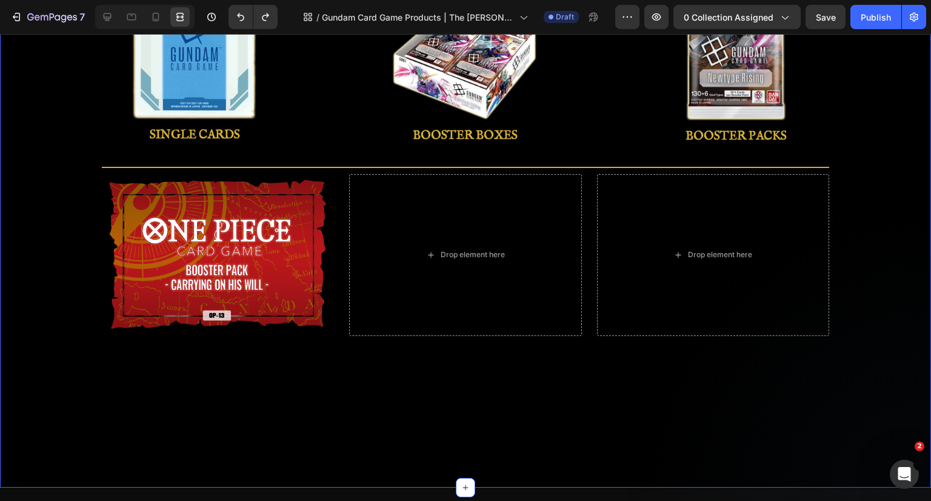
click at [640, 380] on div "Image Image BOOSTER BOXES Button Image BOOSTER PACKS Button Image STARTER DECKS…" at bounding box center [465, 151] width 931 height 671
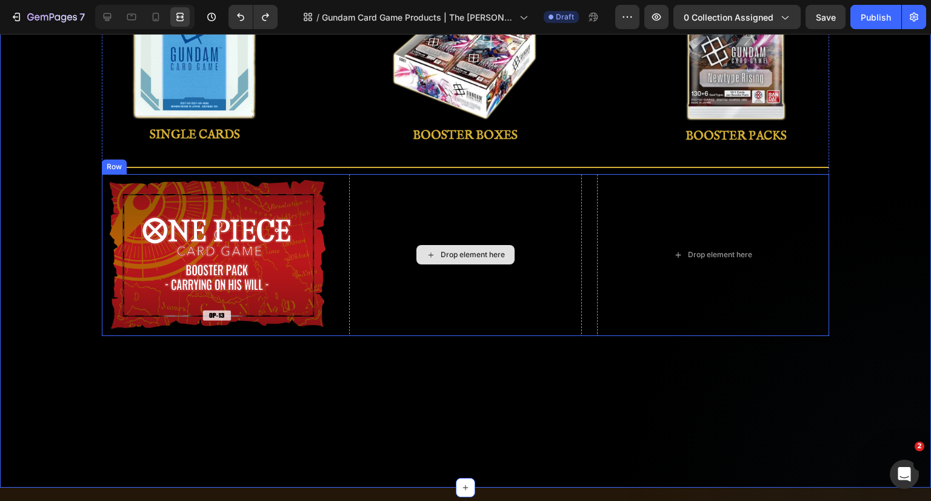
scroll to position [0, 0]
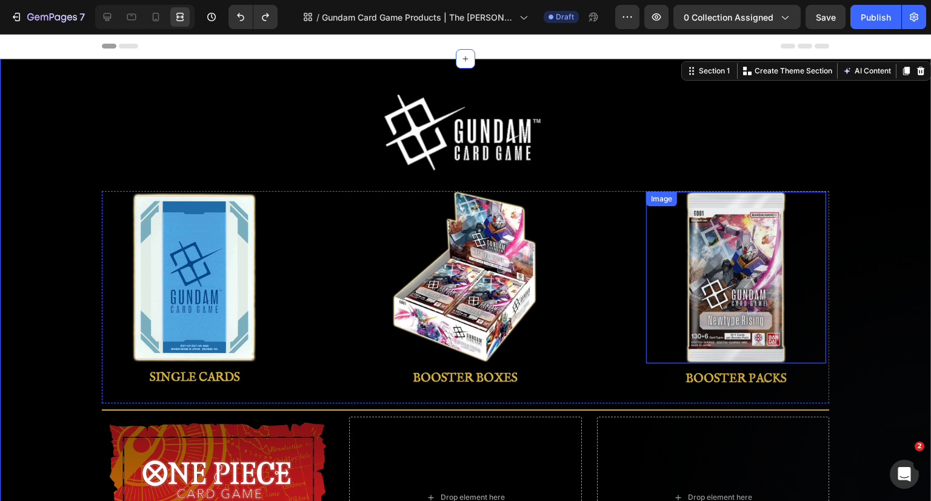
click at [806, 287] on link at bounding box center [735, 278] width 179 height 172
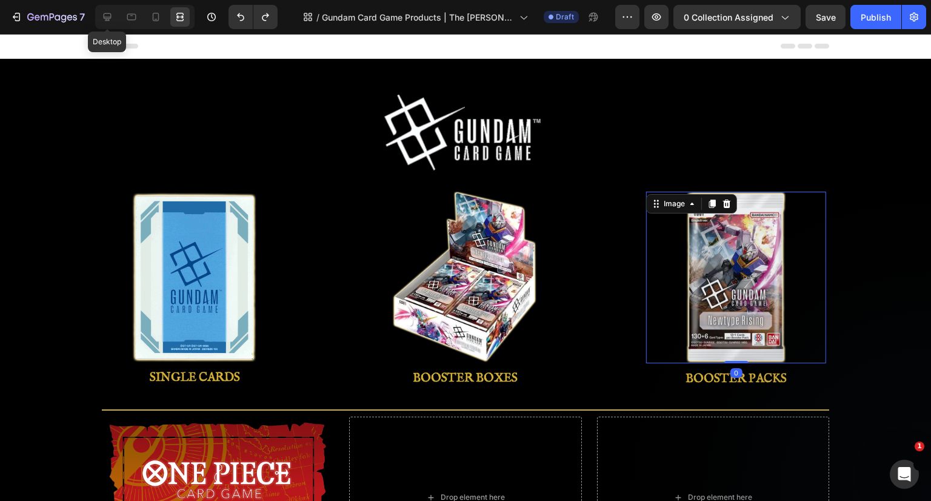
click at [112, 18] on icon at bounding box center [107, 17] width 12 height 12
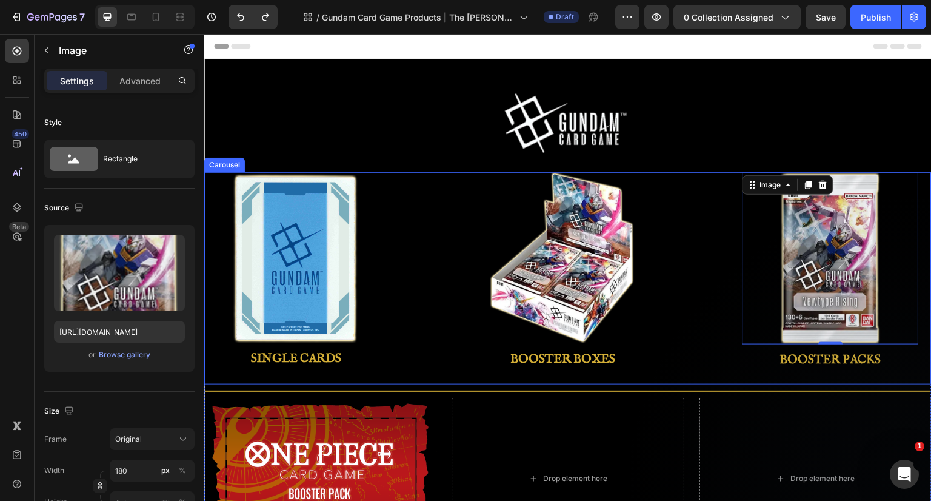
click at [459, 255] on div "Image BOOSTER BOXES Button" at bounding box center [563, 278] width 237 height 212
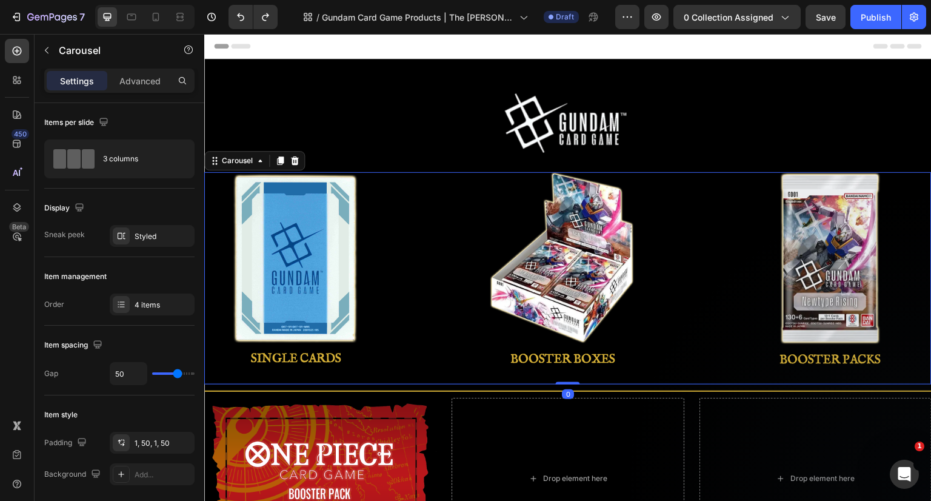
click at [136, 303] on div "4 items" at bounding box center [163, 305] width 57 height 11
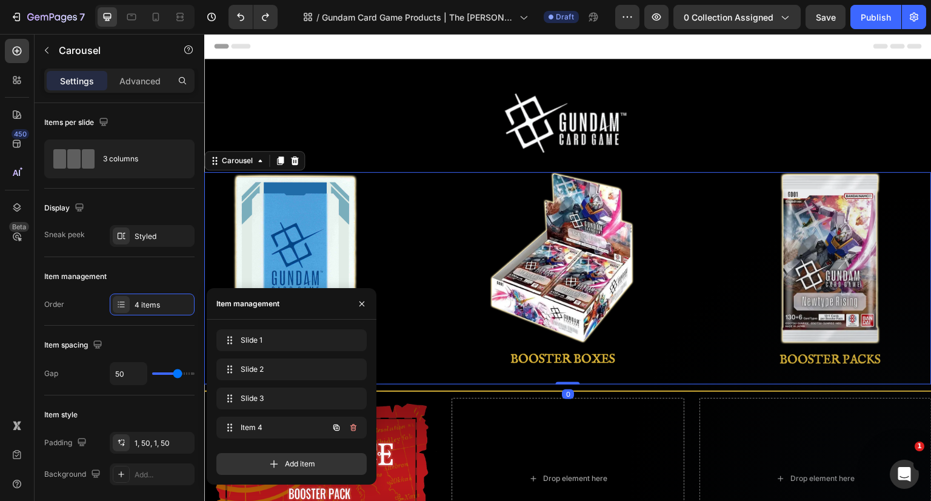
click at [267, 424] on span "Item 4" at bounding box center [275, 427] width 69 height 11
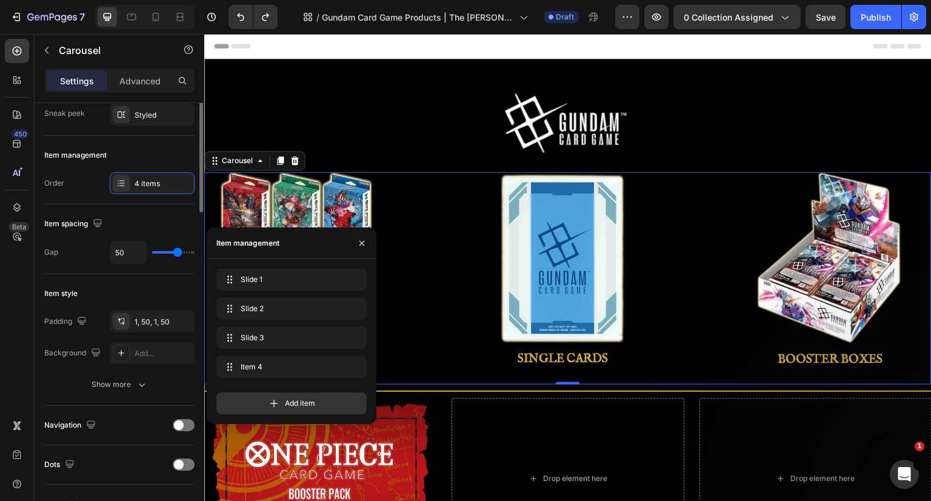
scroll to position [61, 0]
